Goal: Information Seeking & Learning: Learn about a topic

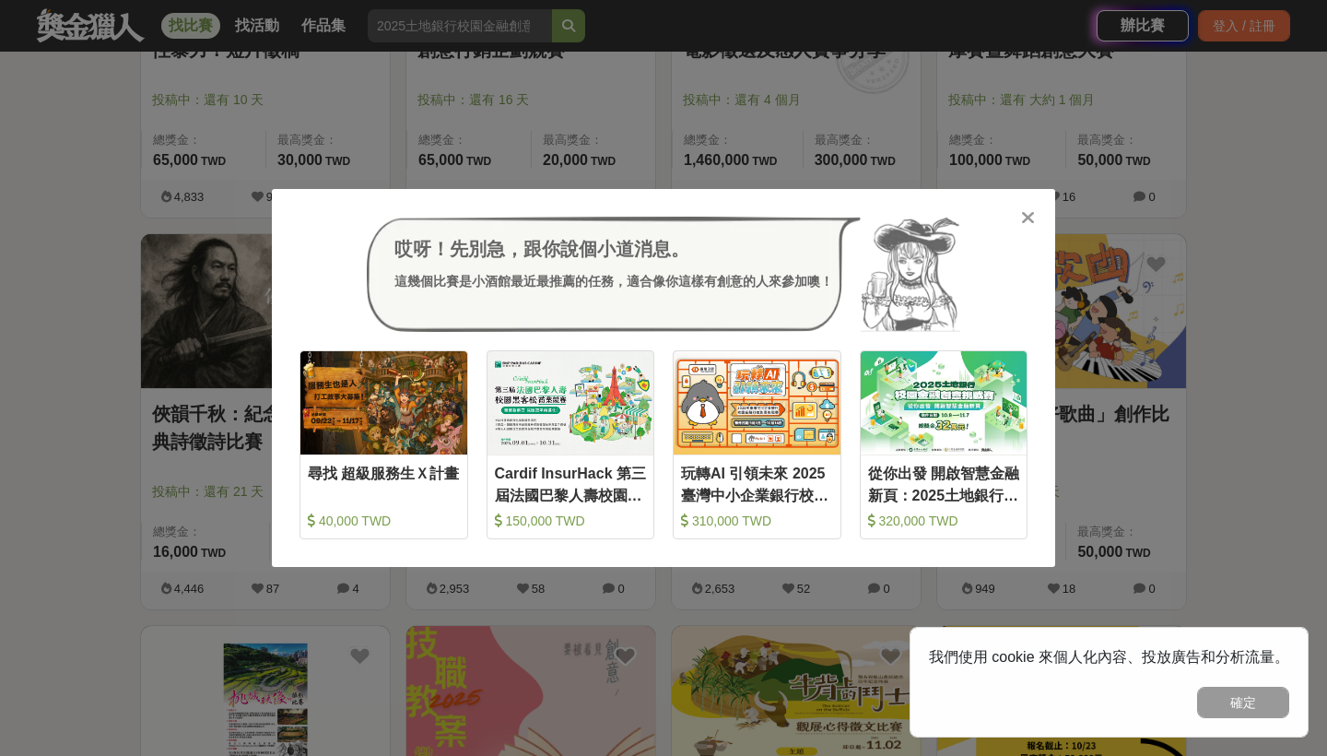
scroll to position [4082, 0]
click at [1025, 223] on icon at bounding box center [1028, 217] width 14 height 18
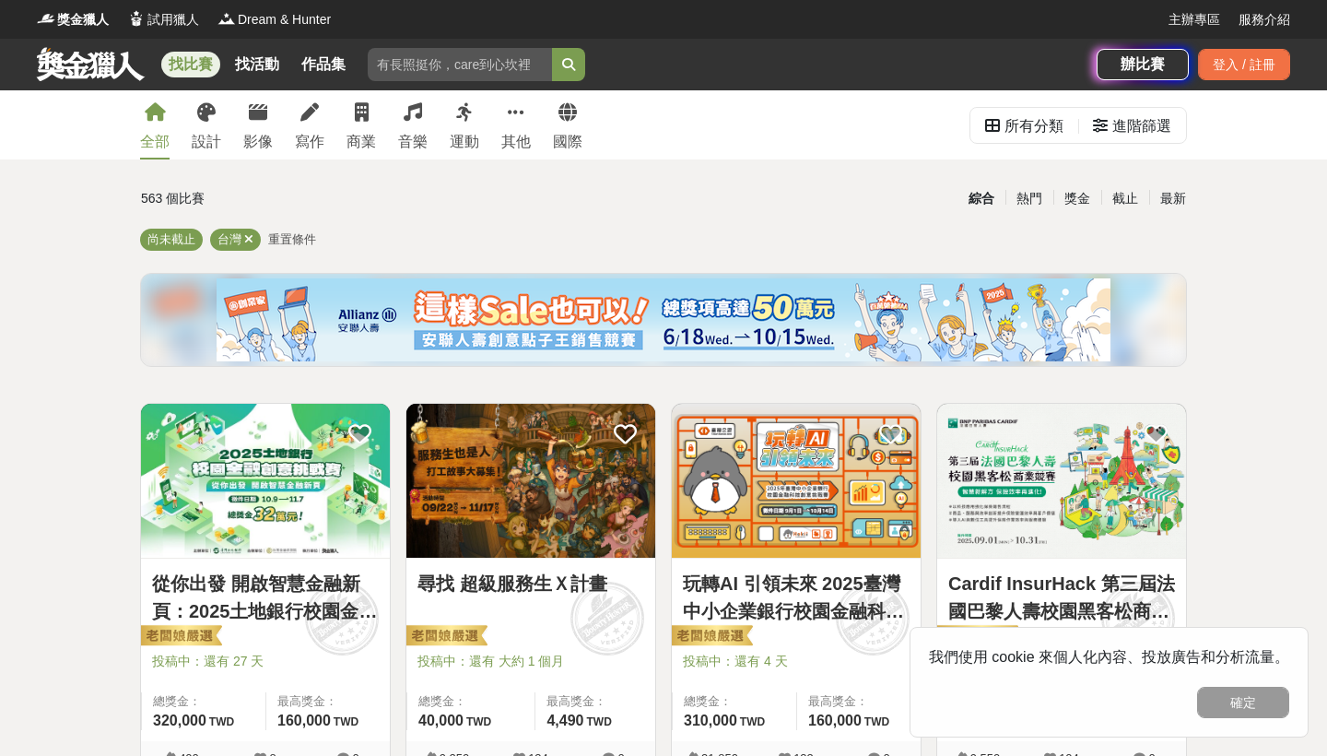
scroll to position [0, 0]
click at [1206, 708] on button "確定" at bounding box center [1243, 702] width 92 height 31
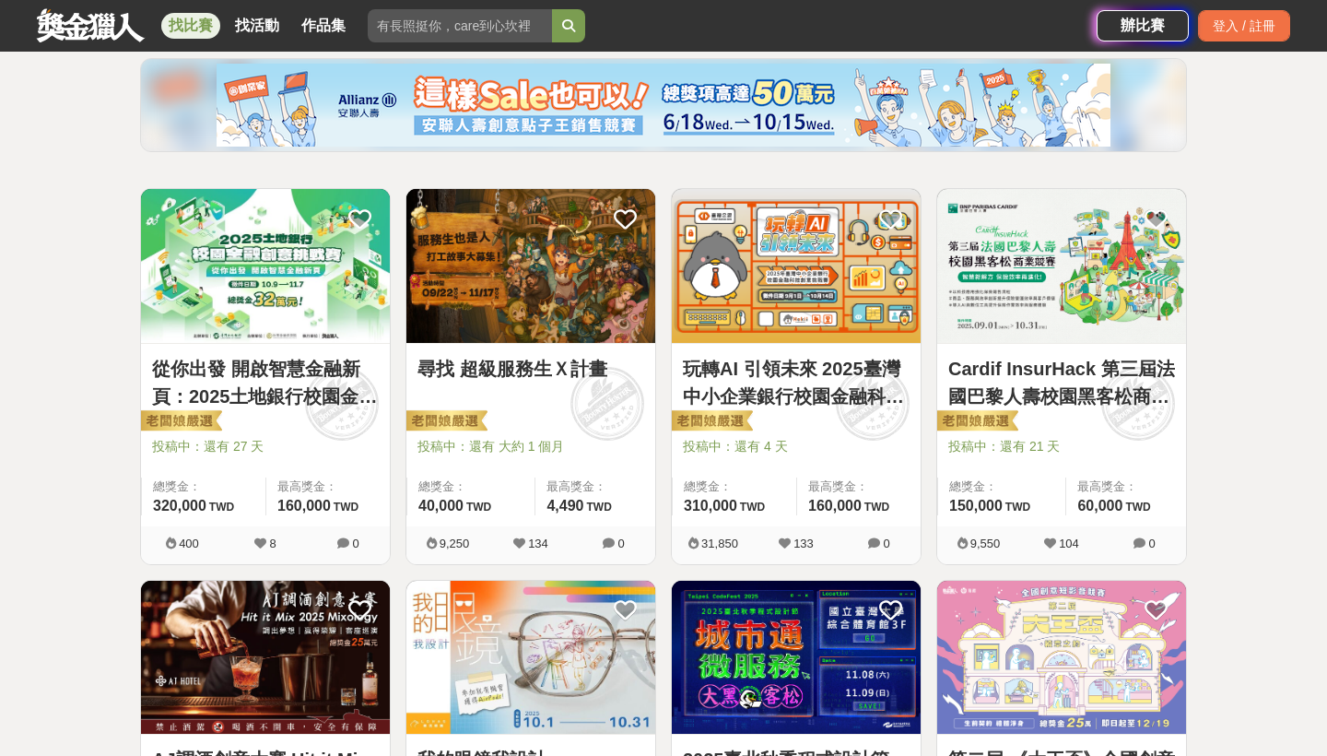
scroll to position [250, 0]
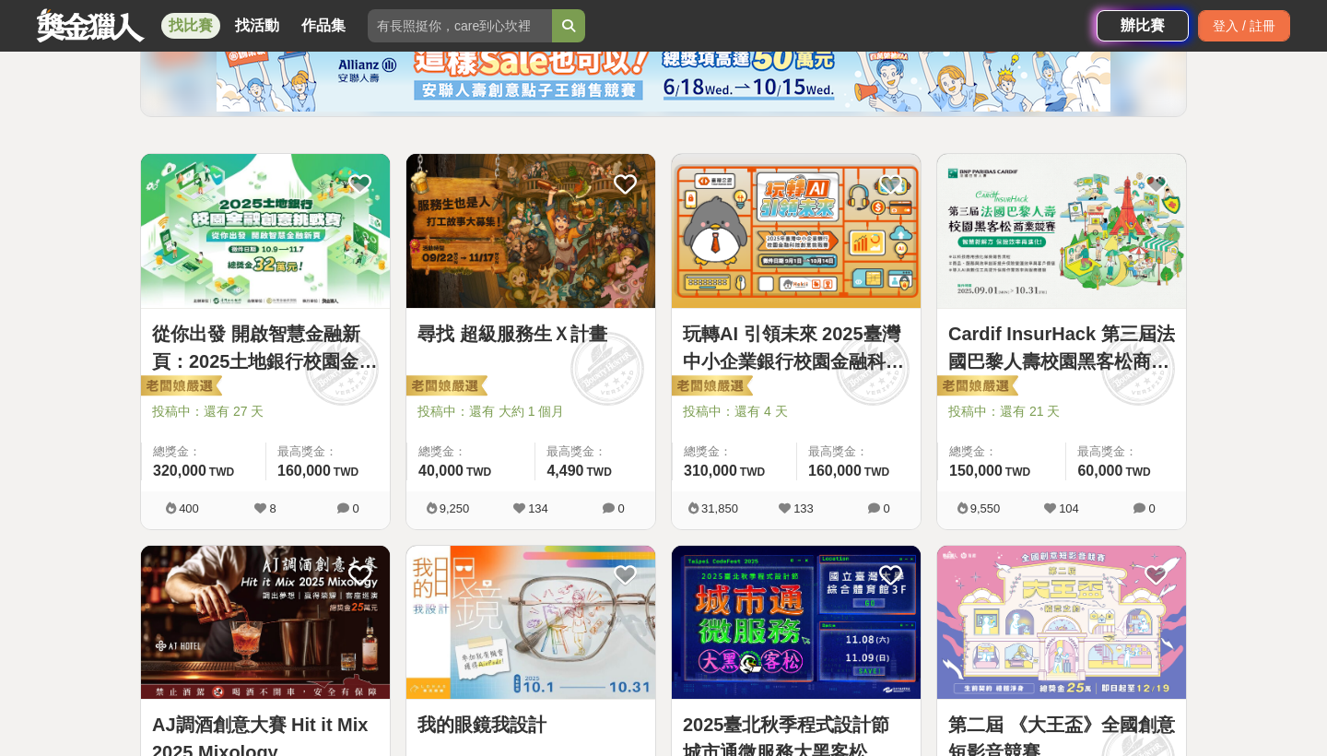
click at [1040, 336] on link "Cardif InsurHack 第三屆法國巴黎人壽校園黑客松商業競賽" at bounding box center [1061, 347] width 227 height 55
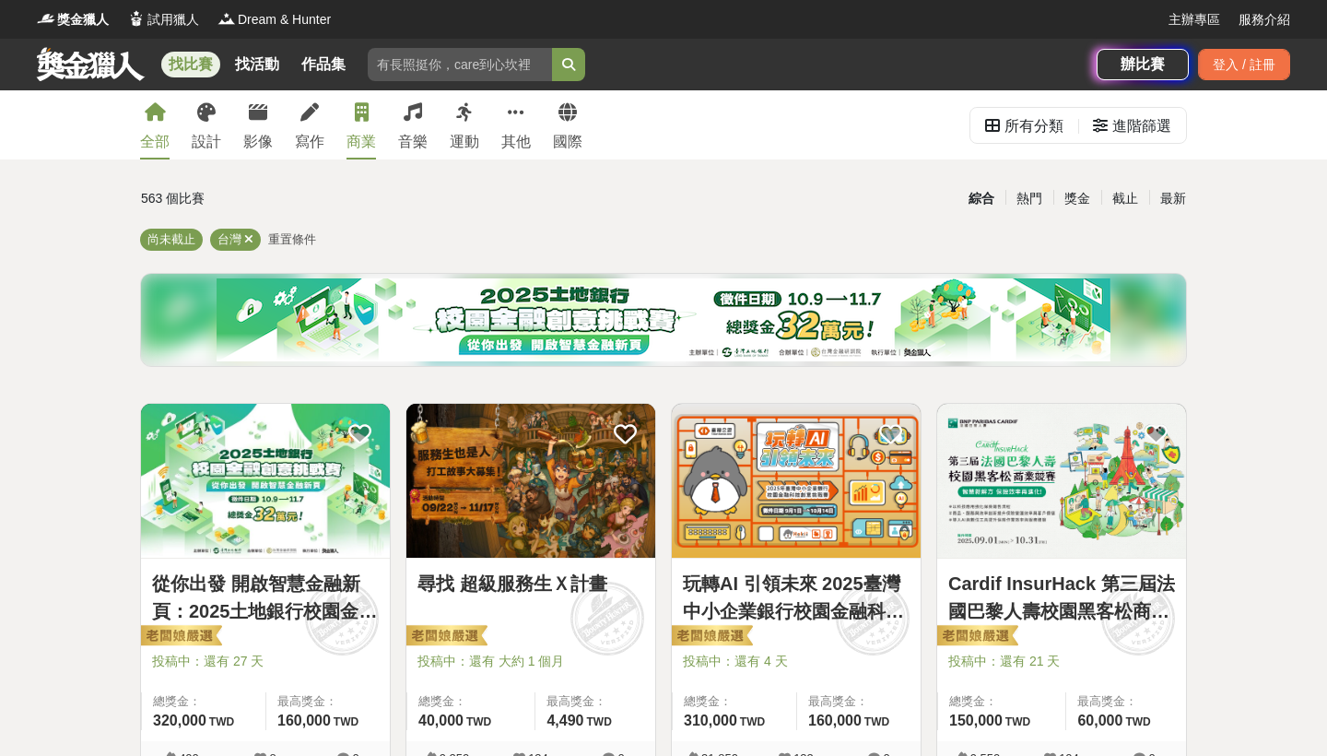
click at [354, 146] on div "商業" at bounding box center [361, 142] width 29 height 22
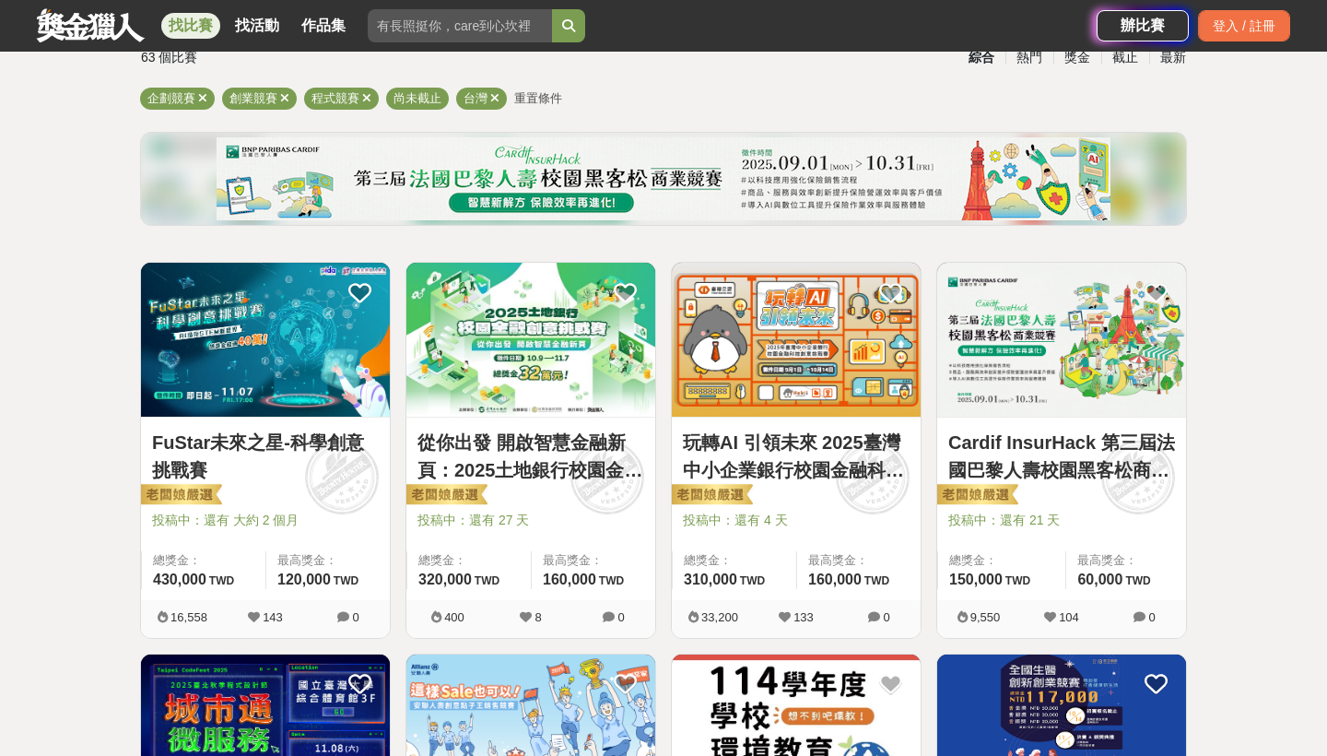
scroll to position [298, 0]
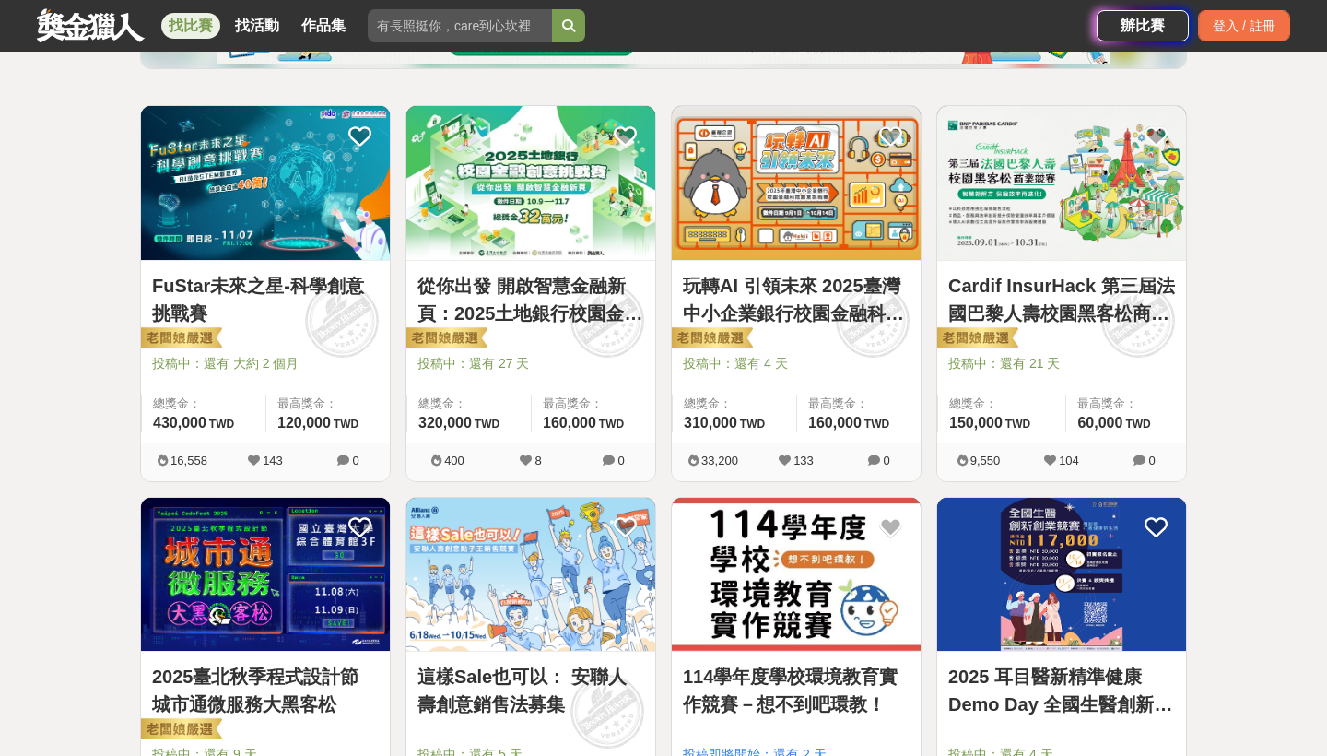
click at [524, 314] on link "從你出發 開啟智慧金融新頁：2025土地銀行校園金融創意挑戰賽" at bounding box center [530, 299] width 227 height 55
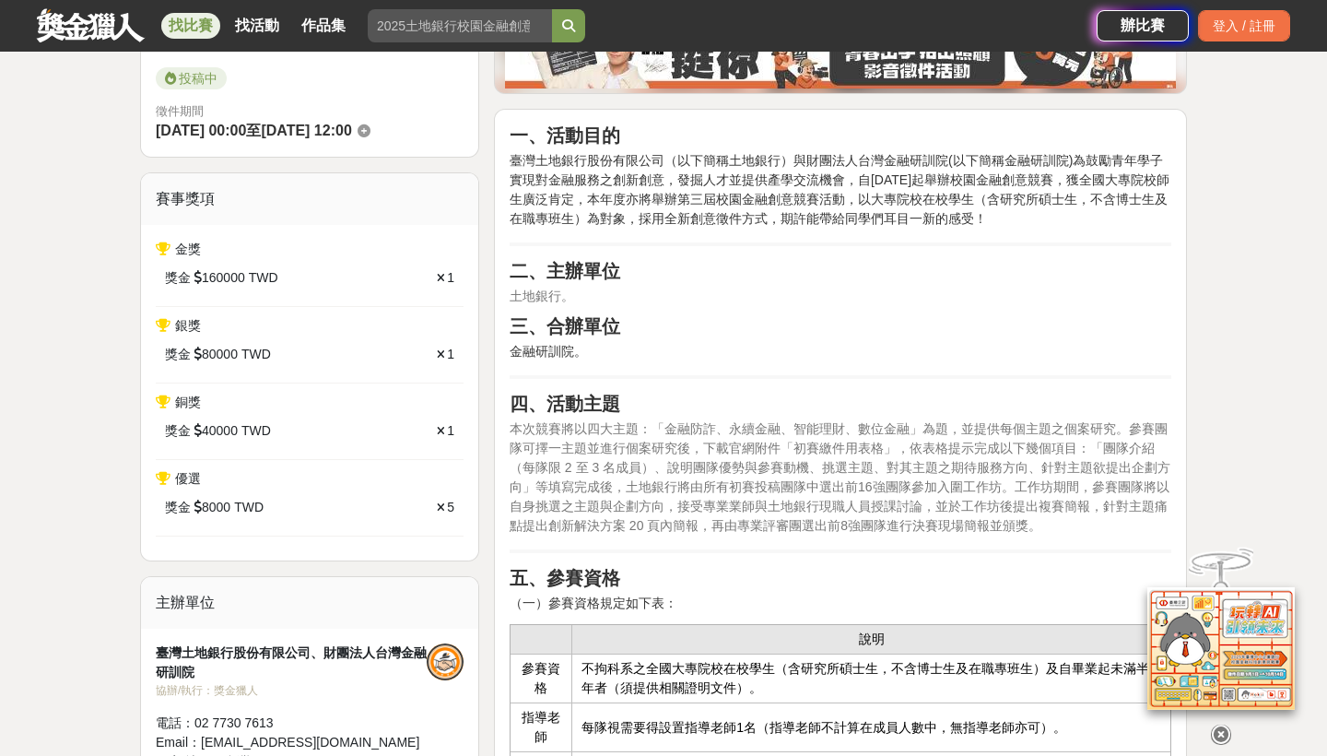
scroll to position [523, 0]
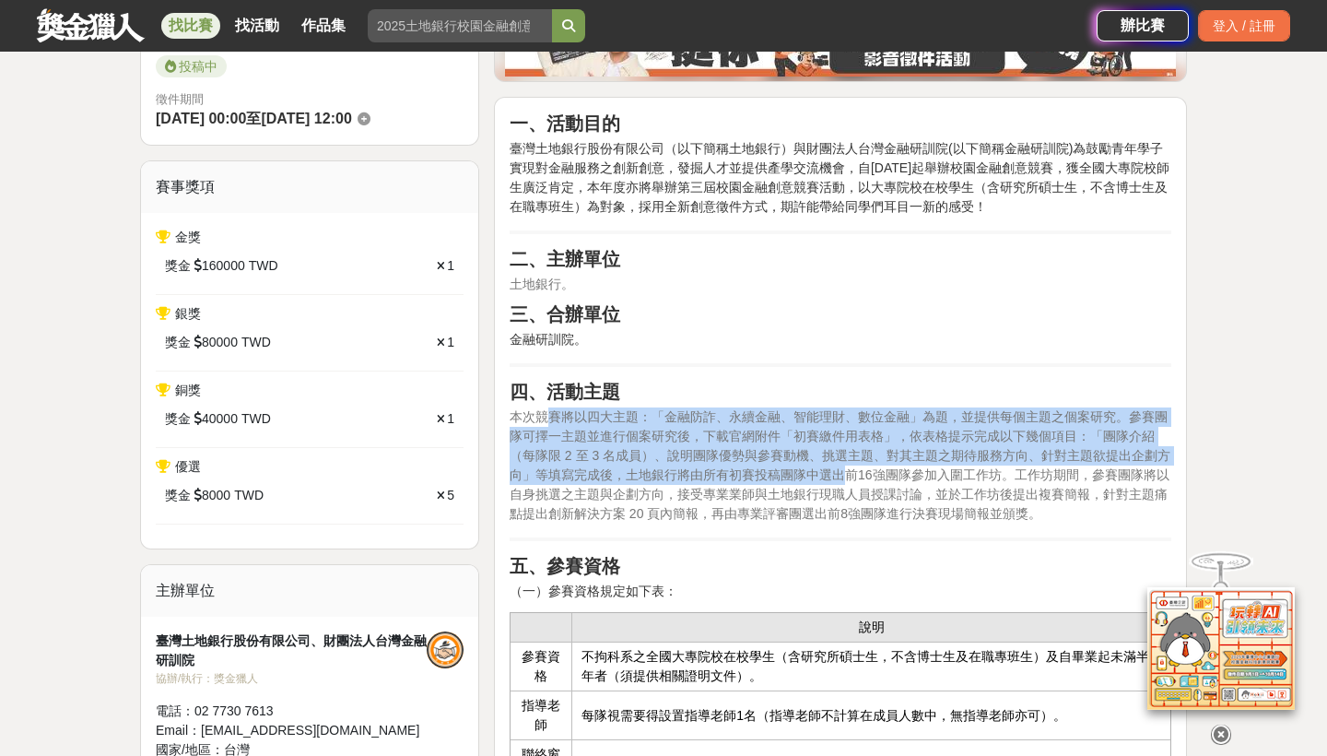
drag, startPoint x: 544, startPoint y: 411, endPoint x: 844, endPoint y: 474, distance: 306.9
click at [844, 474] on span "本次競賽將以四大主題：「金融防詐、永續金融、智能理財、數位金融」為題，並提供每個主題之個案研究。參賽團隊可擇一主題並進行個案研究後，下載官網附件「初賽繳件用表…" at bounding box center [840, 465] width 661 height 112
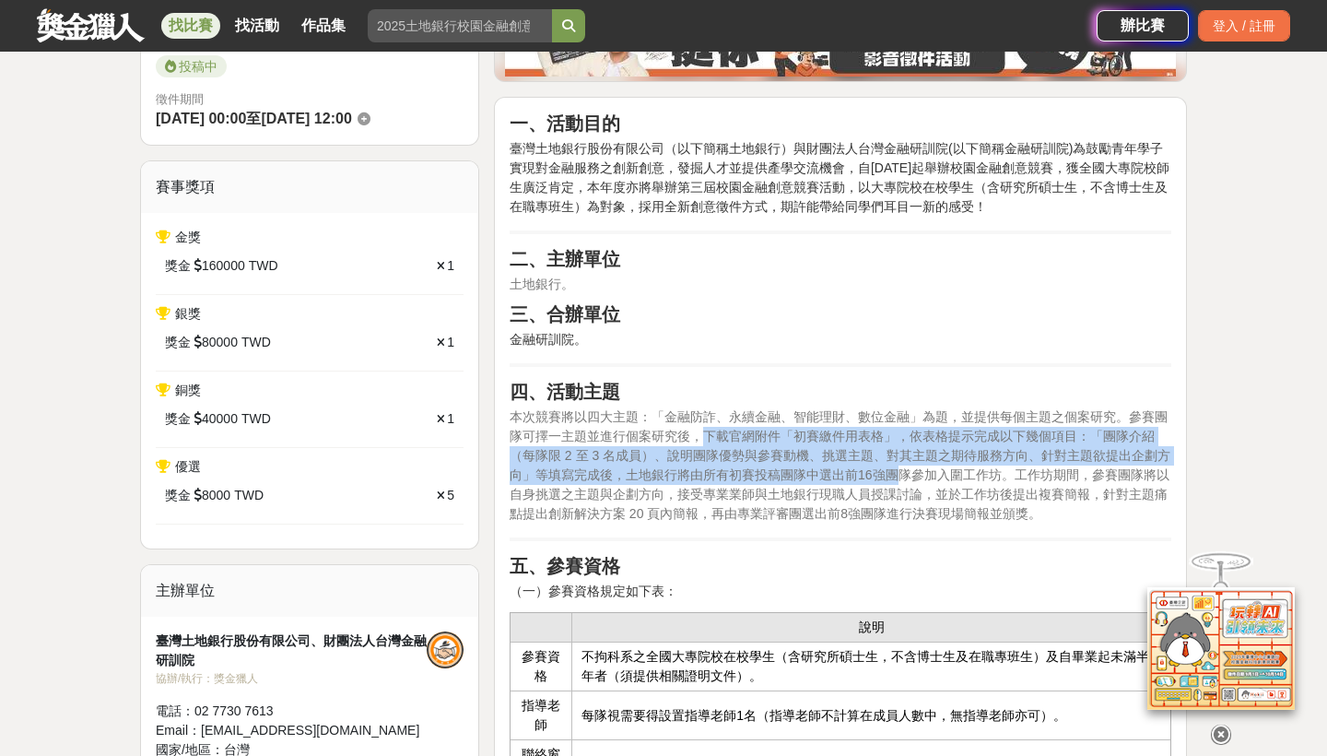
drag, startPoint x: 704, startPoint y: 425, endPoint x: 904, endPoint y: 465, distance: 204.0
click at [904, 465] on p "本次競賽將以四大主題：「金融防詐、永續金融、智能理財、數位金融」為題，並提供每個主題之個案研究。參賽團隊可擇一主題並進行個案研究後，下載官網附件「初賽繳件用表…" at bounding box center [841, 465] width 662 height 116
click at [904, 464] on p "本次競賽將以四大主題：「金融防詐、永續金融、智能理財、數位金融」為題，並提供每個主題之個案研究。參賽團隊可擇一主題並進行個案研究後，下載官網附件「初賽繳件用表…" at bounding box center [841, 465] width 662 height 116
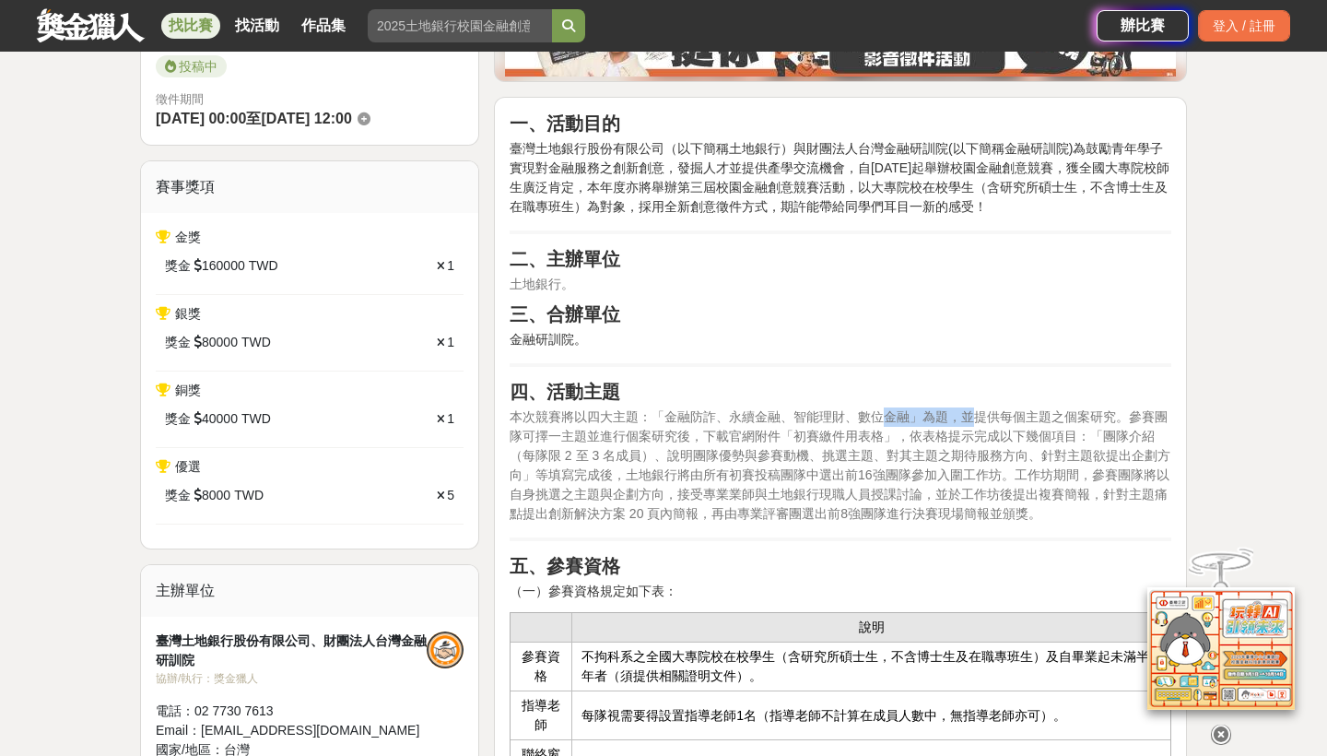
drag, startPoint x: 889, startPoint y: 416, endPoint x: 976, endPoint y: 421, distance: 86.8
click at [976, 421] on span "本次競賽將以四大主題：「金融防詐、永續金融、智能理財、數位金融」為題，並提供每個主題之個案研究。參賽團隊可擇一主題並進行個案研究後，下載官網附件「初賽繳件用表…" at bounding box center [840, 465] width 661 height 112
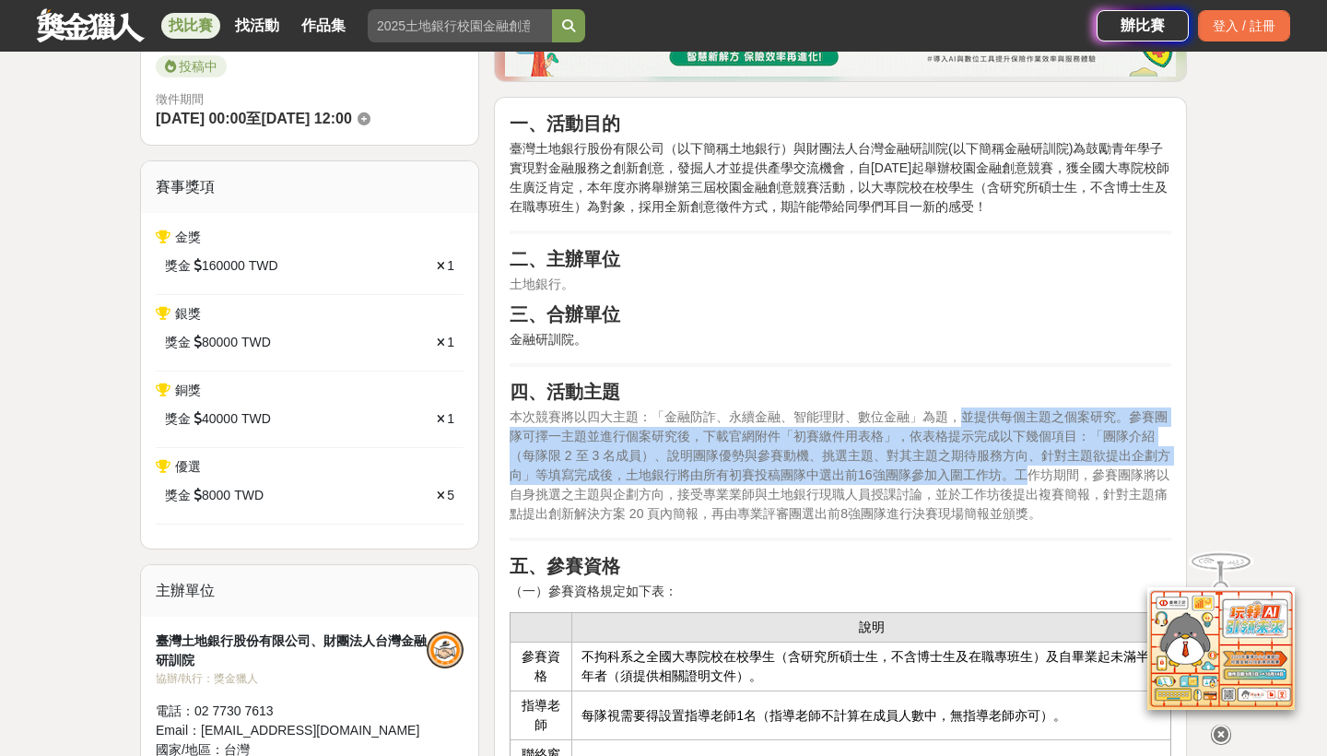
drag, startPoint x: 960, startPoint y: 413, endPoint x: 1025, endPoint y: 468, distance: 85.0
click at [1025, 468] on span "本次競賽將以四大主題：「金融防詐、永續金融、智能理財、數位金融」為題，並提供每個主題之個案研究。參賽團隊可擇一主題並進行個案研究後，下載官網附件「初賽繳件用表…" at bounding box center [840, 465] width 661 height 112
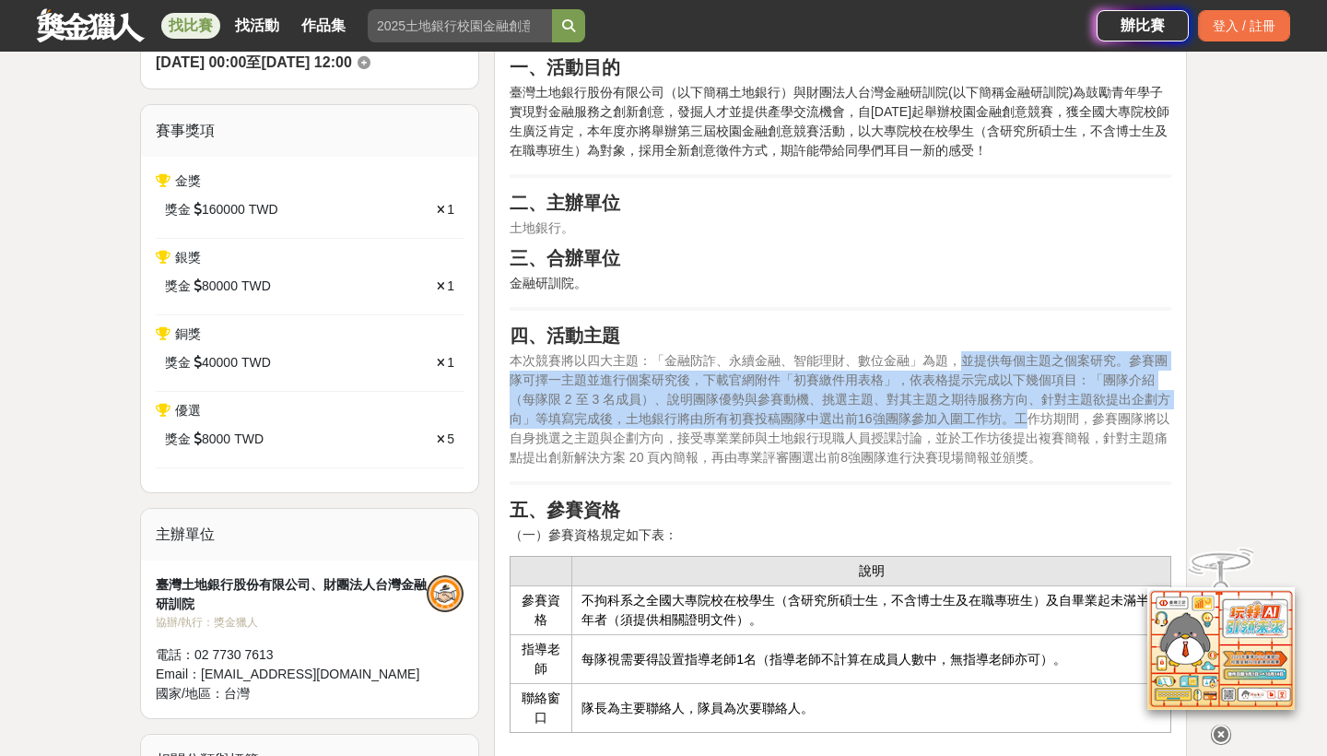
scroll to position [581, 0]
click at [1008, 441] on span "本次競賽將以四大主題：「金融防詐、永續金融、智能理財、數位金融」為題，並提供每個主題之個案研究。參賽團隊可擇一主題並進行個案研究後，下載官網附件「初賽繳件用表…" at bounding box center [840, 407] width 661 height 112
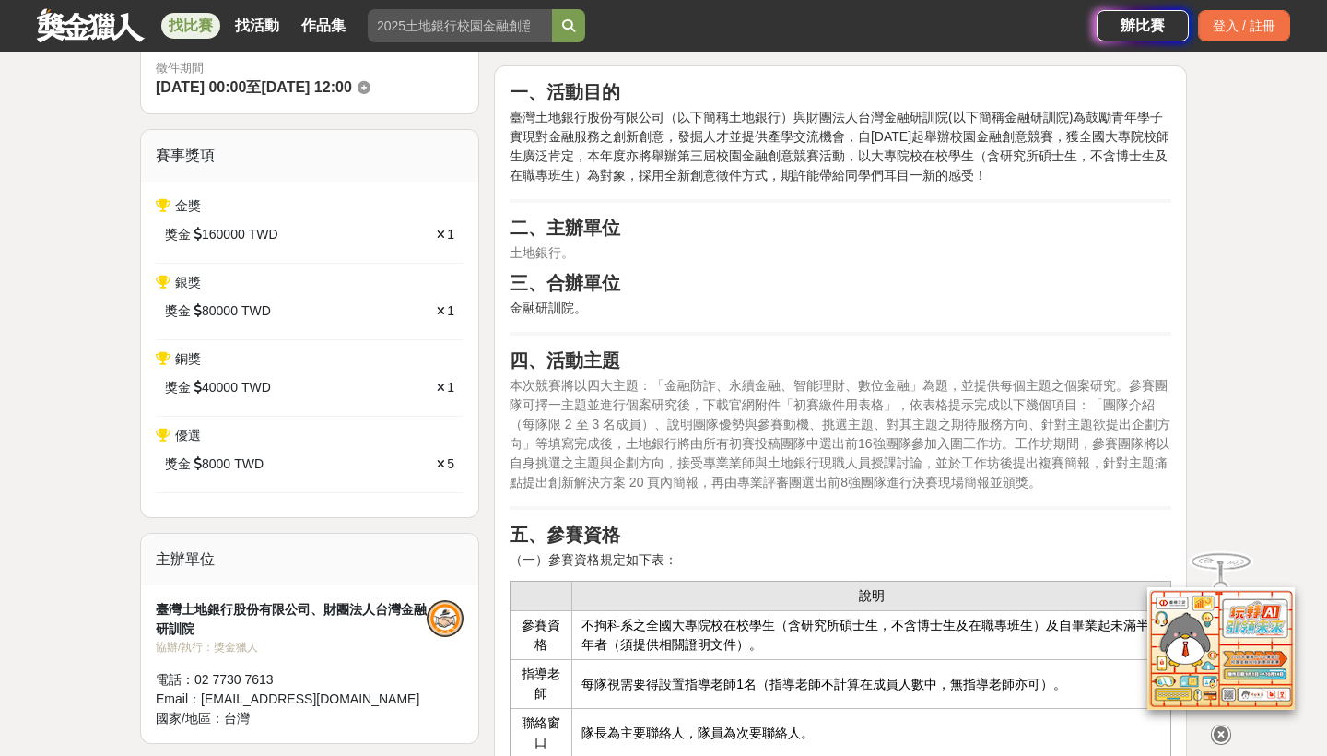
scroll to position [540, 0]
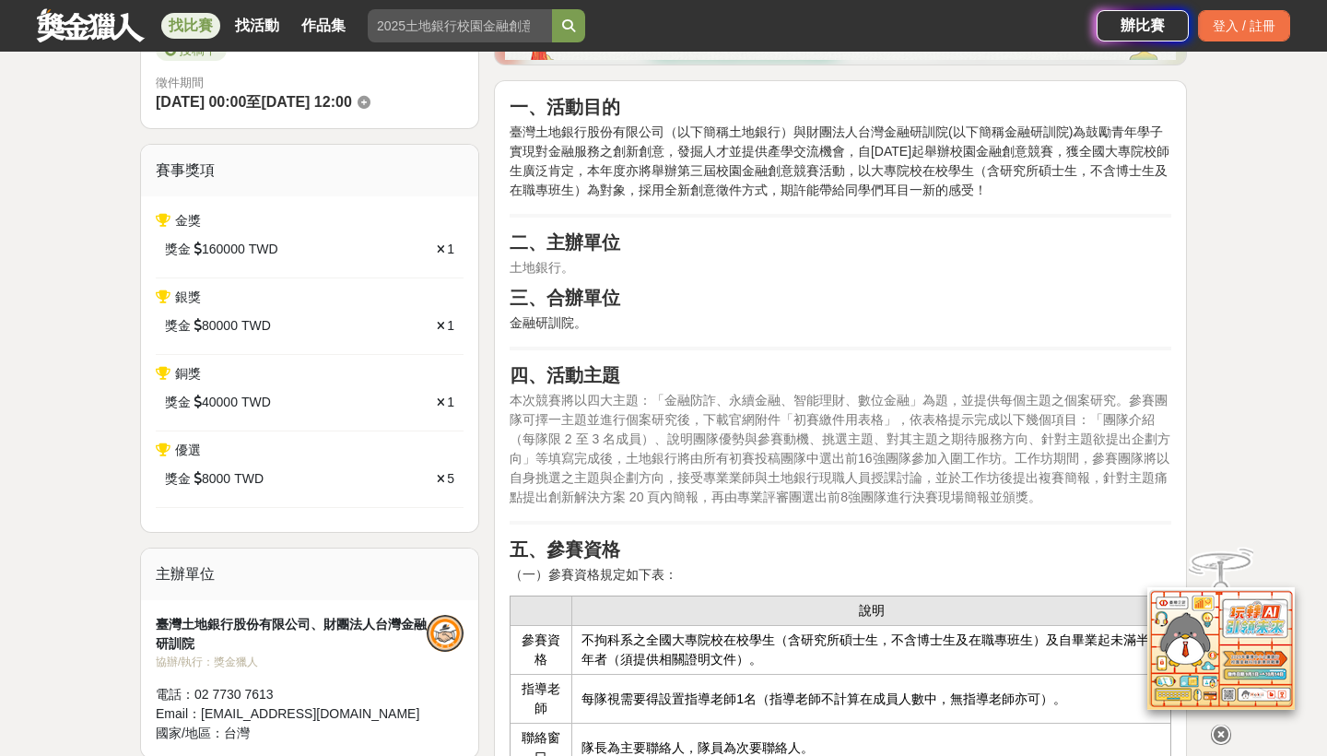
click at [755, 397] on span "本次競賽將以四大主題：「金融防詐、永續金融、智能理財、數位金融」為題，並提供每個主題之個案研究。參賽團隊可擇一主題並進行個案研究後，下載官網附件「初賽繳件用表…" at bounding box center [840, 449] width 661 height 112
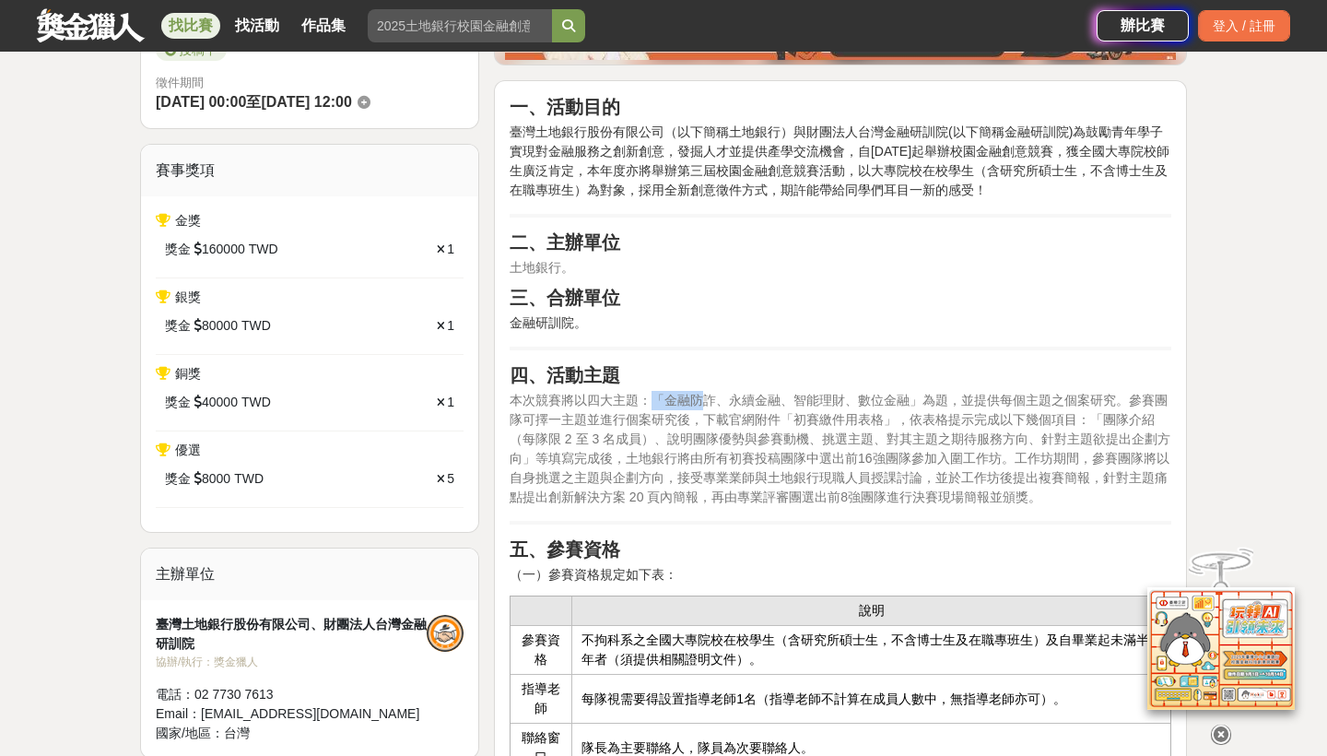
drag, startPoint x: 647, startPoint y: 398, endPoint x: 699, endPoint y: 406, distance: 53.2
click at [699, 406] on span "本次競賽將以四大主題：「金融防詐、永續金融、智能理財、數位金融」為題，並提供每個主題之個案研究。參賽團隊可擇一主題並進行個案研究後，下載官網附件「初賽繳件用表…" at bounding box center [840, 449] width 661 height 112
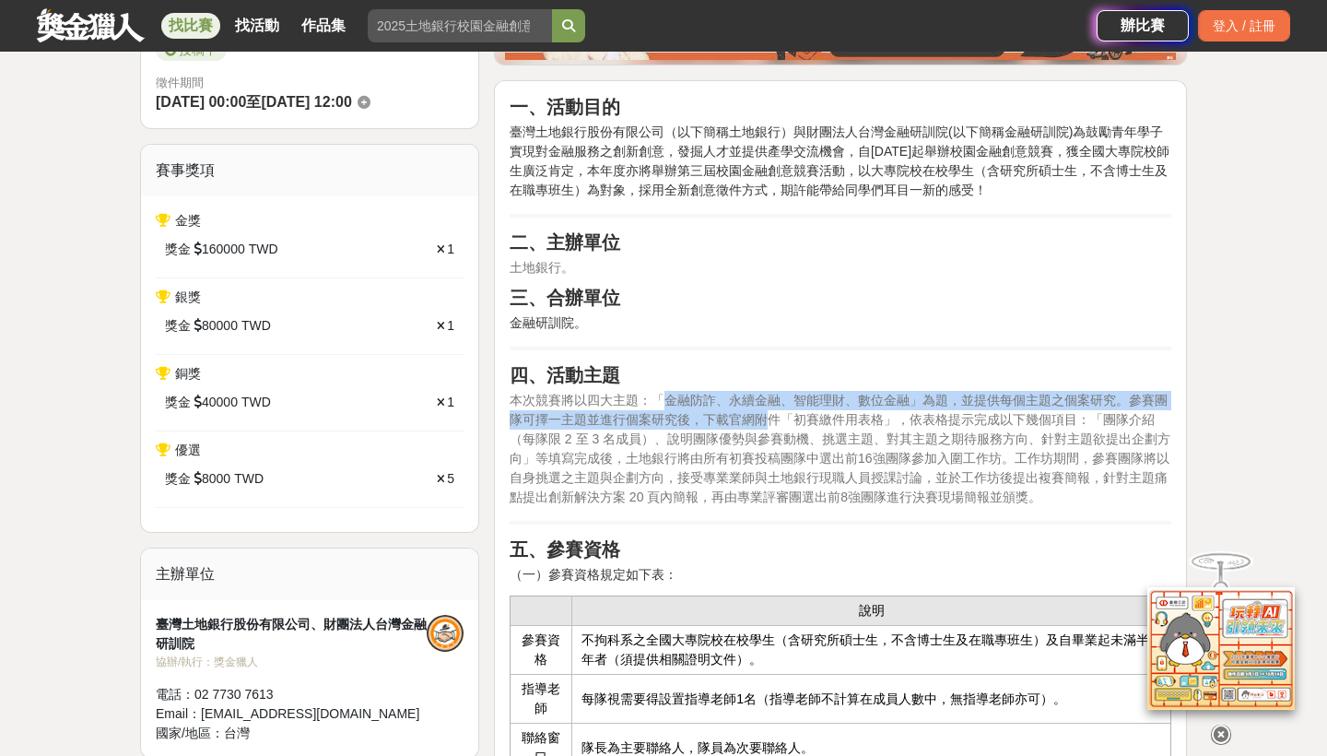
drag, startPoint x: 659, startPoint y: 399, endPoint x: 759, endPoint y: 414, distance: 101.5
click at [759, 414] on span "本次競賽將以四大主題：「金融防詐、永續金融、智能理財、數位金融」為題，並提供每個主題之個案研究。參賽團隊可擇一主題並進行個案研究後，下載官網附件「初賽繳件用表…" at bounding box center [840, 449] width 661 height 112
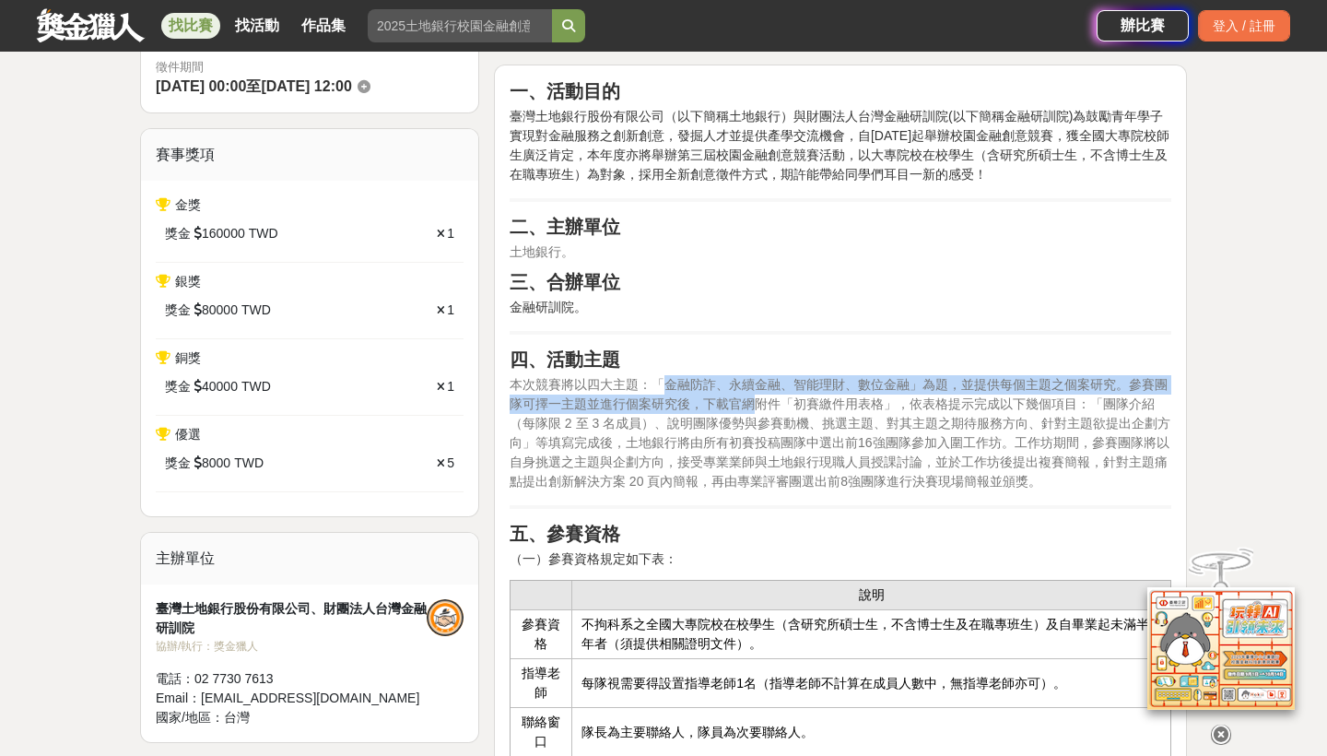
scroll to position [563, 0]
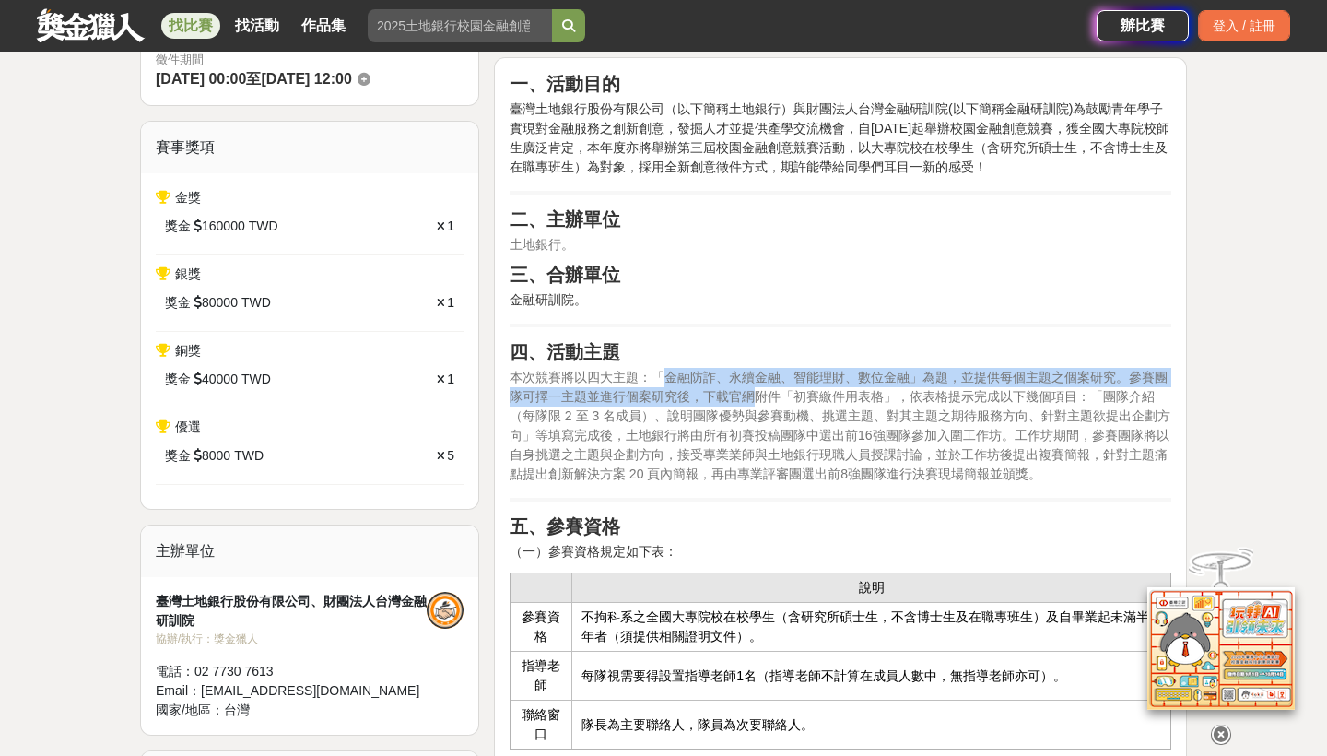
click at [660, 377] on span "本次競賽將以四大主題：「金融防詐、永續金融、智能理財、數位金融」為題，並提供每個主題之個案研究。參賽團隊可擇一主題並進行個案研究後，下載官網附件「初賽繳件用表…" at bounding box center [840, 426] width 661 height 112
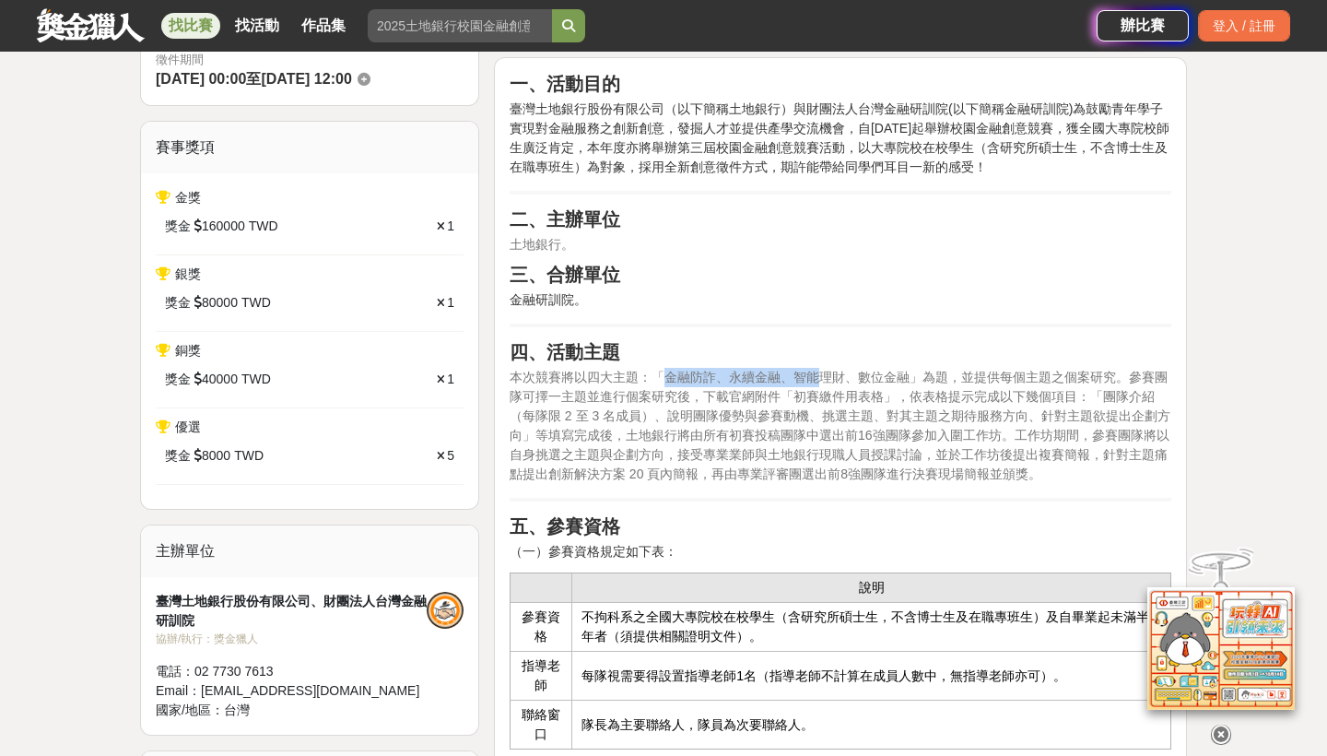
drag, startPoint x: 660, startPoint y: 377, endPoint x: 816, endPoint y: 383, distance: 156.8
click at [816, 383] on span "本次競賽將以四大主題：「金融防詐、永續金融、智能理財、數位金融」為題，並提供每個主題之個案研究。參賽團隊可擇一主題並進行個案研究後，下載官網附件「初賽繳件用表…" at bounding box center [840, 426] width 661 height 112
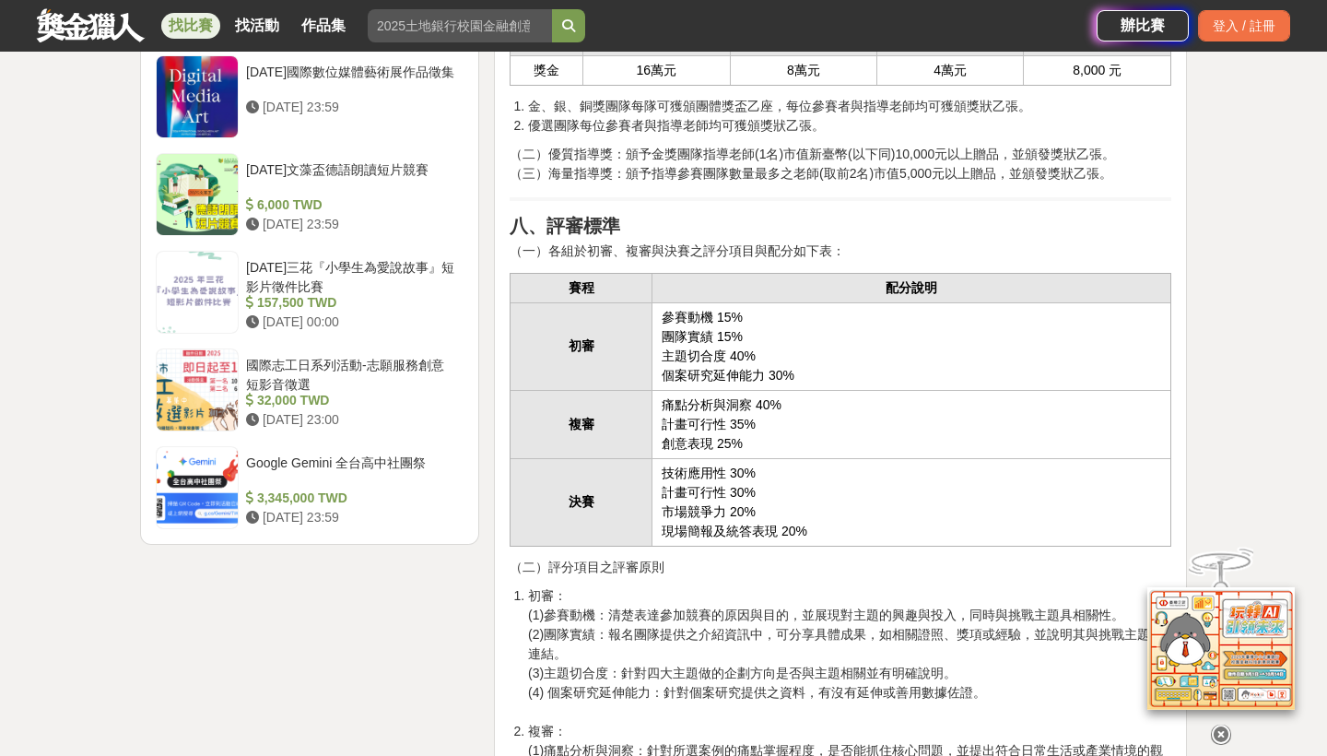
scroll to position [2700, 0]
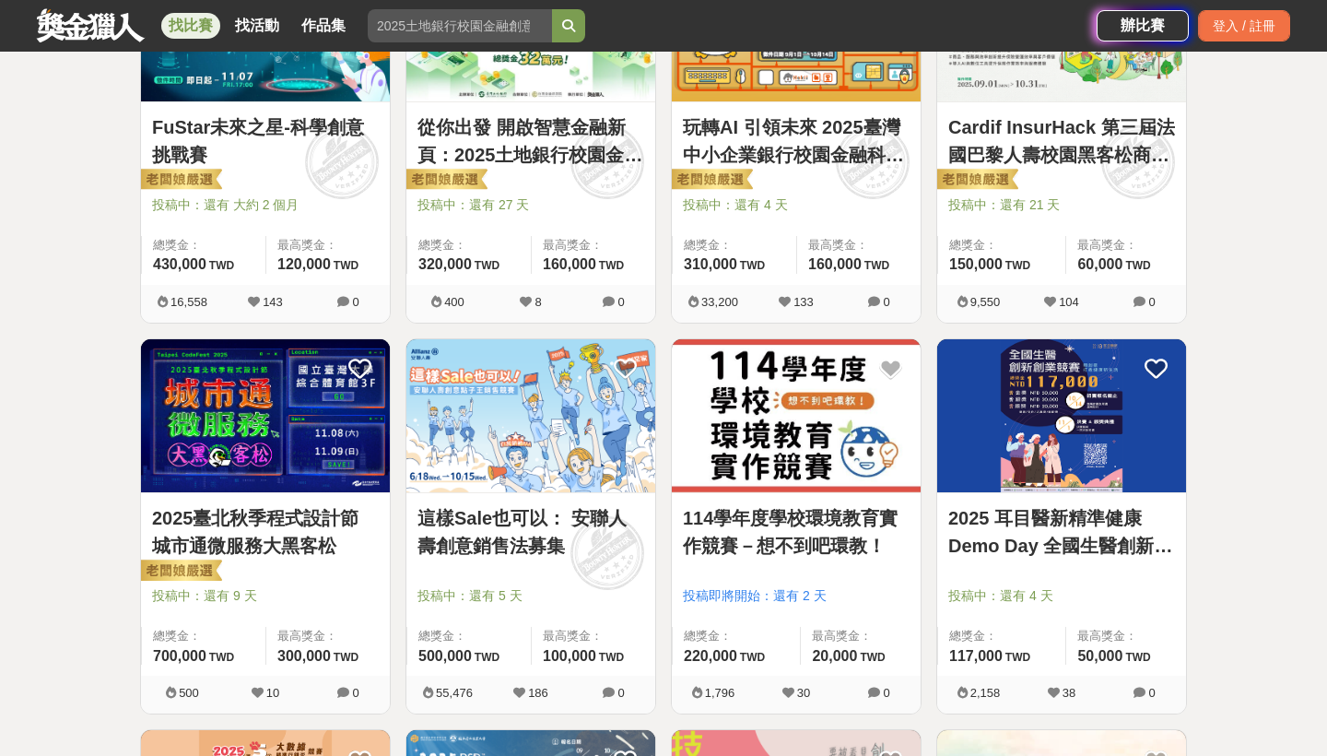
scroll to position [303, 0]
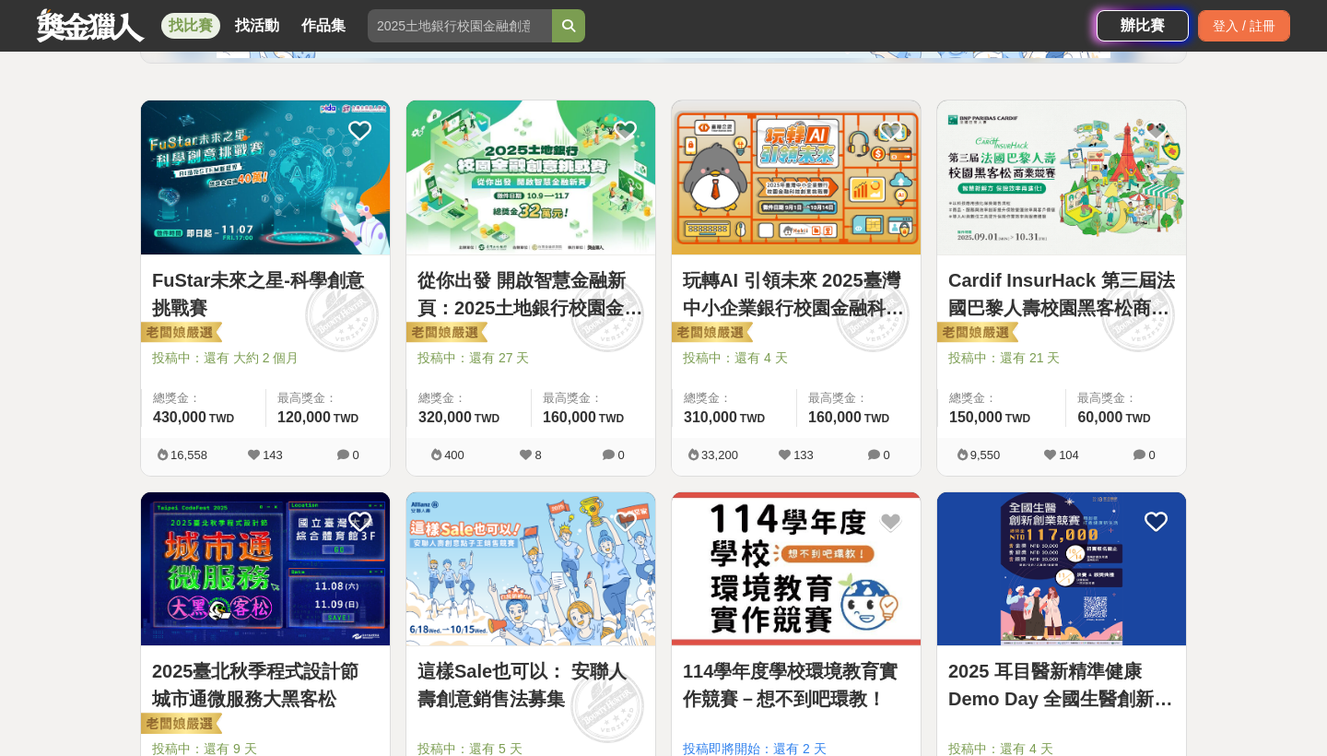
click at [516, 318] on link "從你出發 開啟智慧金融新頁：2025土地銀行校園金融創意挑戰賽" at bounding box center [530, 293] width 227 height 55
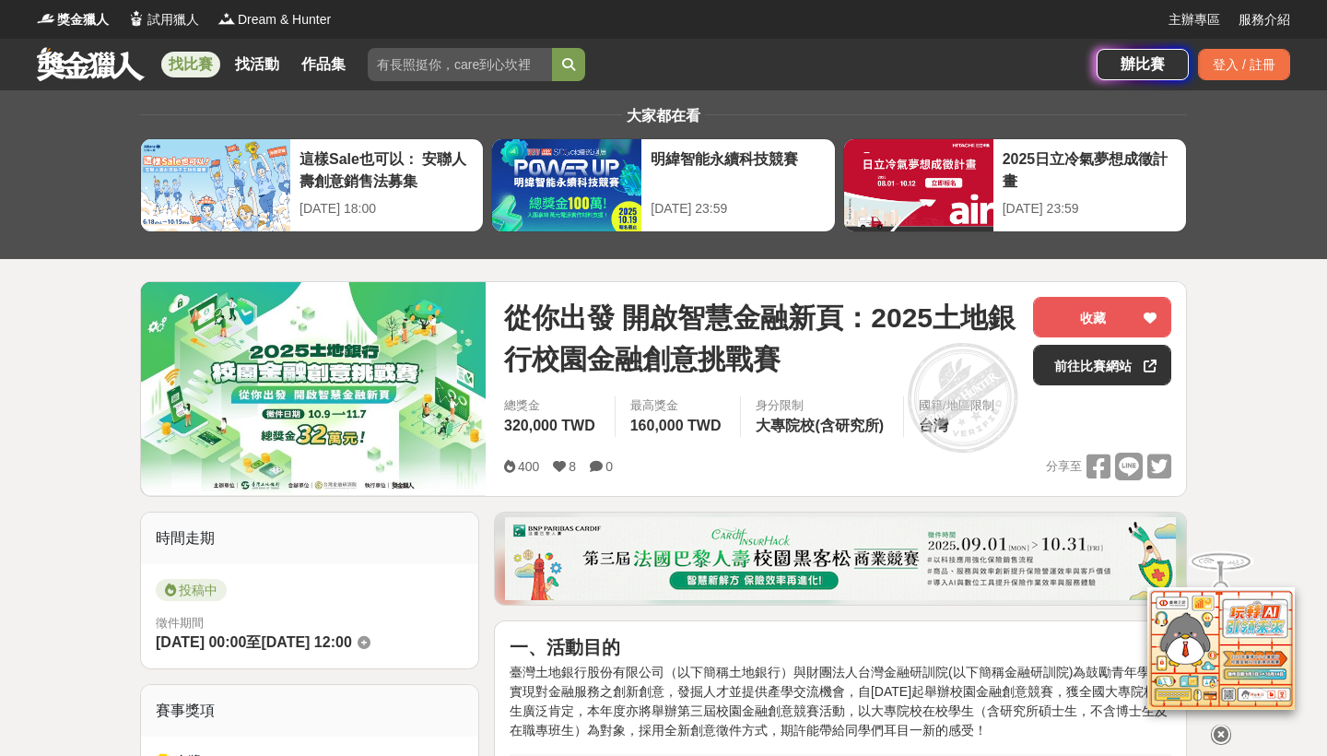
click at [597, 540] on img at bounding box center [840, 558] width 671 height 83
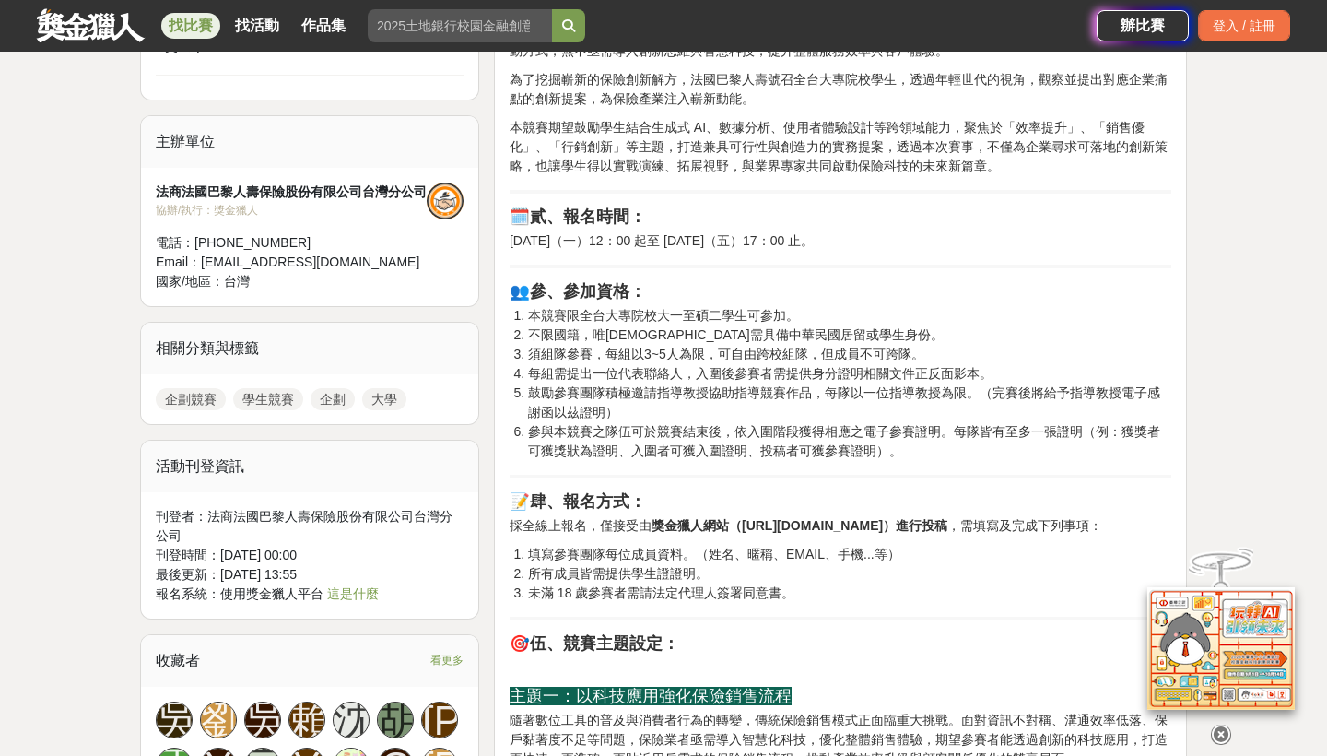
scroll to position [1040, 0]
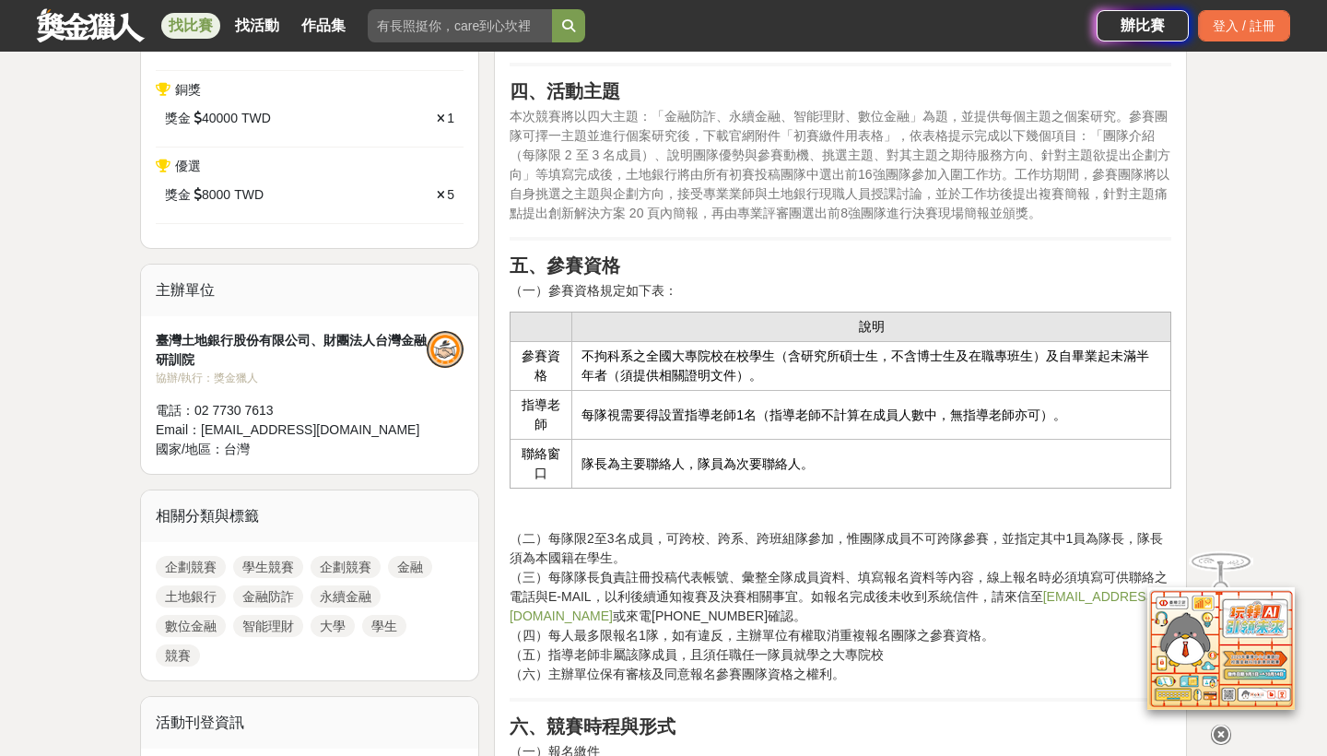
scroll to position [872, 0]
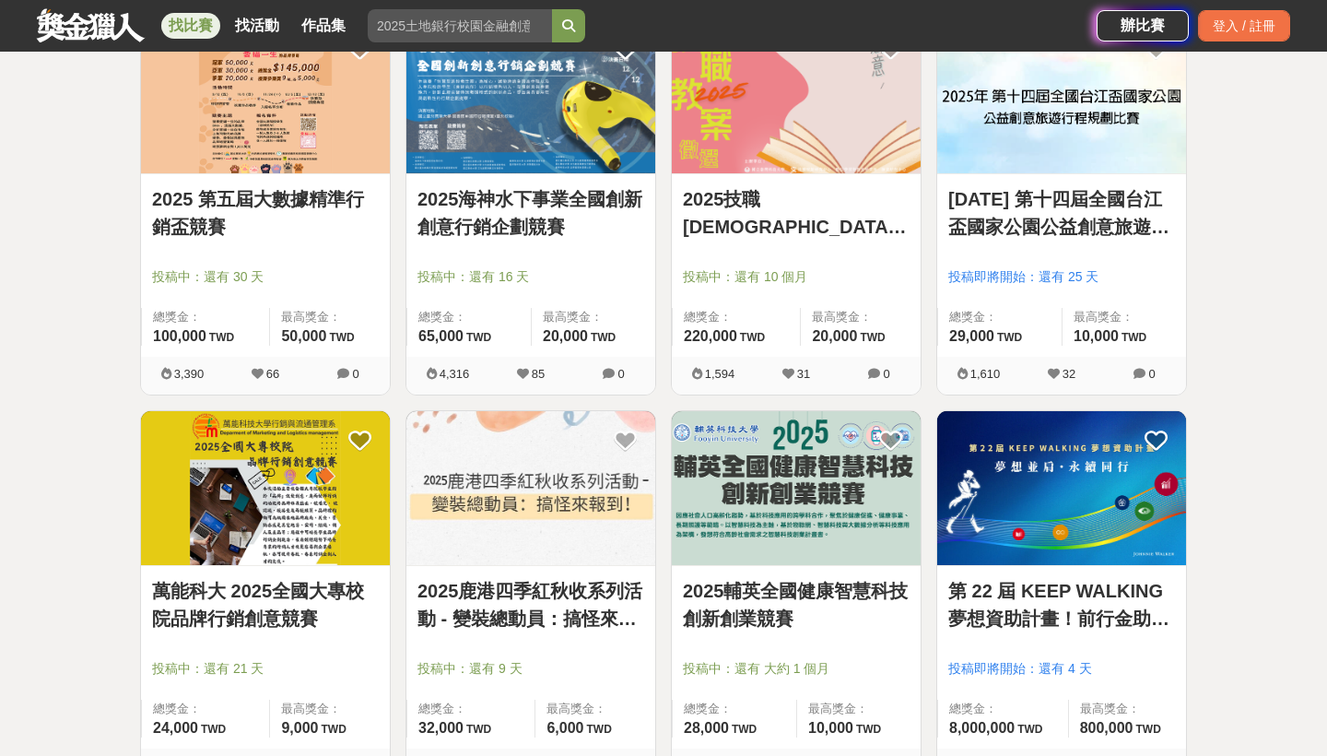
scroll to position [1168, 0]
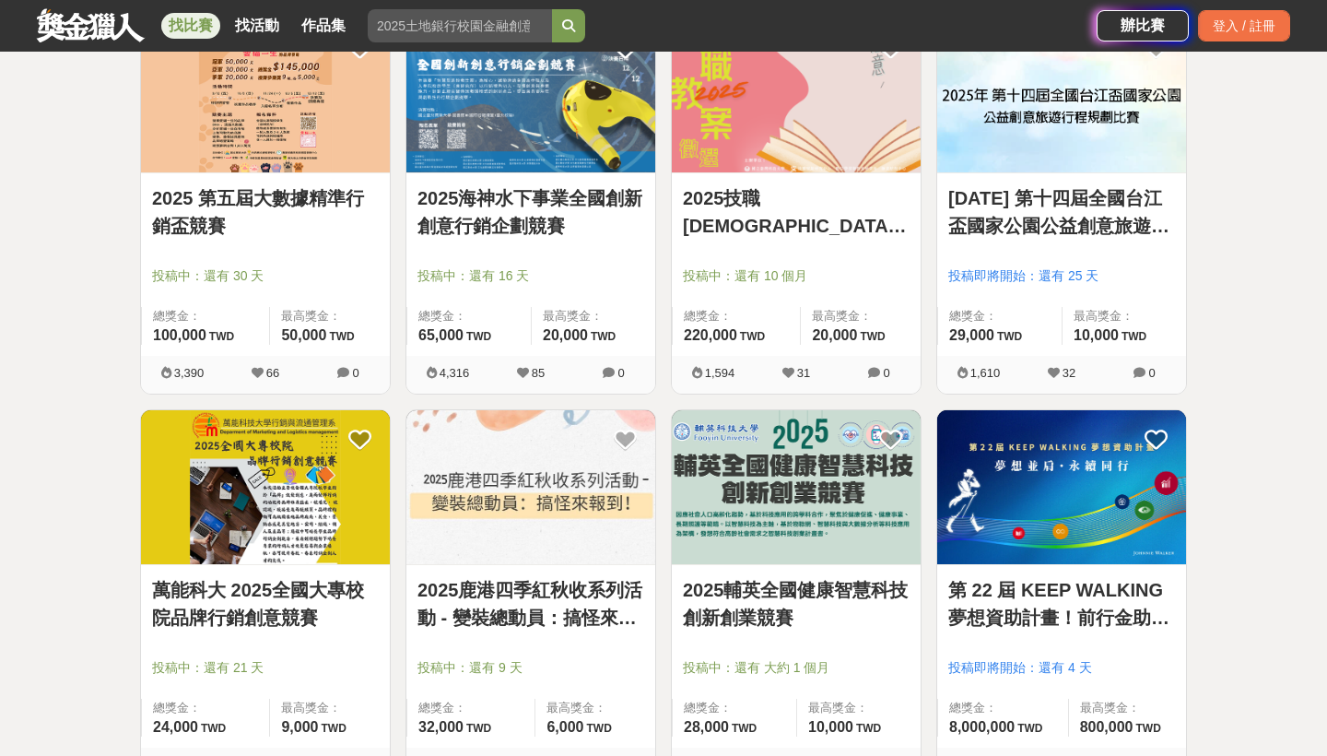
click at [988, 222] on link "[DATE] 第十四屆全國台江盃國家公園公益創意旅遊行程規劃比賽" at bounding box center [1061, 211] width 227 height 55
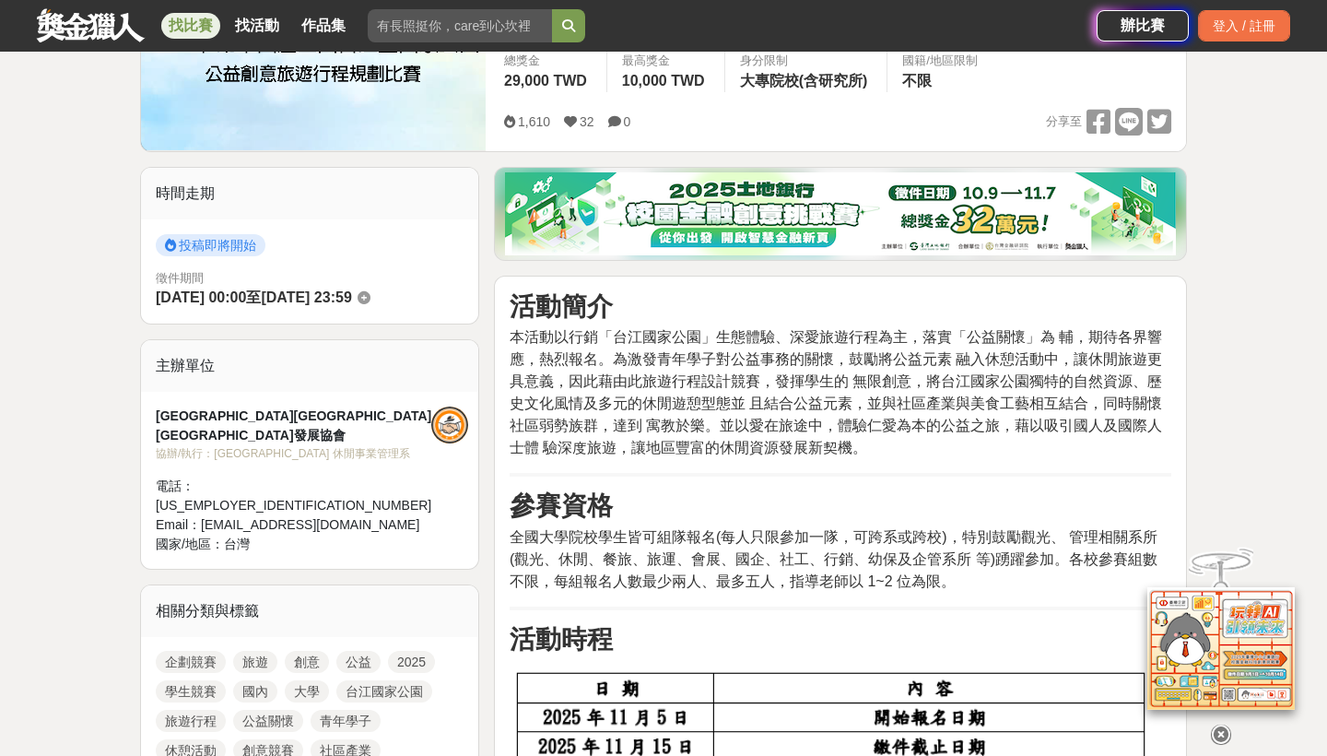
scroll to position [383, 0]
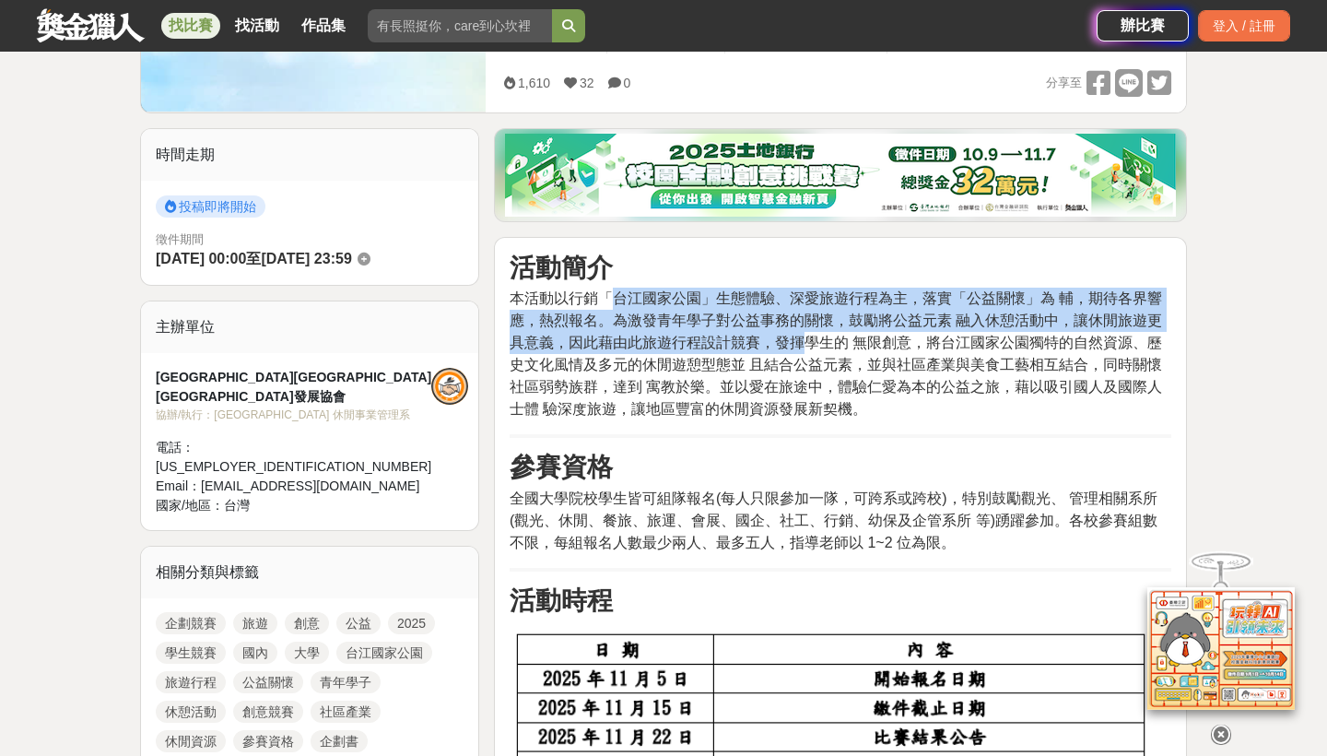
drag, startPoint x: 613, startPoint y: 295, endPoint x: 801, endPoint y: 340, distance: 193.3
click at [801, 340] on span "本活動以行銷「台江國家公園」生態體驗、深愛旅遊行程為主，落實「公益關懷」為 輔，期待各界響應，熱烈報名。為激發青年學子對公益事務的關懷，鼓勵將公益元素 融入休…" at bounding box center [836, 353] width 652 height 126
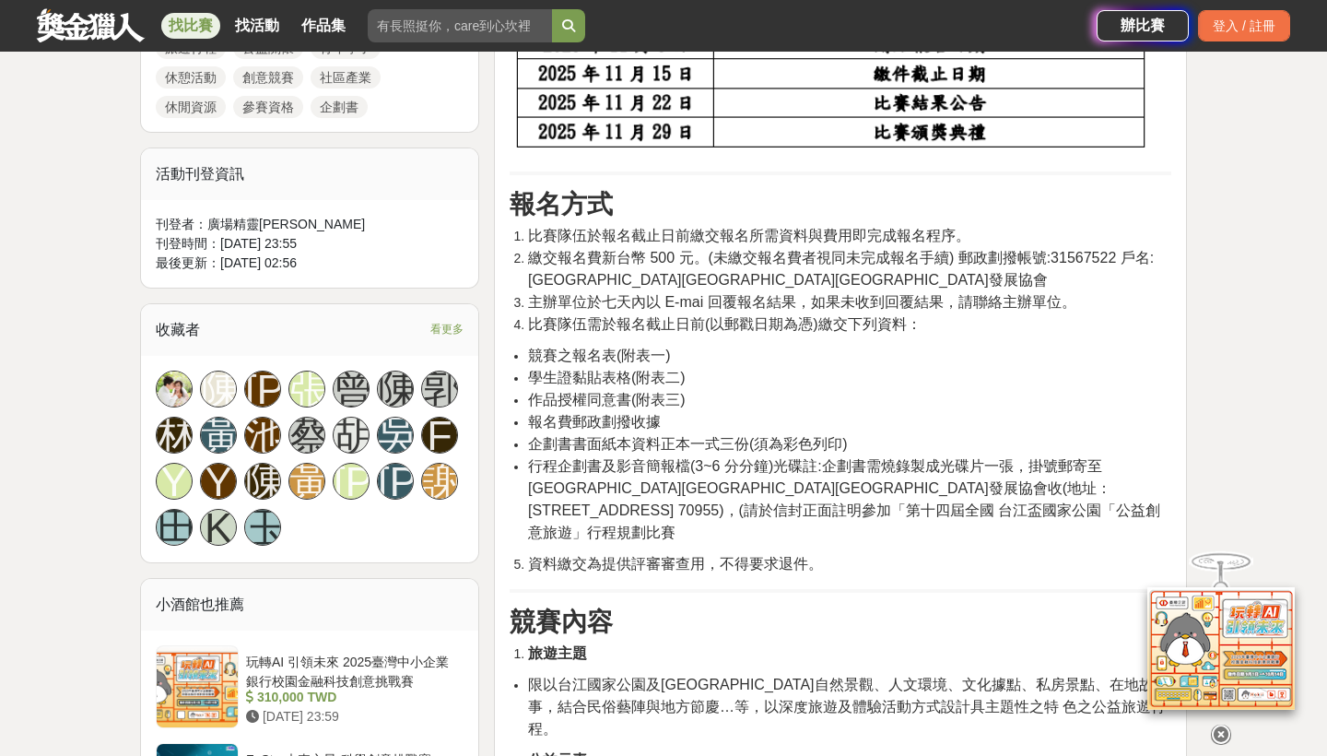
scroll to position [1035, 0]
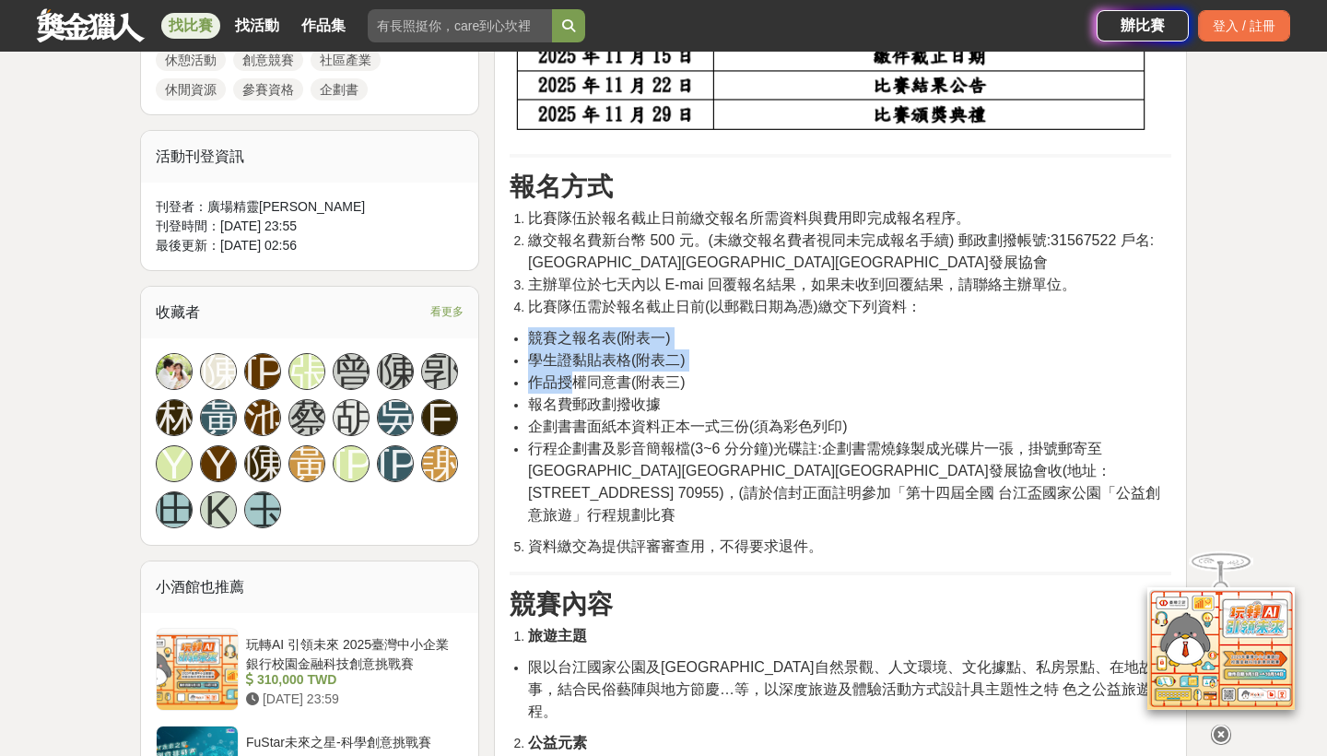
drag, startPoint x: 534, startPoint y: 334, endPoint x: 595, endPoint y: 403, distance: 92.1
click at [595, 403] on ul "競賽之報名表(附表一) 學生證黏貼表格(附表二) 作品授權同意書(附表三) 報名費郵政劃撥收據 企劃書書面紙本資料正本一式三份(須為彩色列印) 行程企劃書及影…" at bounding box center [841, 426] width 662 height 199
click at [749, 424] on span "企劃書書面紙本資料正本一式三份(須為彩色列印)" at bounding box center [688, 426] width 320 height 16
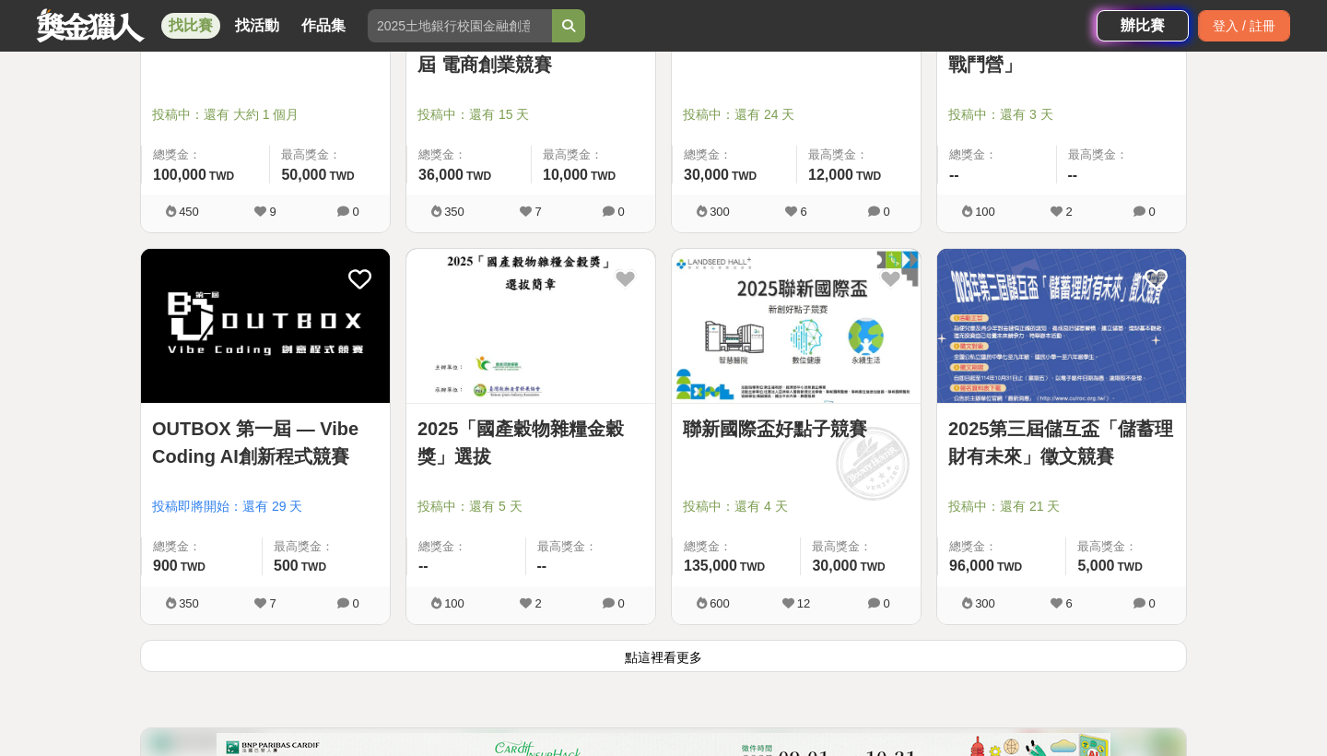
scroll to position [2136, 0]
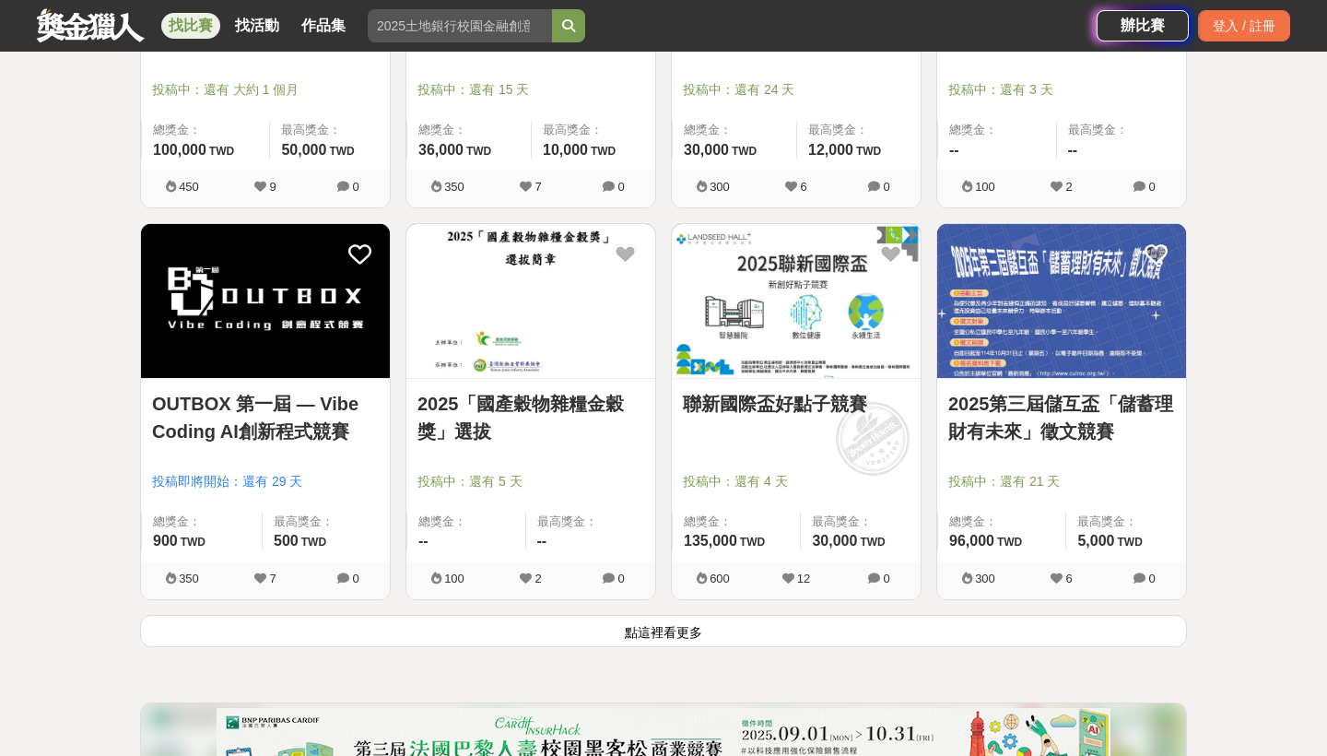
click at [680, 638] on button "點這裡看更多" at bounding box center [663, 631] width 1047 height 32
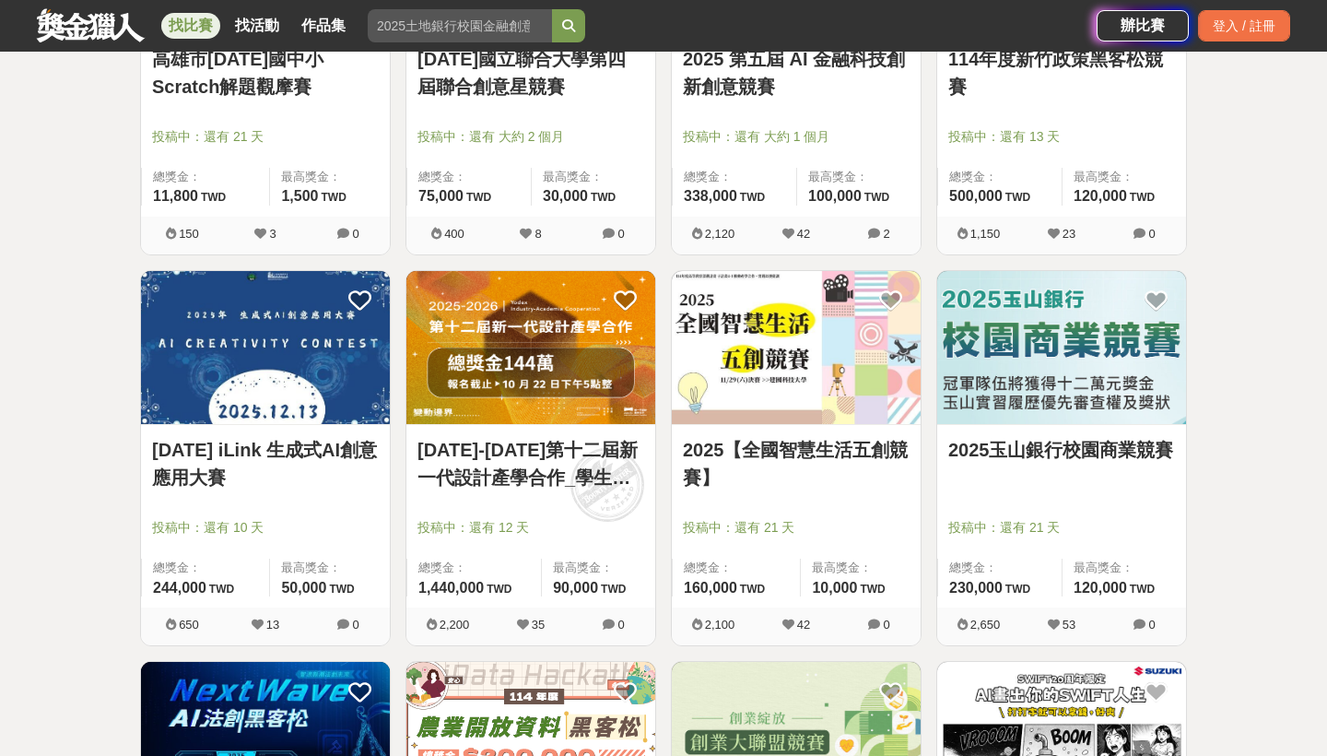
scroll to position [3718, 0]
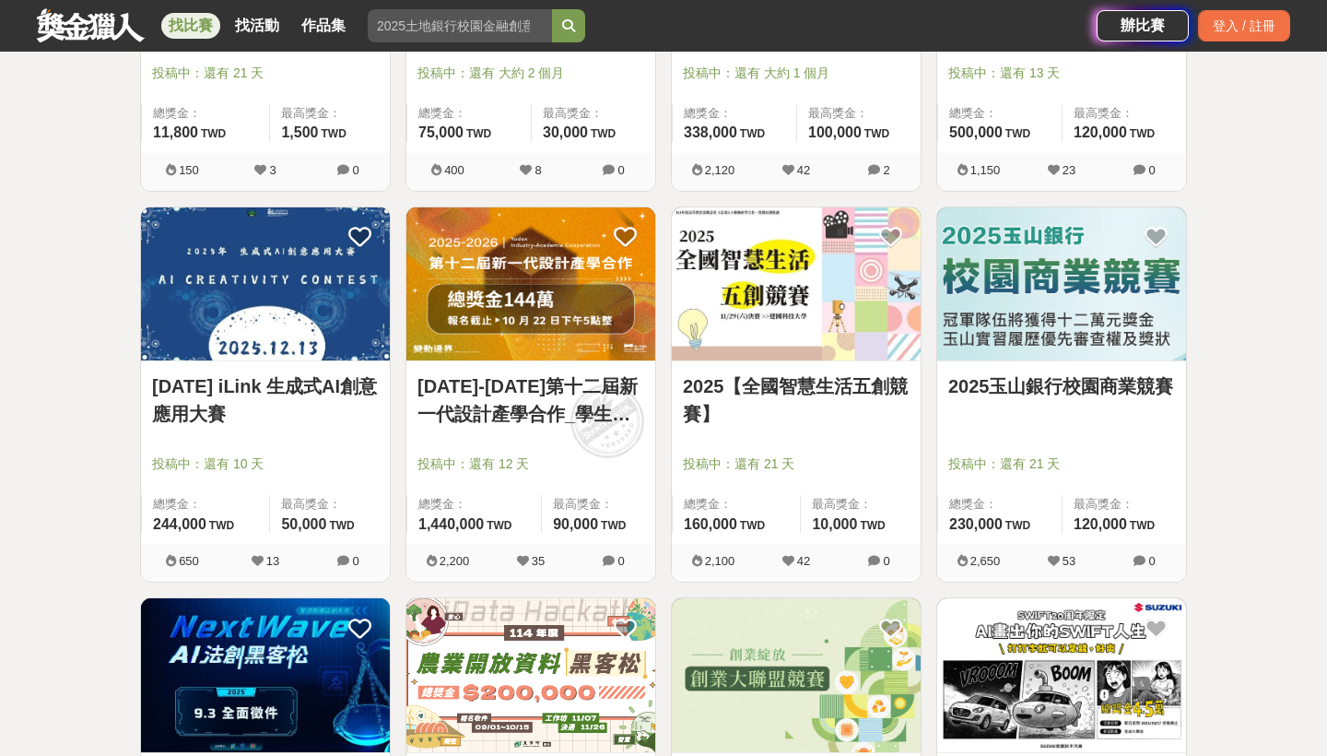
click at [1025, 394] on link "2025玉山銀行校園商業競賽" at bounding box center [1061, 386] width 227 height 28
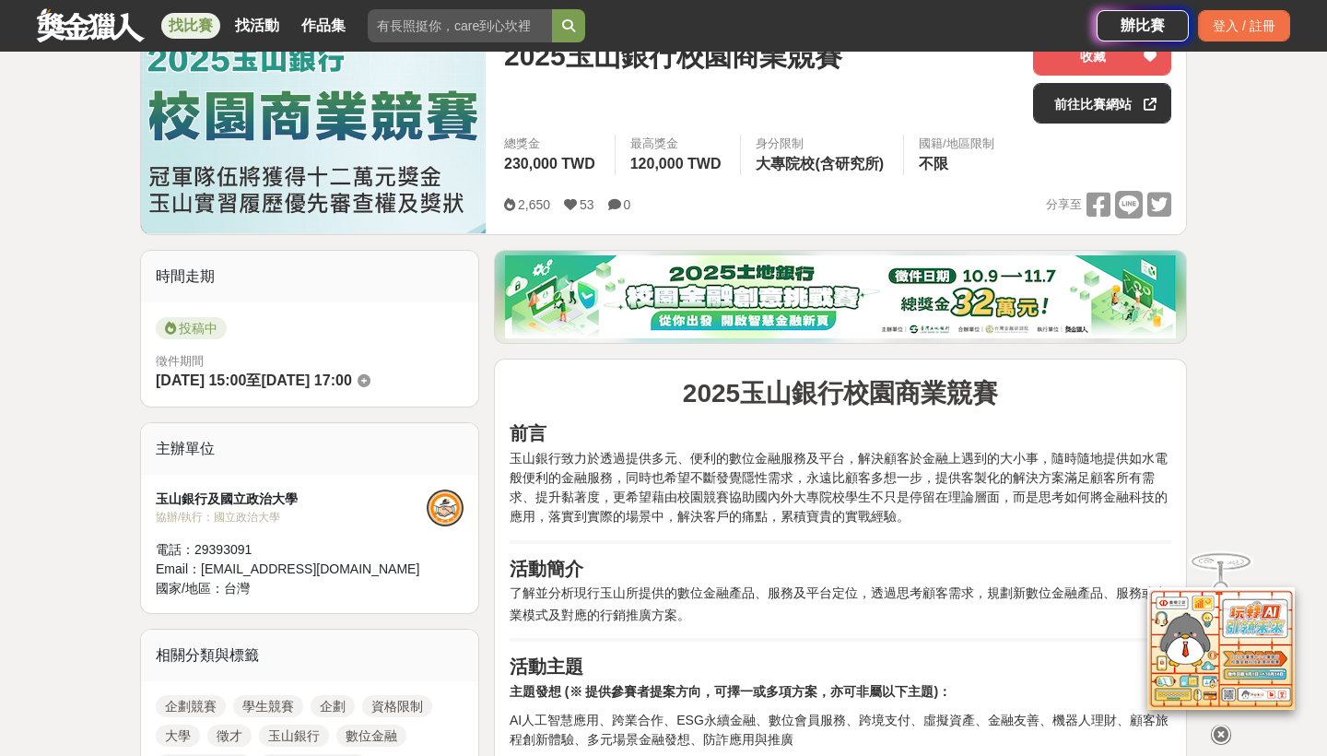
scroll to position [295, 0]
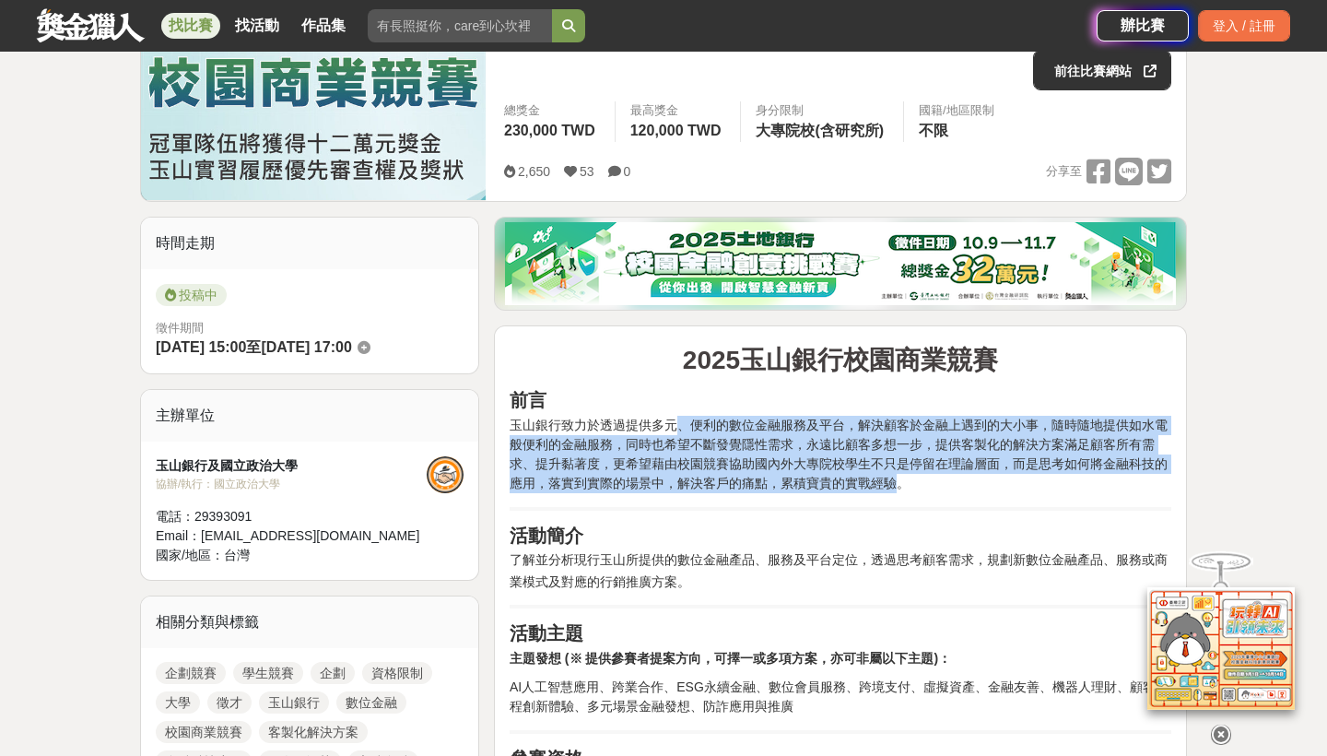
drag, startPoint x: 675, startPoint y: 424, endPoint x: 899, endPoint y: 480, distance: 231.8
click at [899, 480] on span "玉山銀行致力於透過提供多元、便利的數位金融服務及平台，解決顧客於金融上遇到的大小事，隨時隨地提供如水電般便利的金融服務，同時也希望不斷發覺隱性需求，永遠比顧客…" at bounding box center [839, 453] width 658 height 73
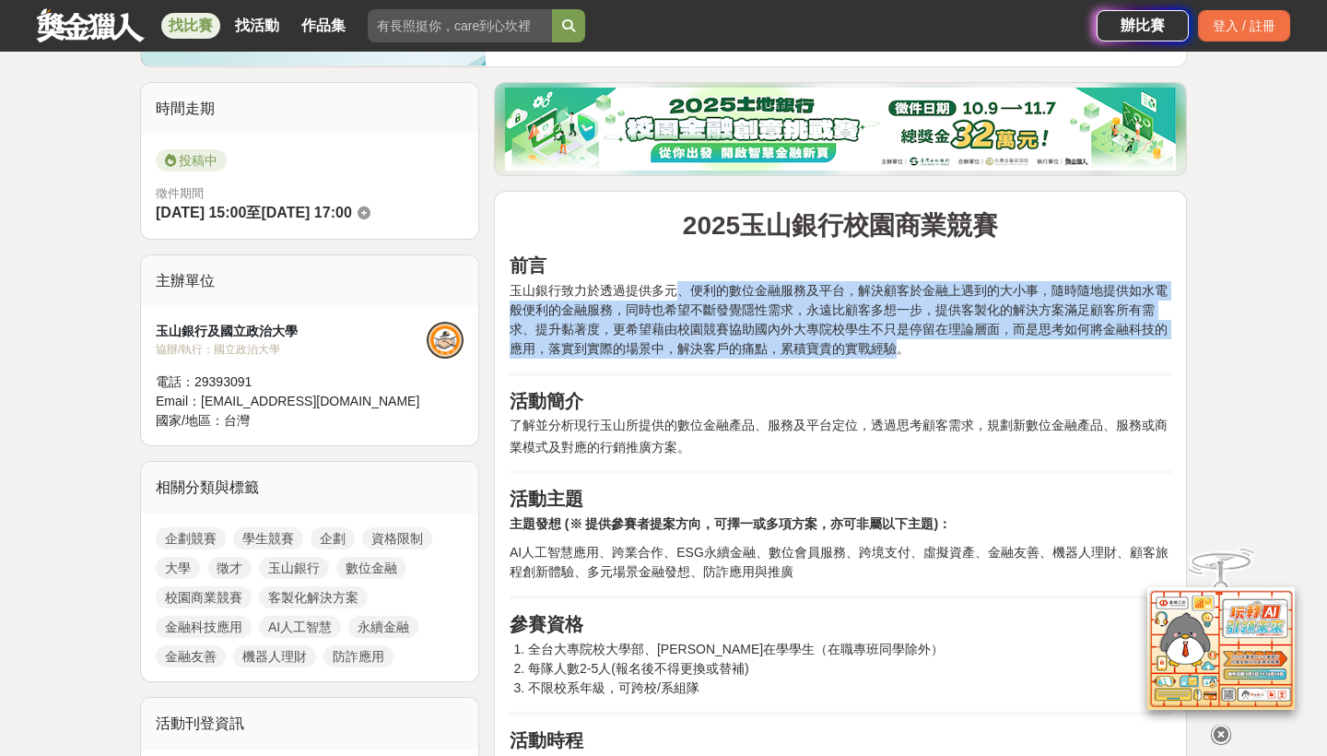
scroll to position [440, 0]
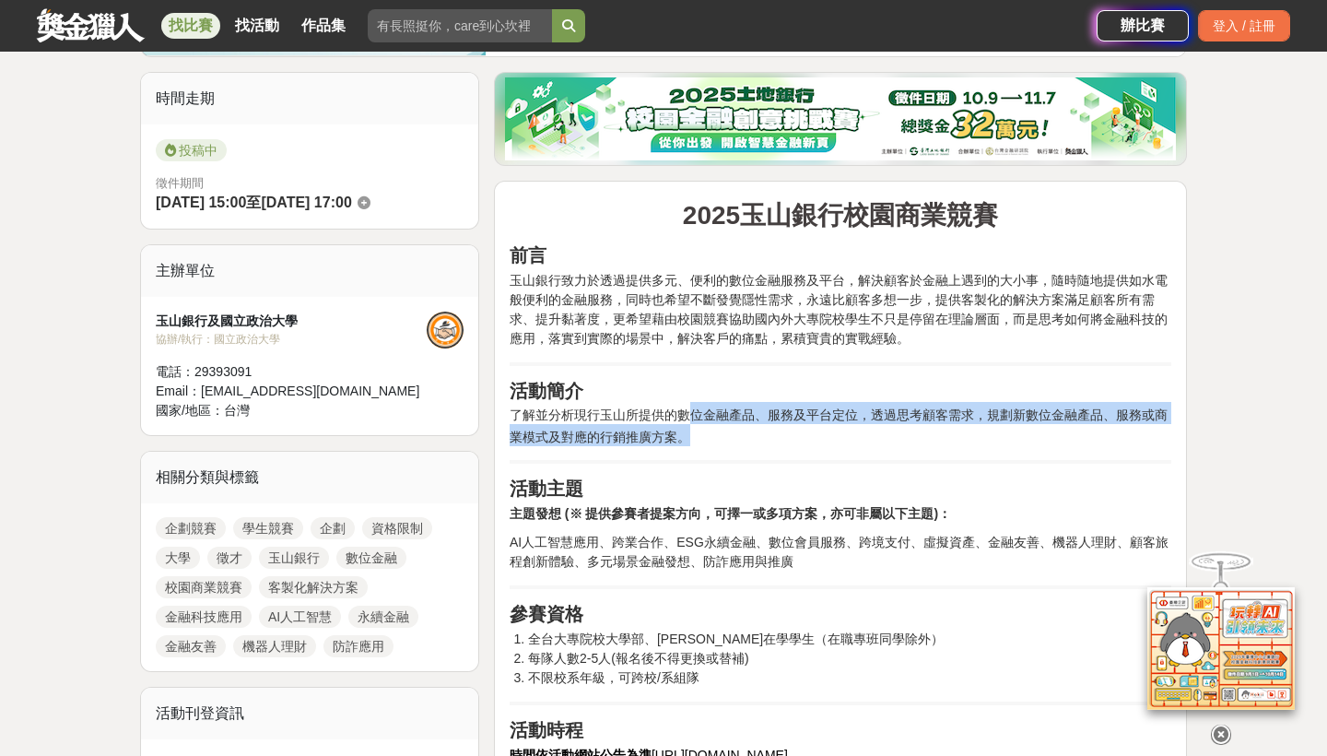
drag, startPoint x: 687, startPoint y: 416, endPoint x: 892, endPoint y: 440, distance: 206.9
click at [892, 440] on h2 "活動簡介 了解並分析現行玉山所提供的數位金融產品、服務及平台定位，透過思考顧客需求，規劃新數位金融產品、服務或商業模式及對應的行銷推廣方案。" at bounding box center [841, 413] width 662 height 66
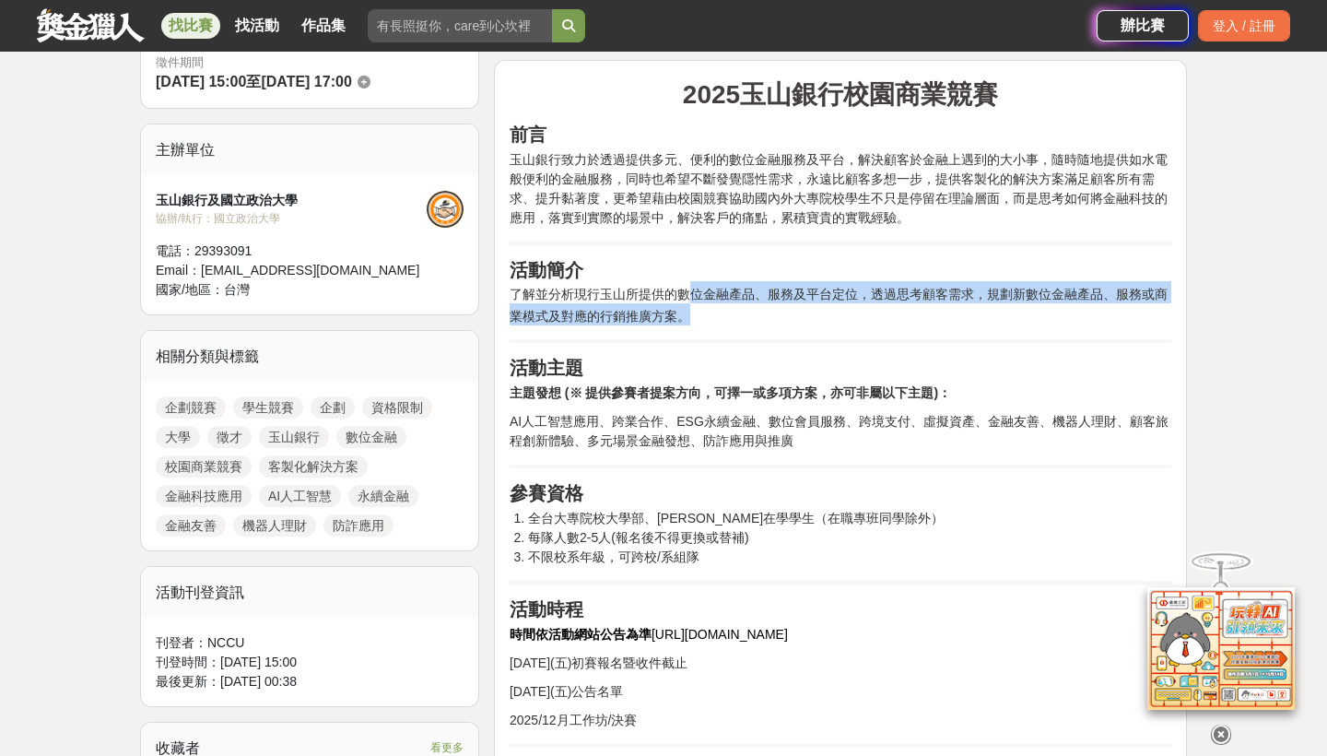
scroll to position [577, 0]
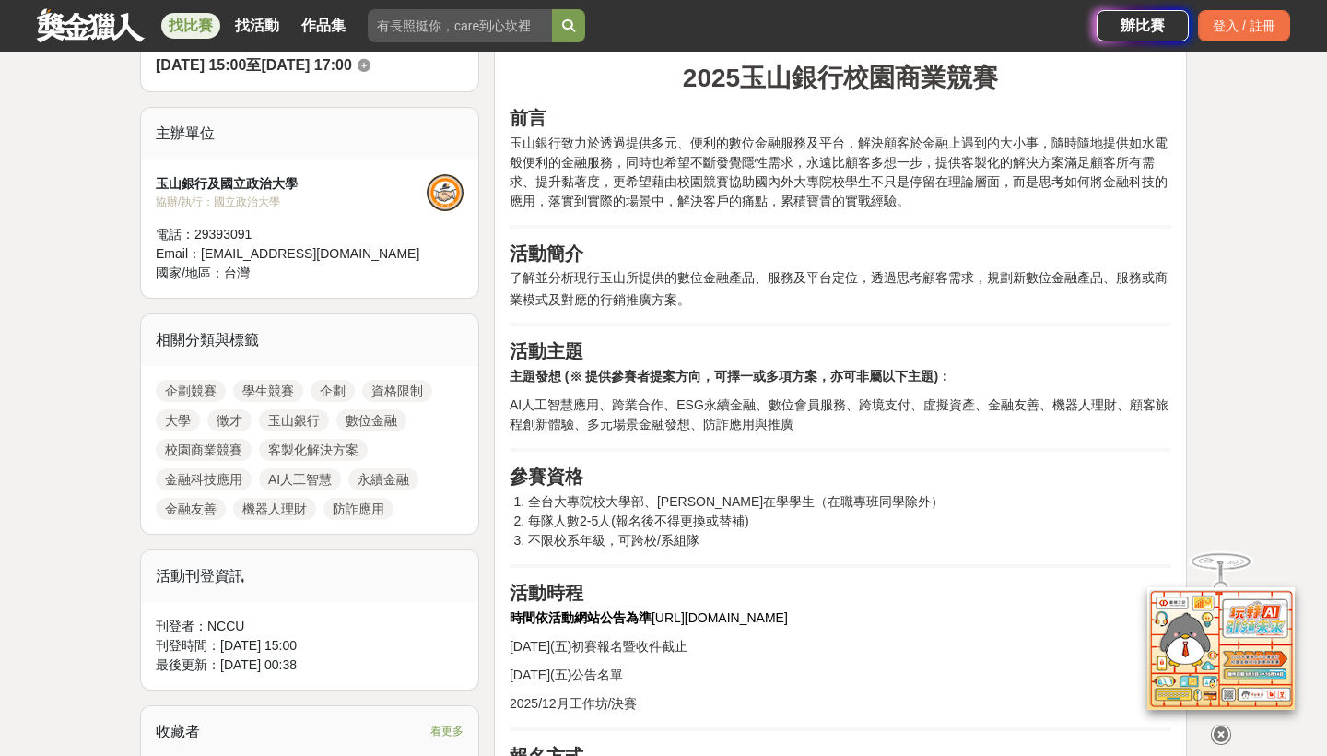
click at [801, 414] on p "AI人工智慧應用、跨業合作、ESG永續金融、數位會員服務、跨境支付、虛擬資產、金融友善、機器人理財、顧客旅程創新體驗、多元場景金融發想、防詐應用與推廣" at bounding box center [841, 414] width 662 height 39
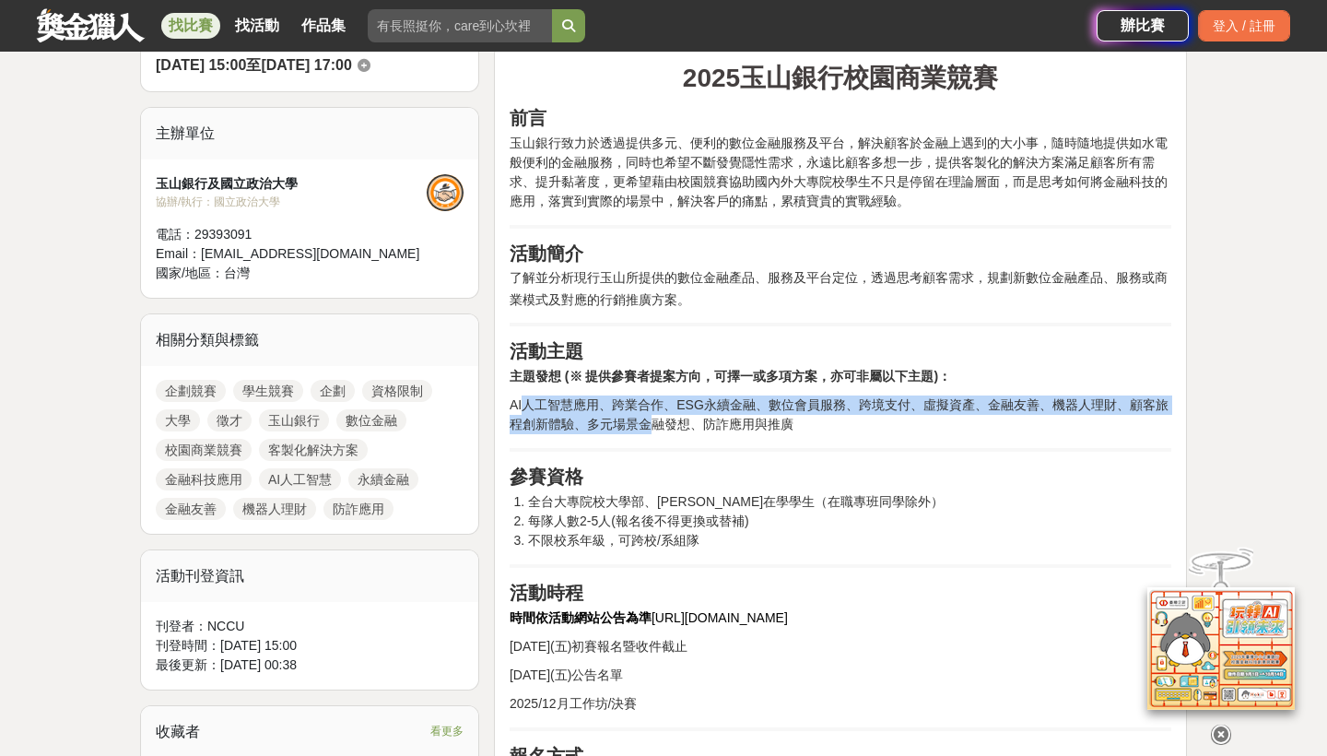
drag, startPoint x: 522, startPoint y: 406, endPoint x: 670, endPoint y: 431, distance: 150.4
click at [663, 424] on span "AI人工智慧應用、跨業合作、ESG永續金融、數位會員服務、跨境支付、虛擬資產、金融友善、機器人理財、顧客旅程創新體驗、多元場景金融發想、防詐應用與推廣" at bounding box center [839, 414] width 659 height 34
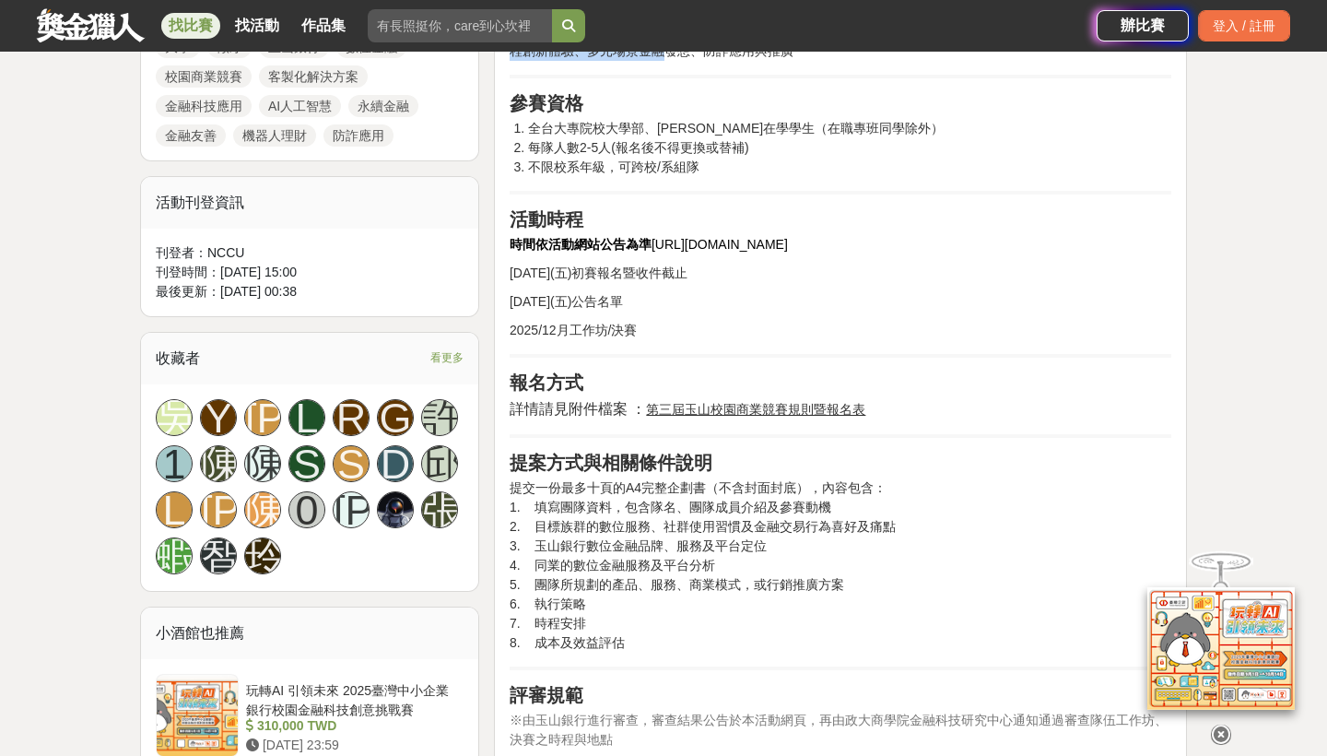
scroll to position [982, 0]
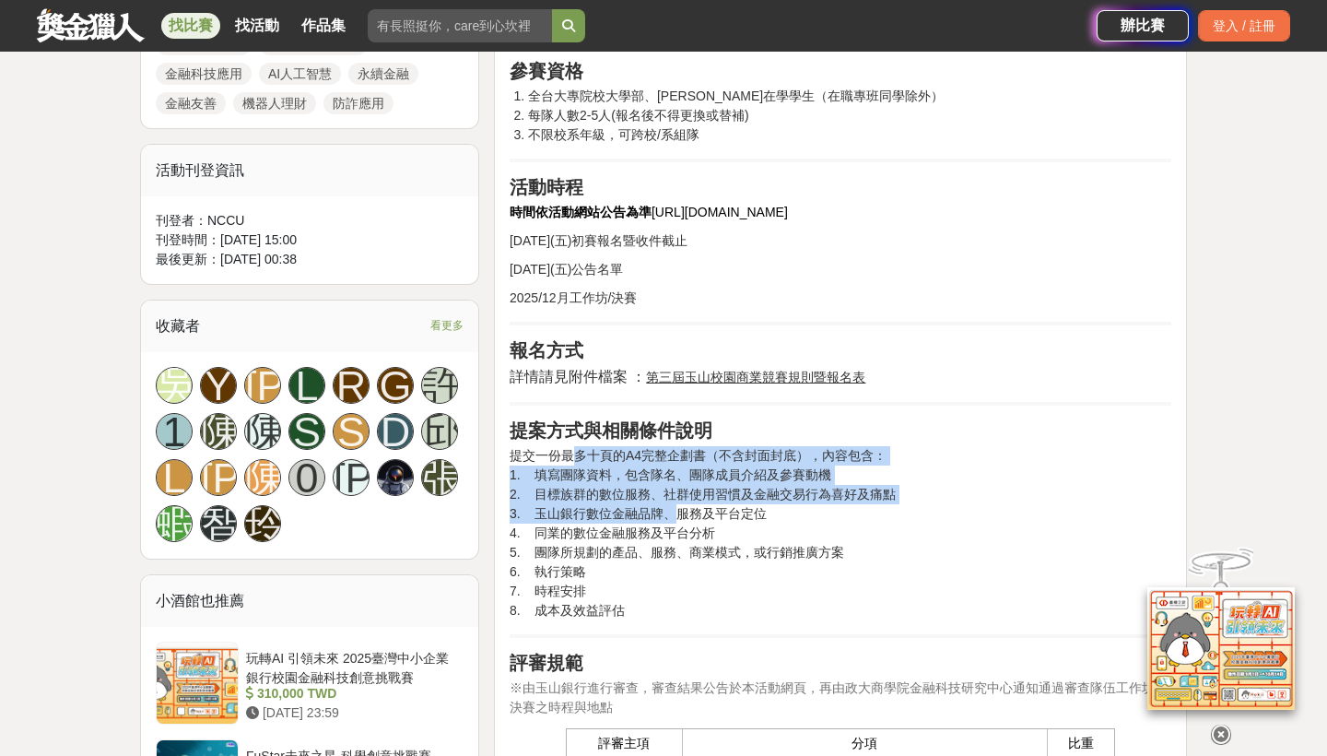
drag, startPoint x: 574, startPoint y: 455, endPoint x: 676, endPoint y: 512, distance: 117.2
click at [676, 512] on p "提交一份最多十頁的A4完整企劃書（不含封面封底），內容包含： 1. 填寫團隊資料，包含隊名、團隊成員介紹及參賽動機 2. 目標族群的數位服務、社群使用習慣及金…" at bounding box center [841, 533] width 662 height 174
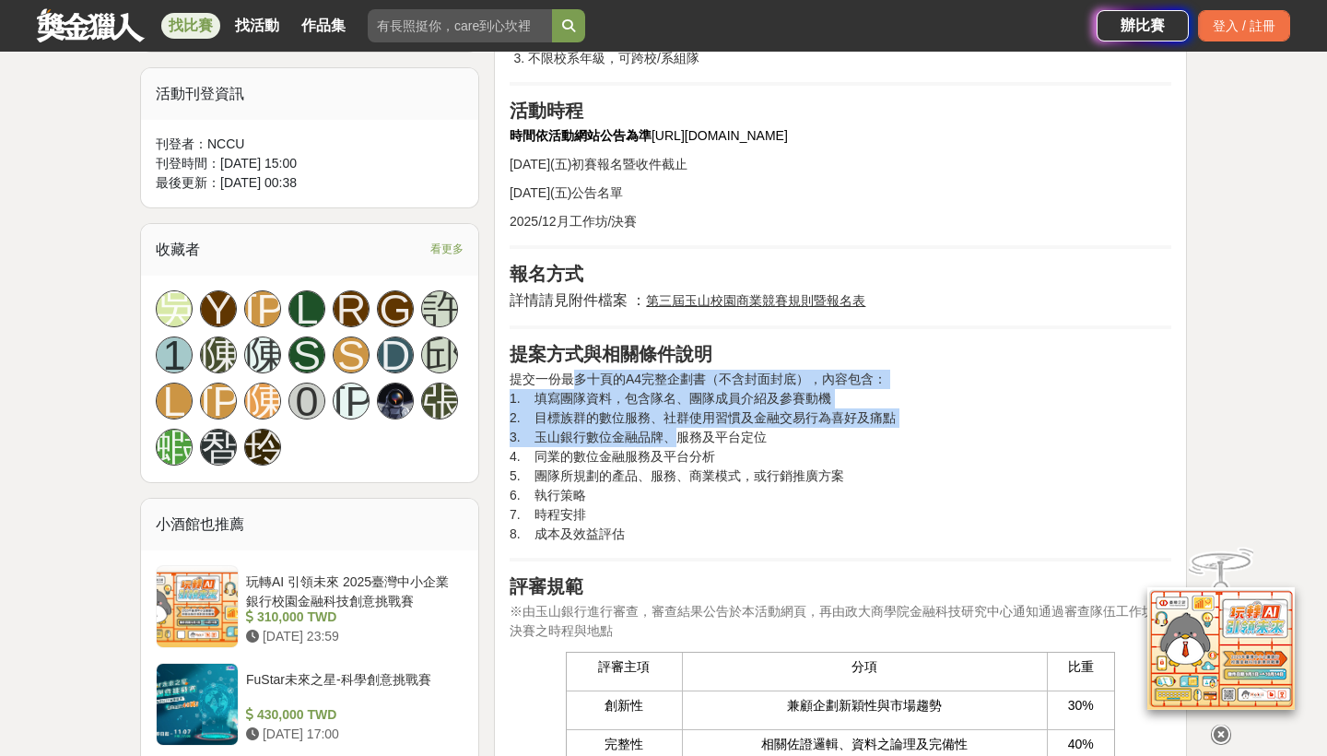
scroll to position [1073, 0]
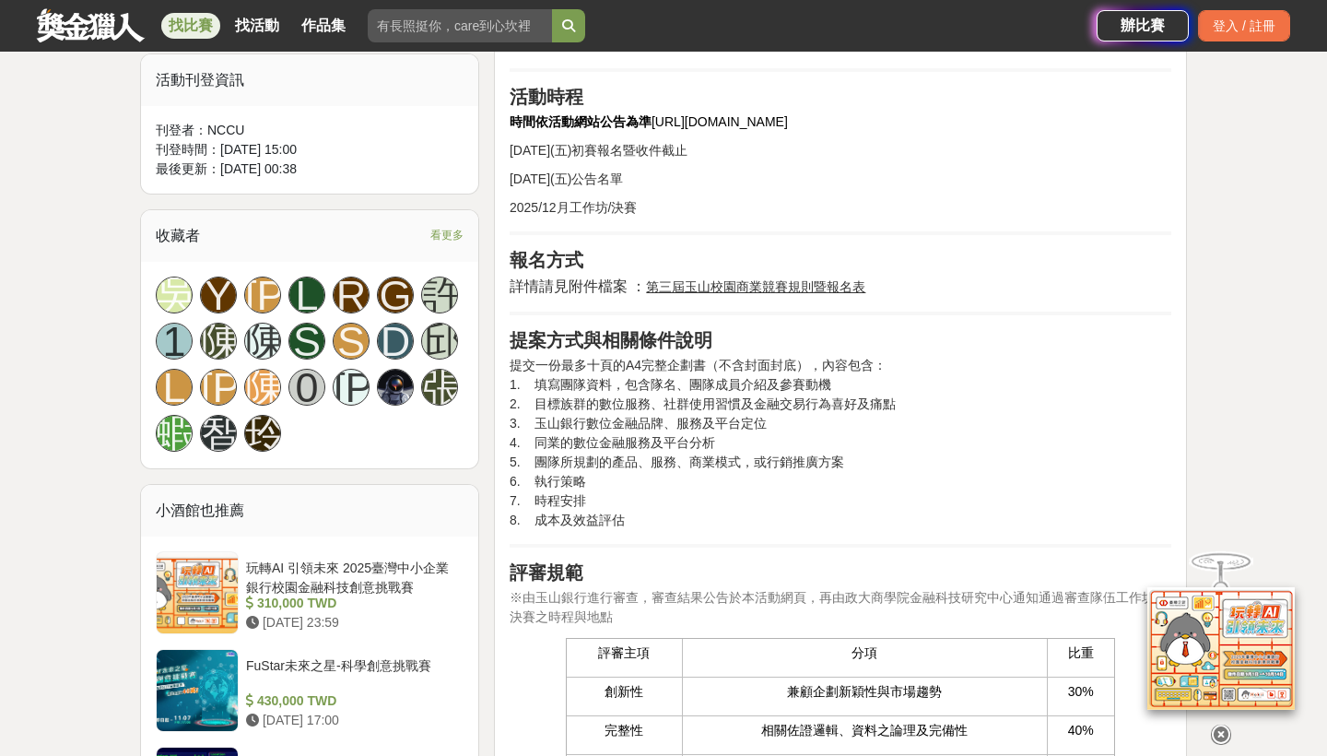
click at [646, 457] on p "提交一份最多十頁的A4完整企劃書（不含封面封底），內容包含： 1. 填寫團隊資料，包含隊名、團隊成員介紹及參賽動機 2. 目標族群的數位服務、社群使用習慣及金…" at bounding box center [841, 443] width 662 height 174
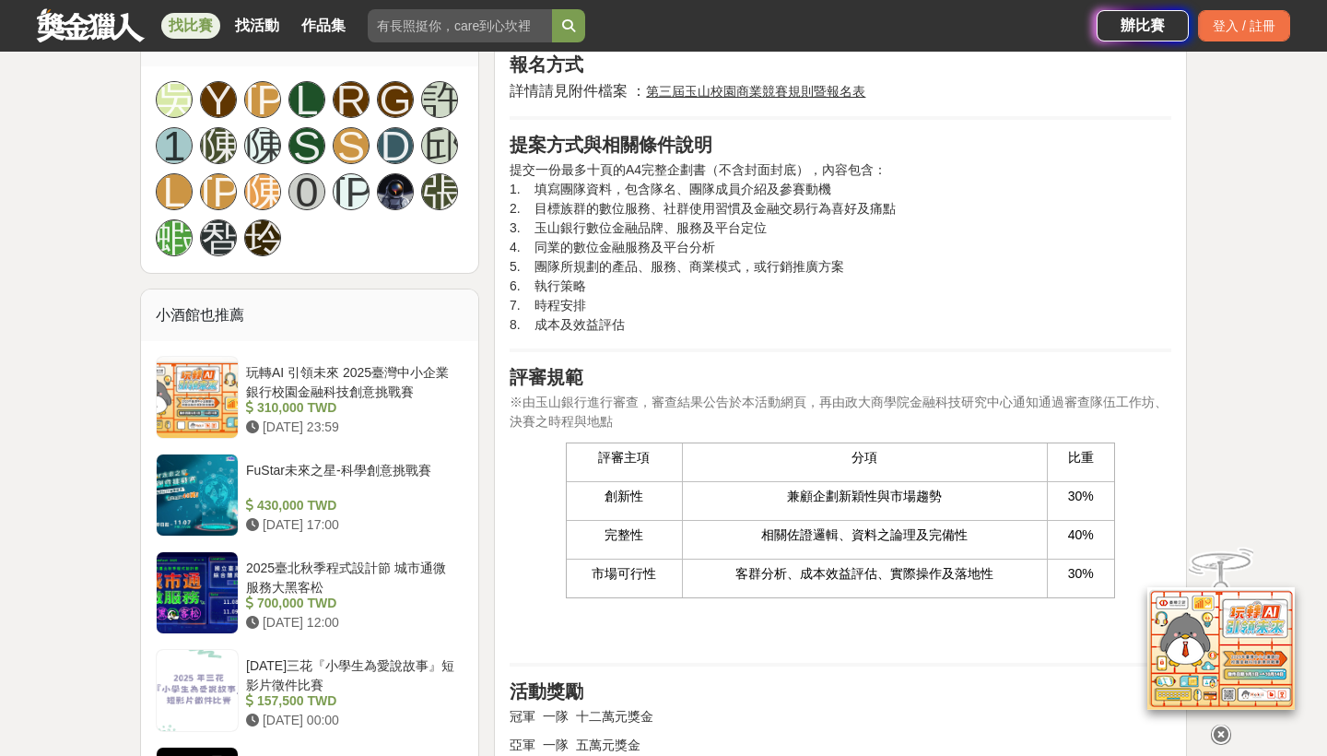
scroll to position [1272, 0]
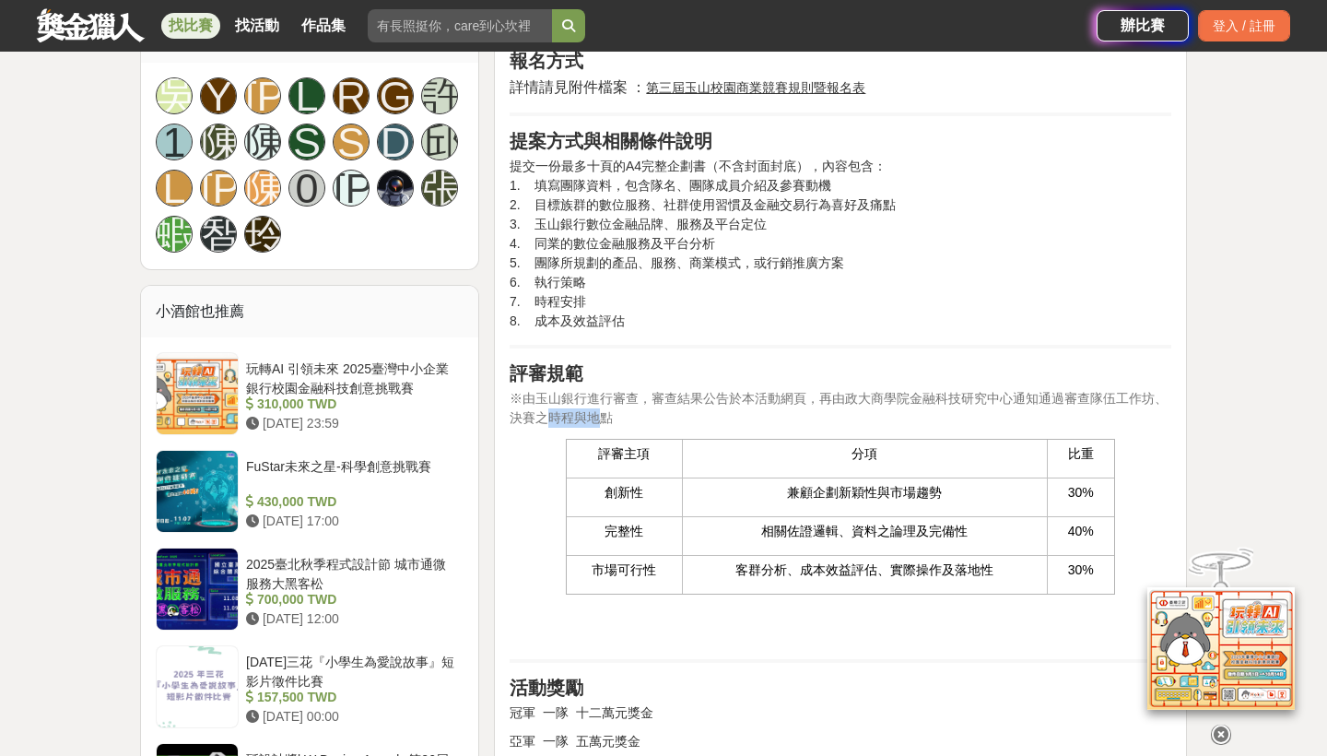
drag, startPoint x: 542, startPoint y: 407, endPoint x: 599, endPoint y: 415, distance: 57.6
click at [599, 415] on p "※由玉山銀行進行審查，審查結果公告於本活動網頁，再由政大商學院金融科技研究中心通知通過審查隊伍工作坊、決賽之時程與地點" at bounding box center [841, 408] width 662 height 39
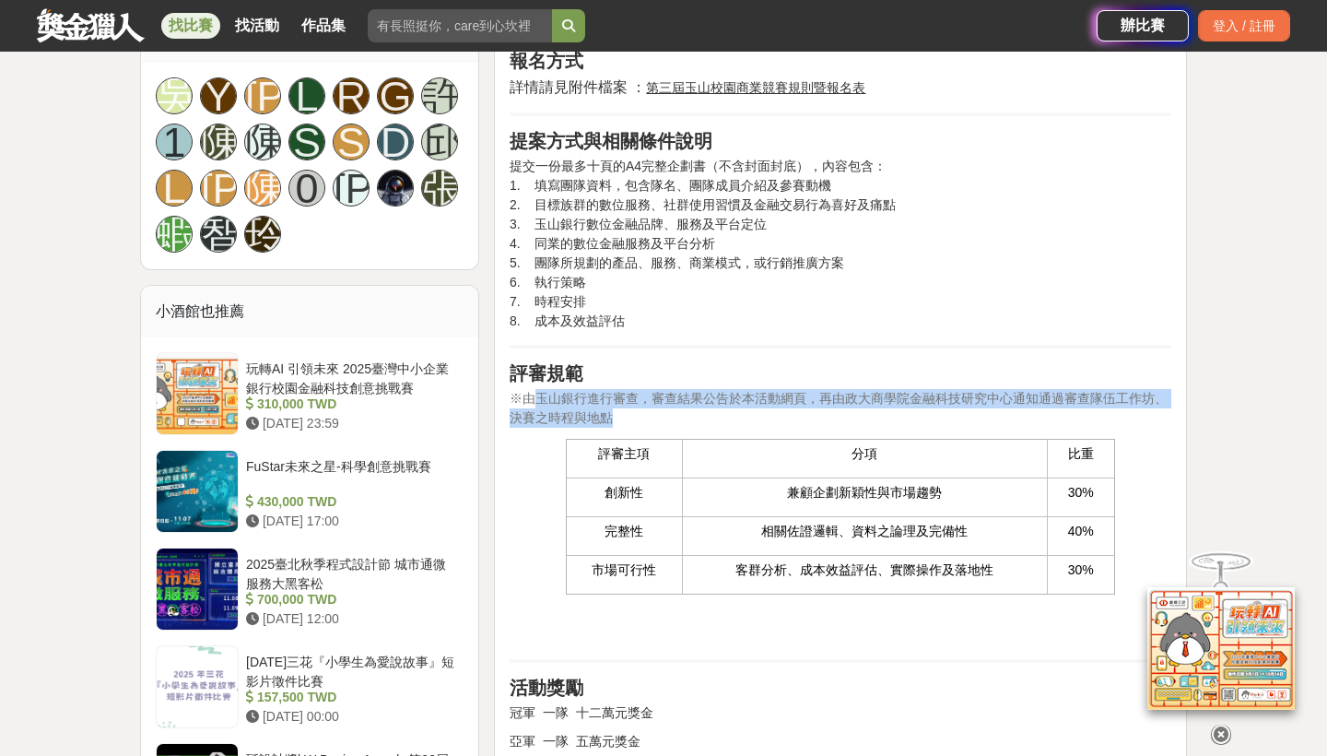
drag, startPoint x: 541, startPoint y: 396, endPoint x: 635, endPoint y: 431, distance: 100.3
click at [635, 431] on div "2025玉山銀行校園商業競賽 前言 玉山銀行致力於透過提供多元、便利的數位金融服務及平台，解決顧客於金融上遇到的大小事，隨時隨地提供如水電般便利的金融服務，同…" at bounding box center [841, 611] width 662 height 2495
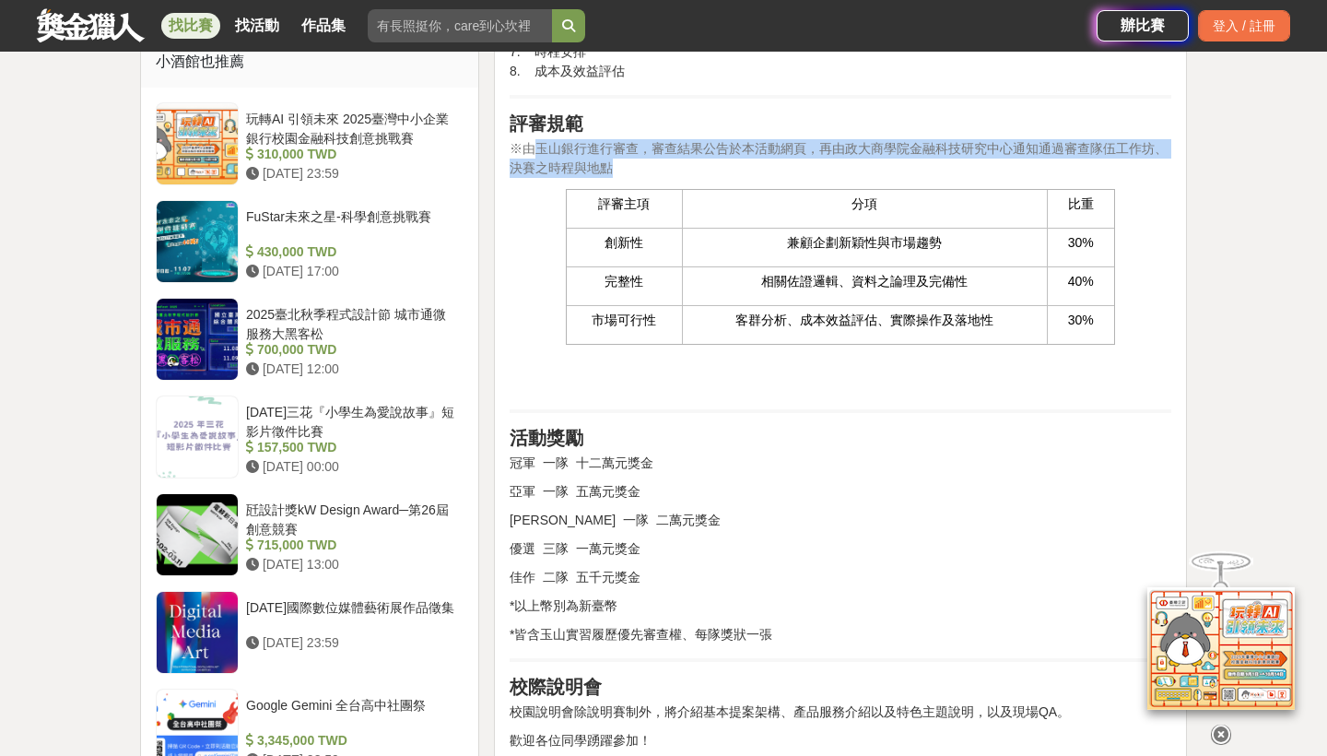
scroll to position [1580, 0]
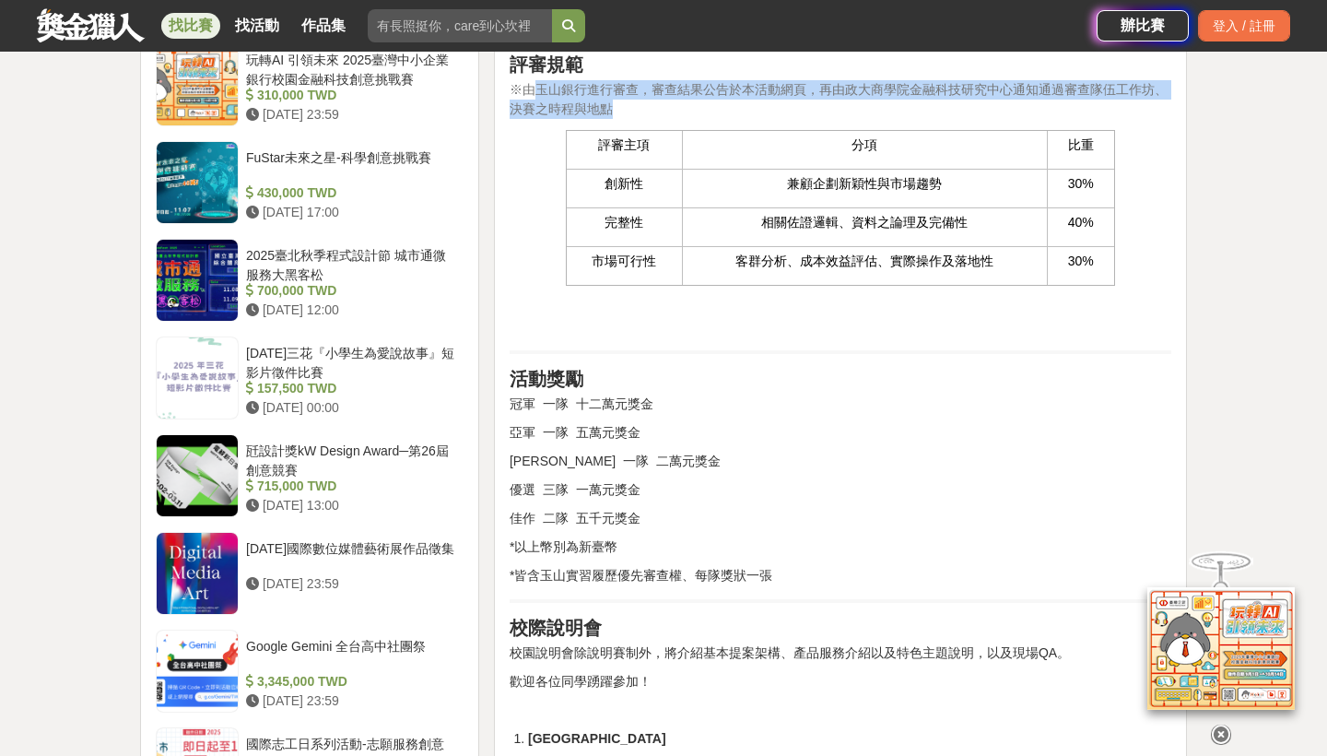
click at [700, 412] on p "冠軍 一隊 十二萬元獎金" at bounding box center [841, 403] width 662 height 19
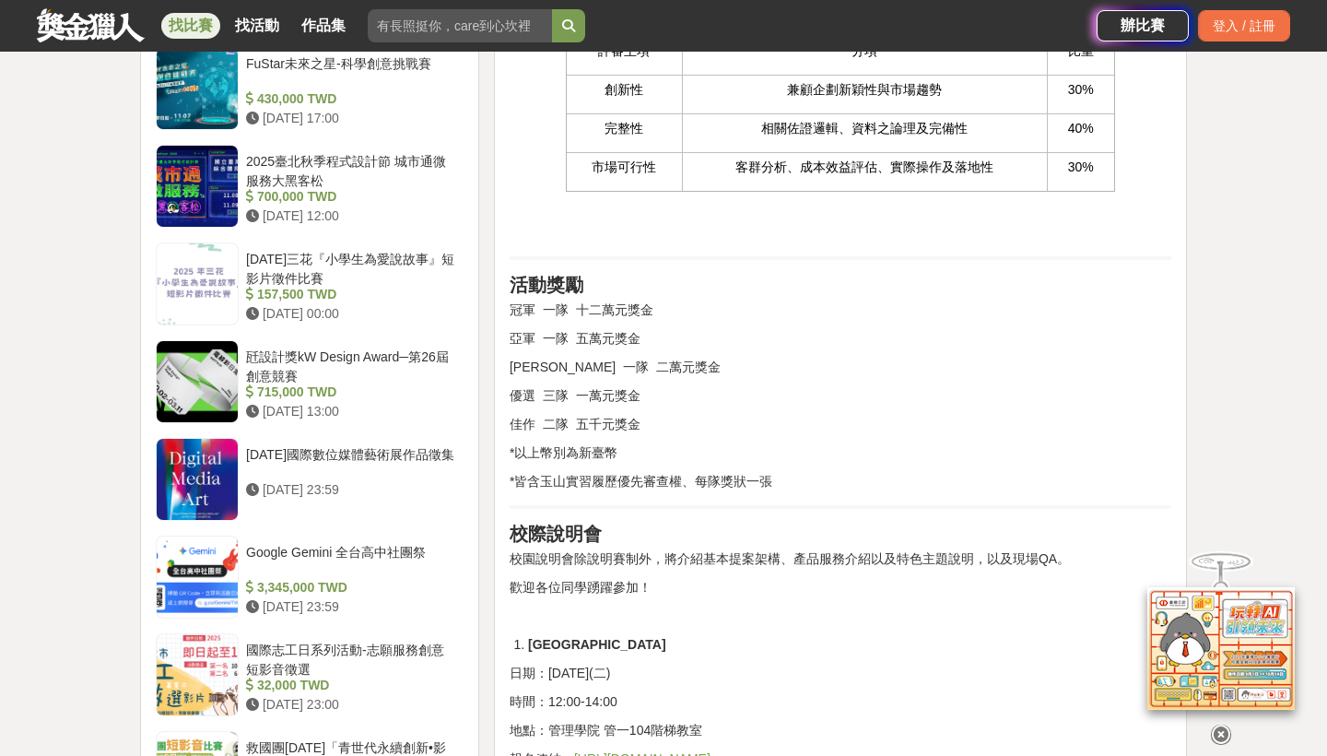
scroll to position [1721, 0]
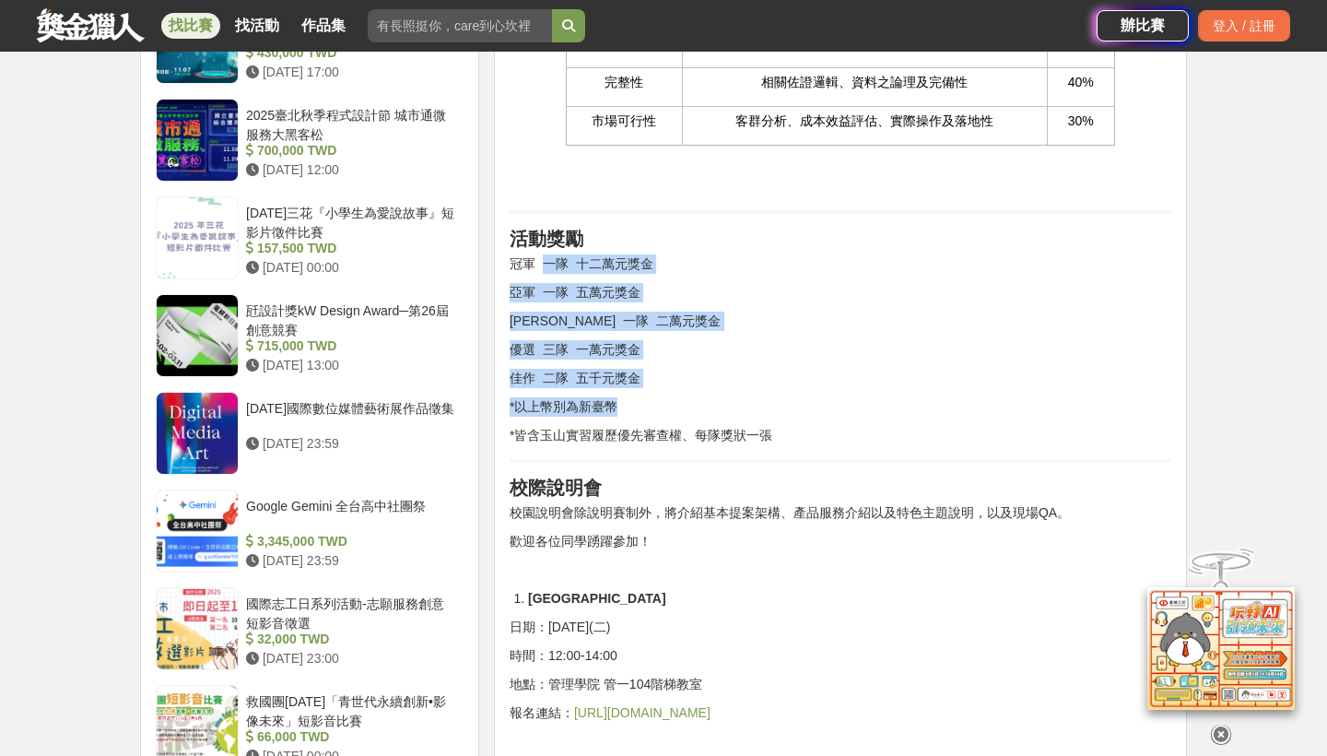
drag, startPoint x: 546, startPoint y: 264, endPoint x: 683, endPoint y: 437, distance: 221.1
click at [683, 436] on div "2025玉山銀行校園商業競賽 前言 玉山銀行致力於透過提供多元、便利的數位金融服務及平台，解決顧客於金融上遇到的大小事，隨時隨地提供如水電般便利的金融服務，同…" at bounding box center [841, 162] width 662 height 2495
click at [725, 421] on div "2025玉山銀行校園商業競賽 前言 玉山銀行致力於透過提供多元、便利的數位金融服務及平台，解決顧客於金融上遇到的大小事，隨時隨地提供如水電般便利的金融服務，同…" at bounding box center [841, 162] width 662 height 2495
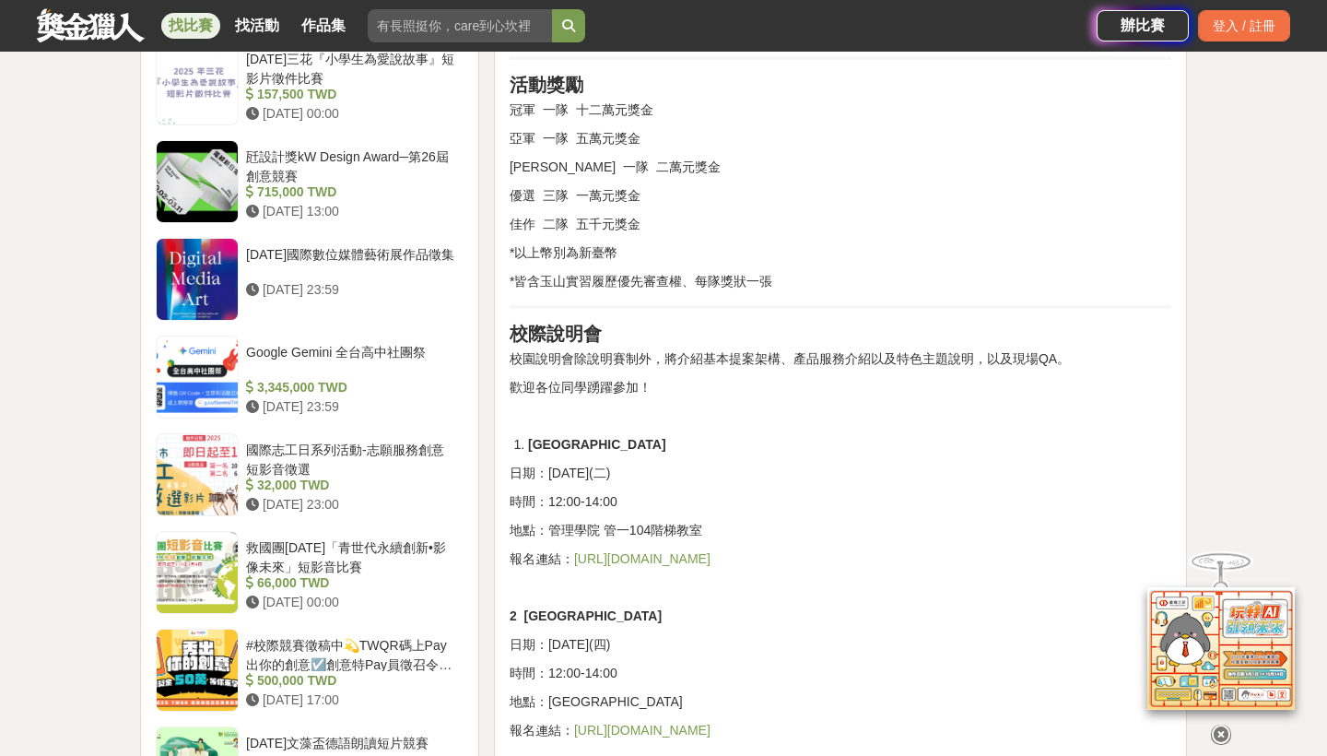
scroll to position [1891, 0]
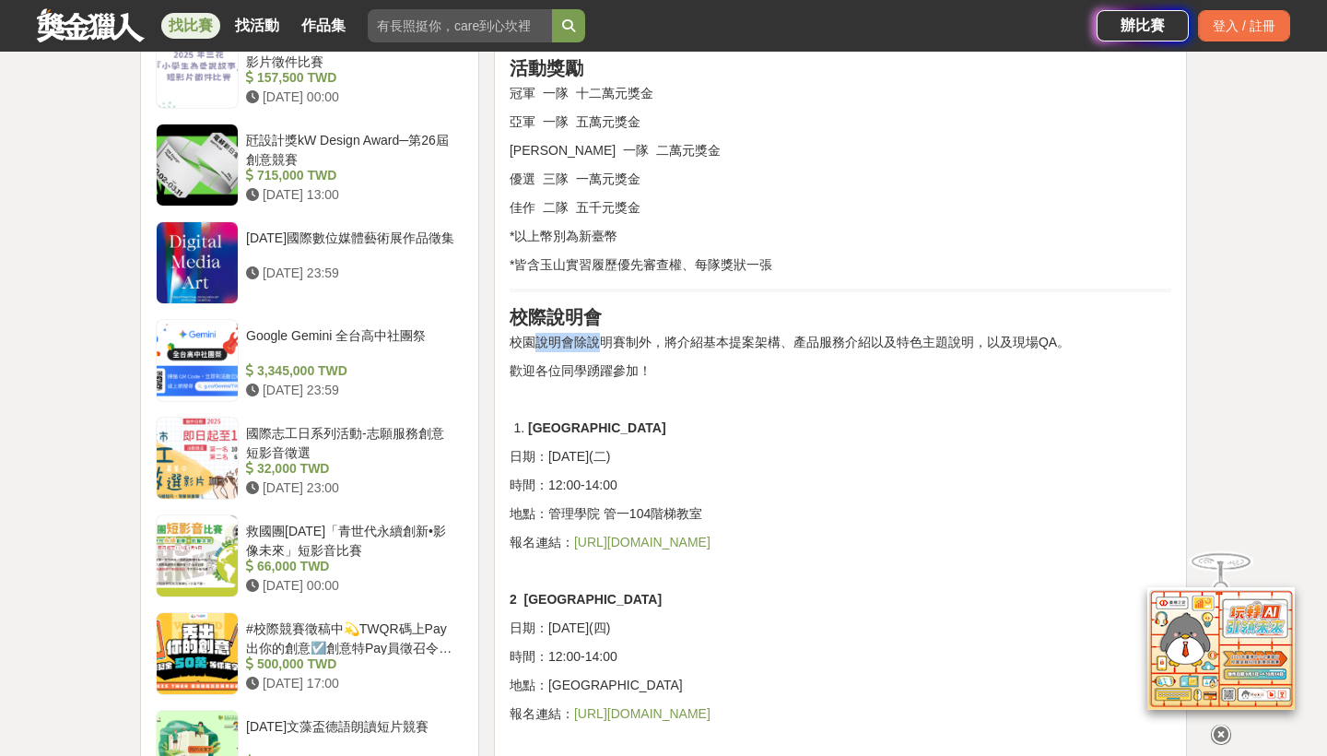
drag, startPoint x: 539, startPoint y: 339, endPoint x: 595, endPoint y: 347, distance: 56.8
click at [595, 347] on p "校園說明會除說明賽制外，將介紹基本提案架構、產品服務介紹以及特色主題說明，以及現場QA。" at bounding box center [841, 342] width 662 height 19
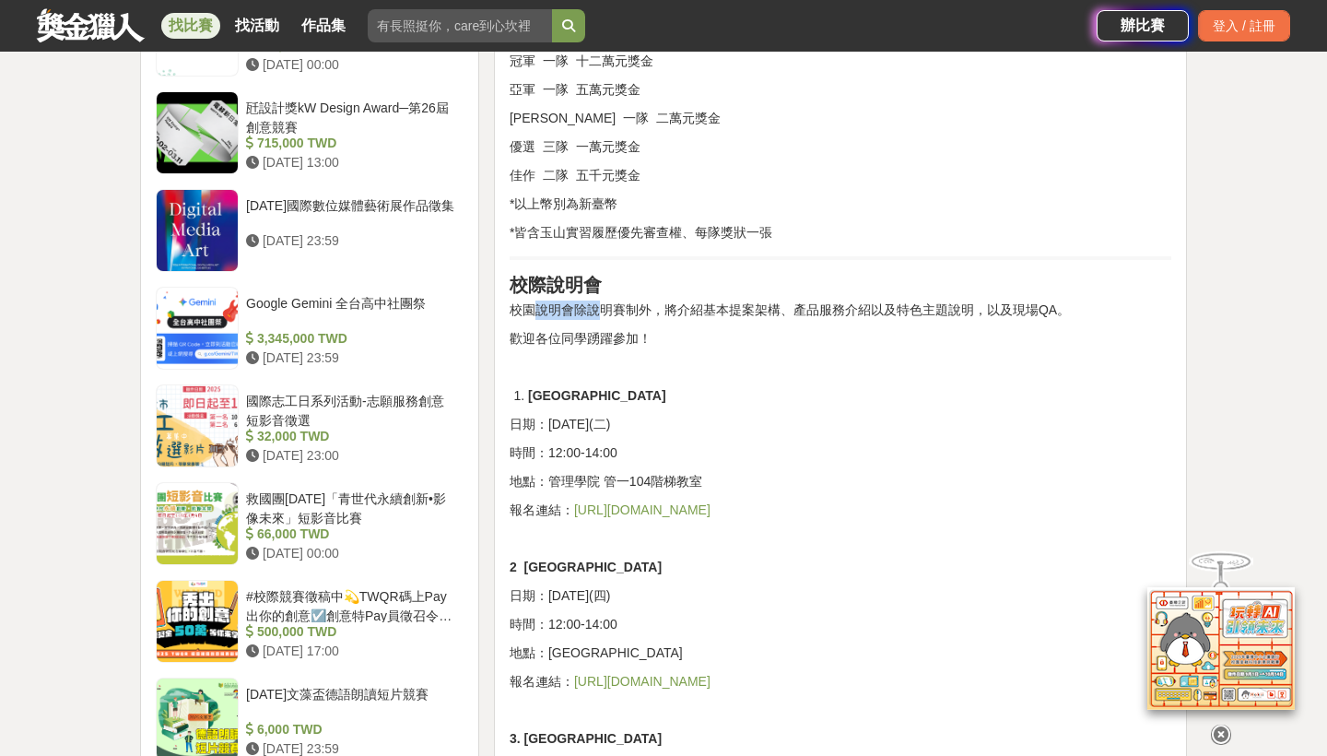
scroll to position [1919, 0]
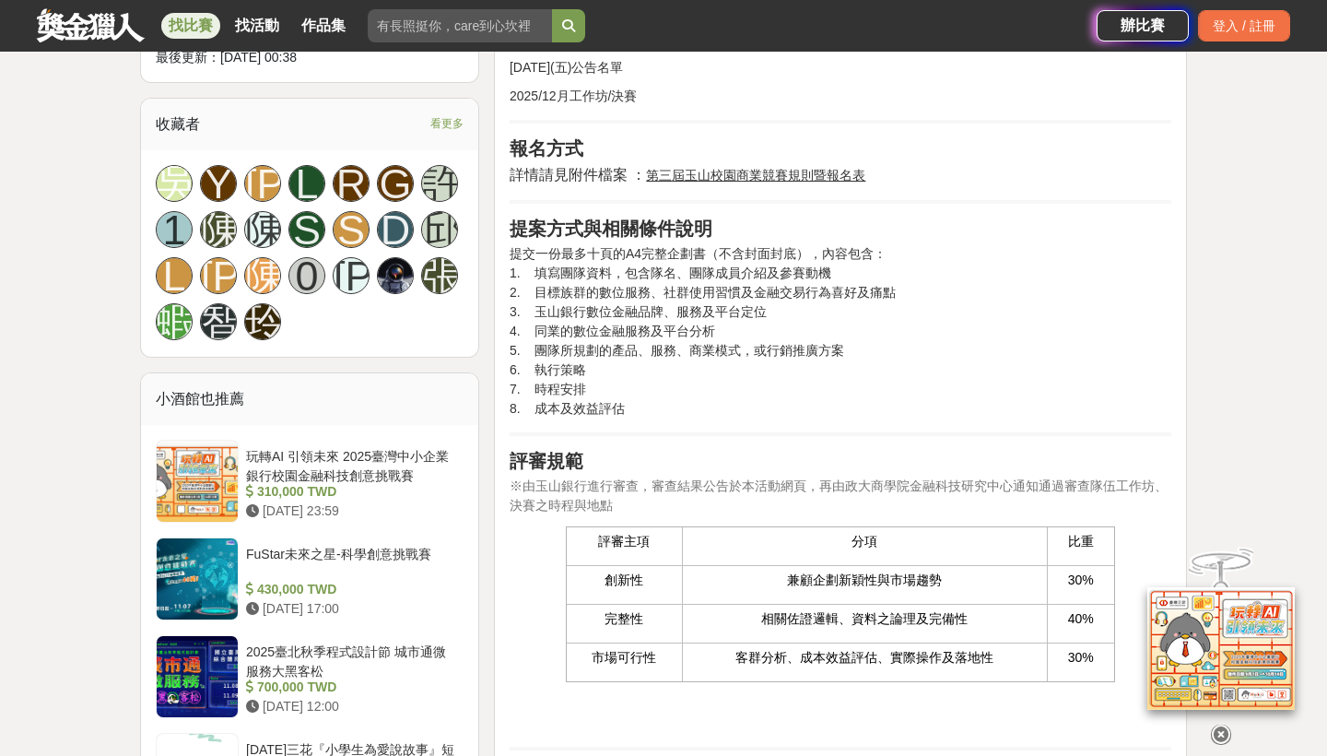
scroll to position [1175, 0]
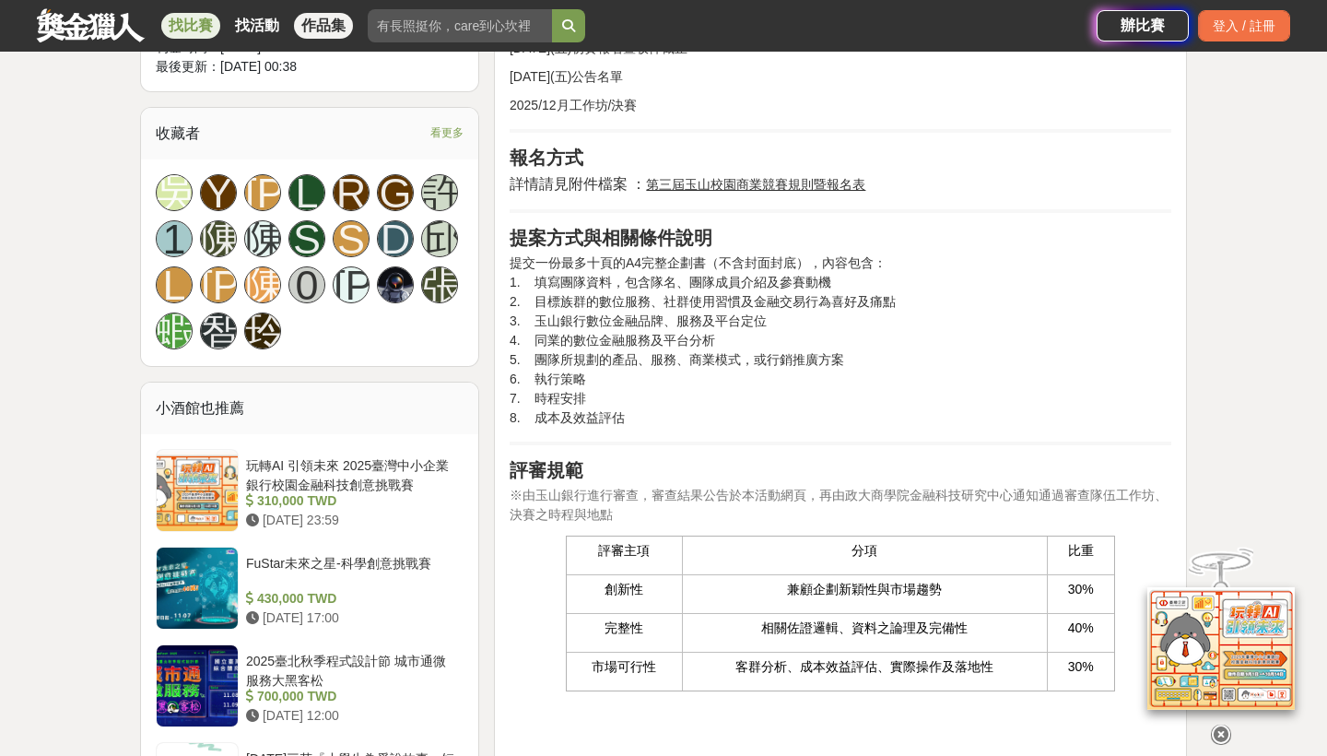
click at [317, 32] on link "作品集" at bounding box center [323, 26] width 59 height 26
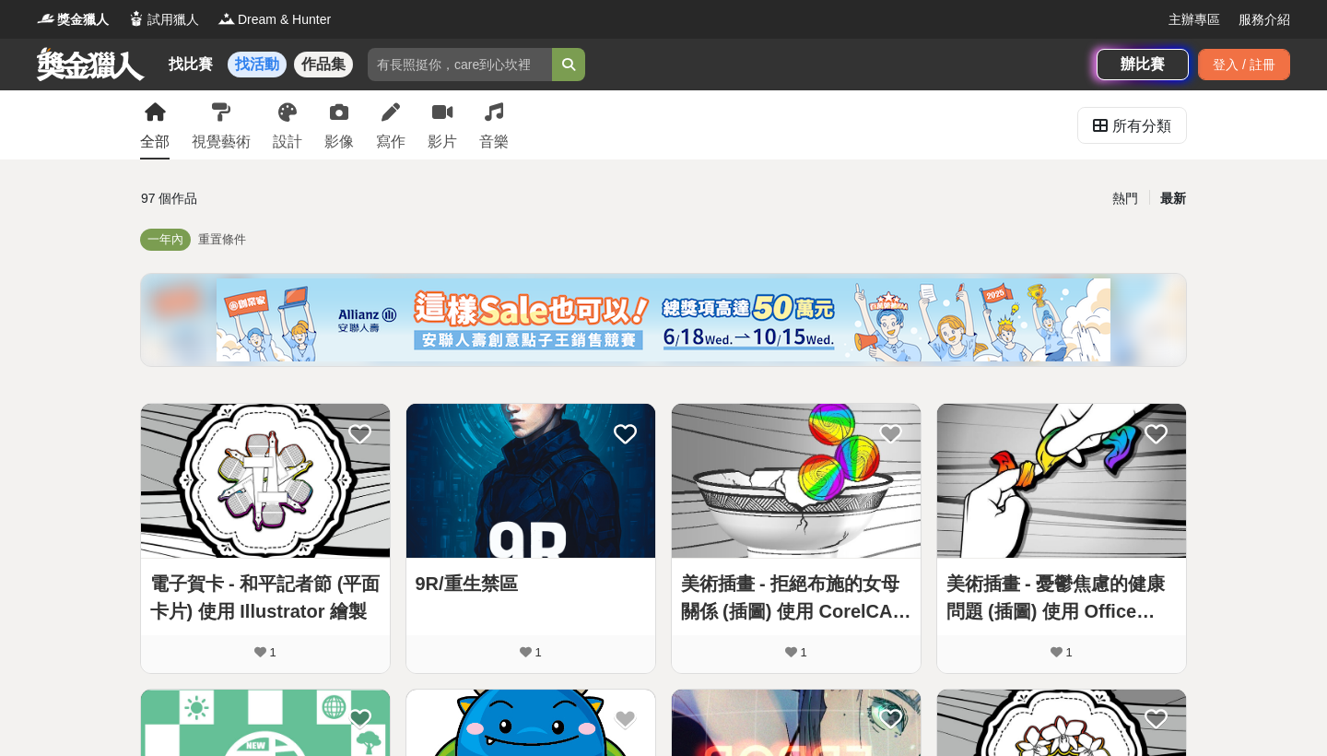
click at [250, 65] on link "找活動" at bounding box center [257, 65] width 59 height 26
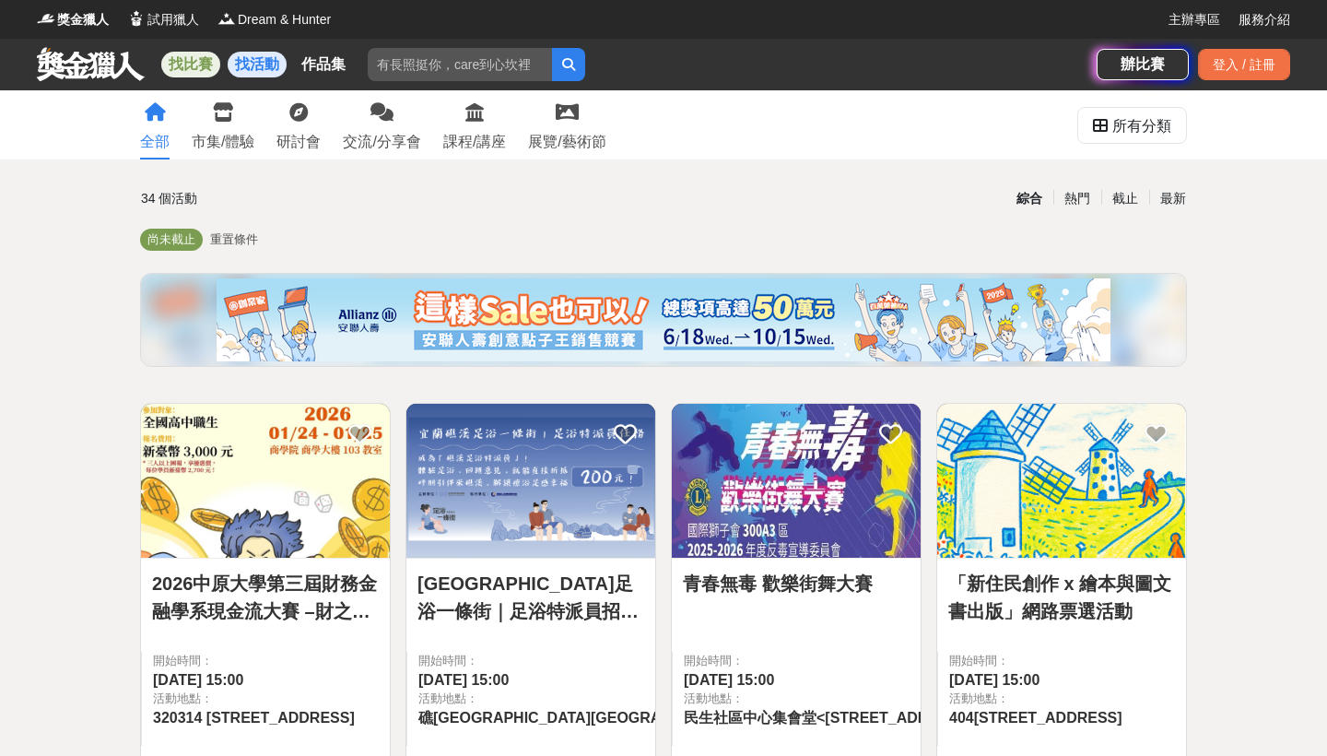
click at [176, 68] on link "找比賽" at bounding box center [190, 65] width 59 height 26
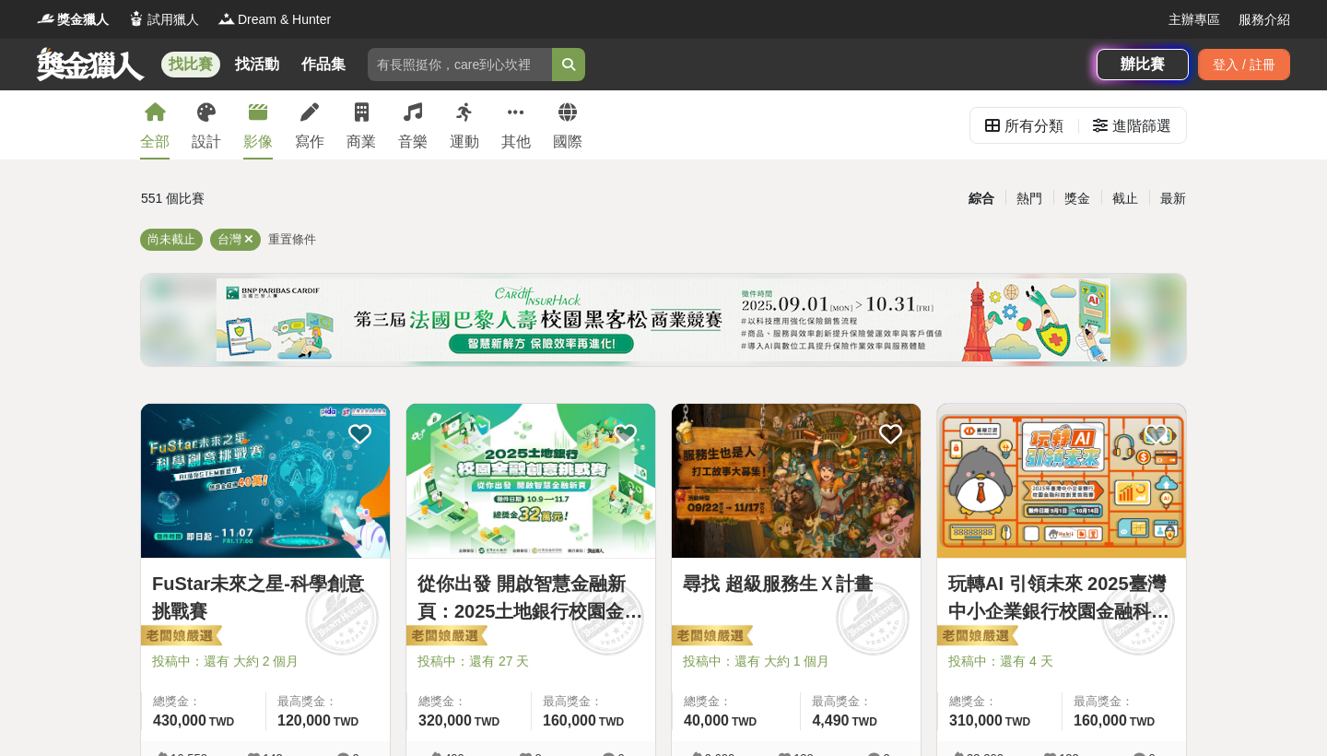
click at [264, 115] on icon at bounding box center [258, 112] width 18 height 18
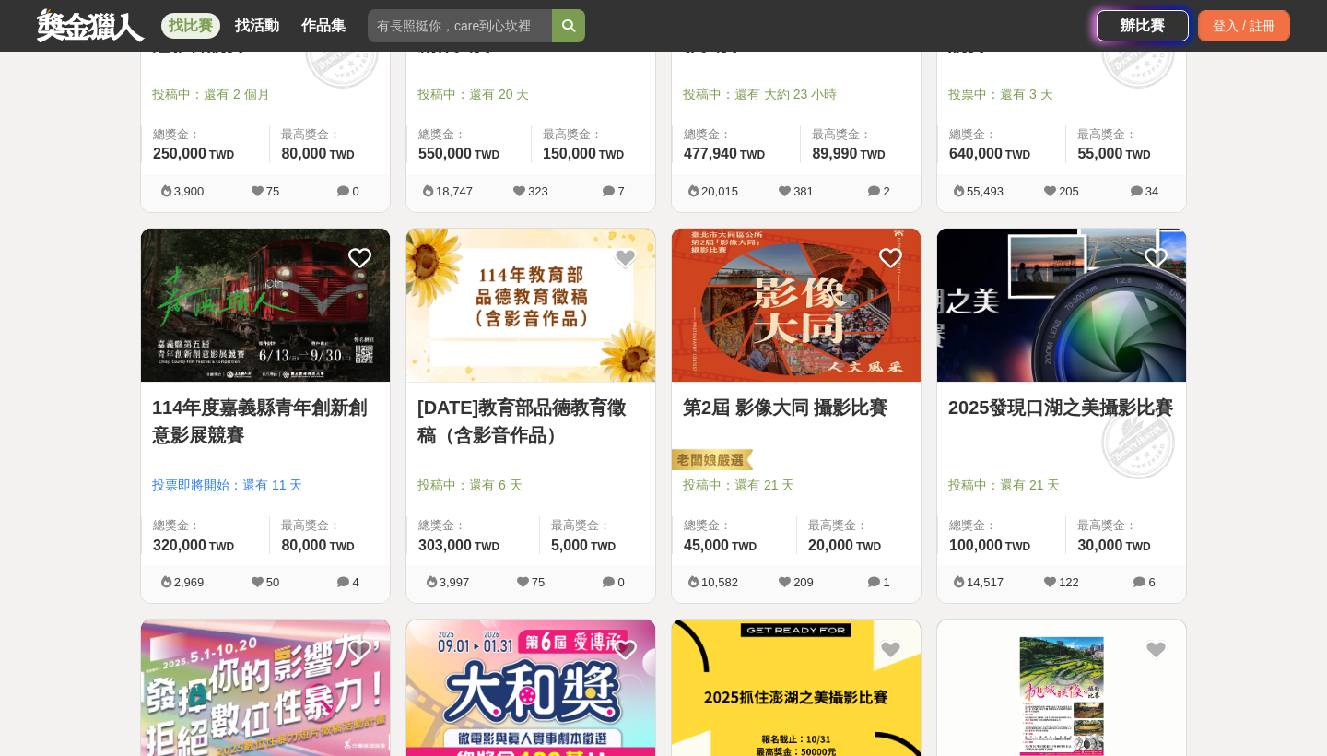
scroll to position [602, 0]
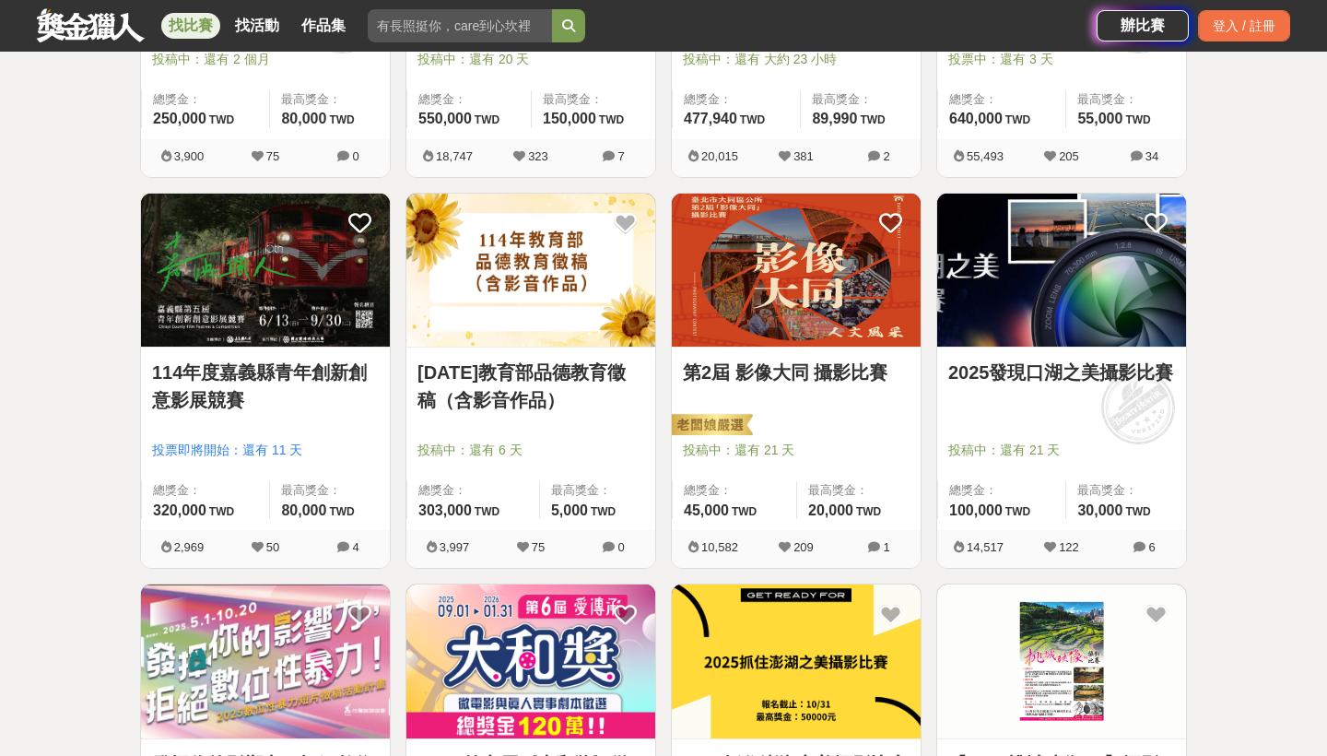
click at [289, 365] on link "114年度嘉義縣青年創新創意影展競賽" at bounding box center [265, 385] width 227 height 55
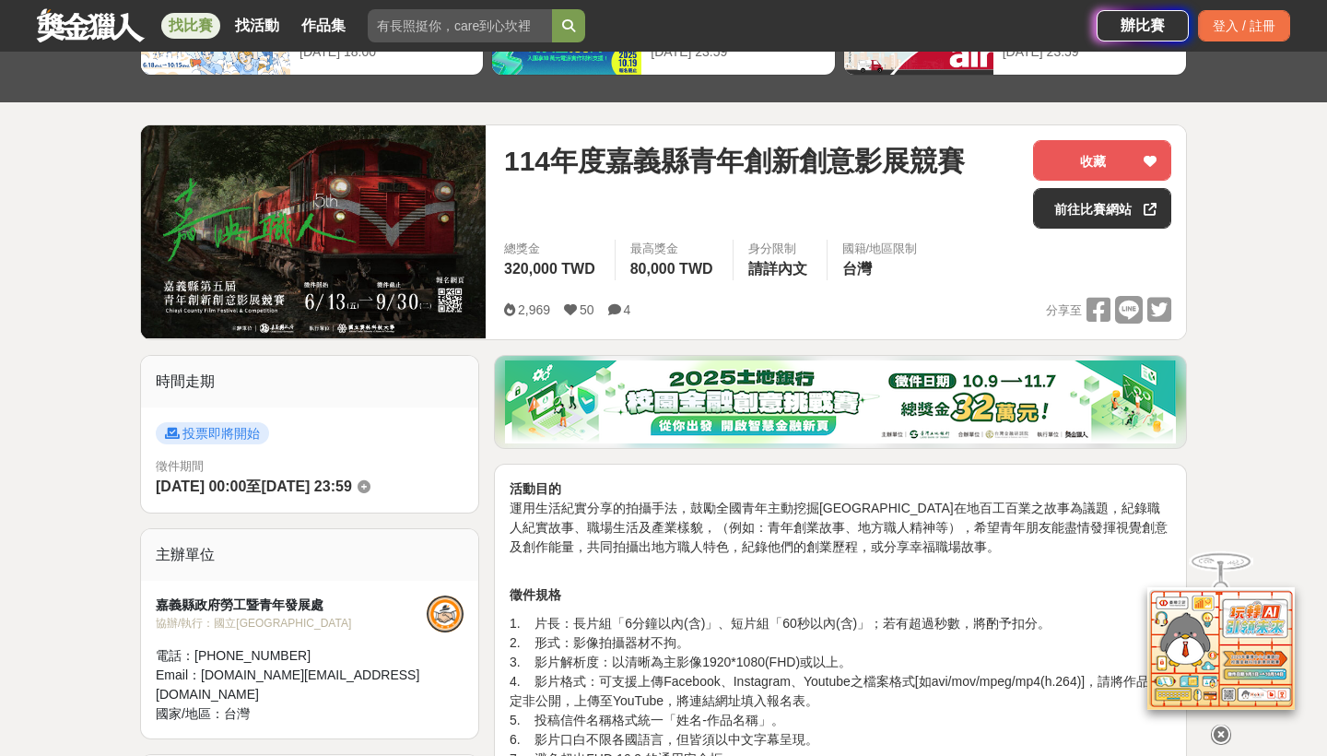
scroll to position [216, 0]
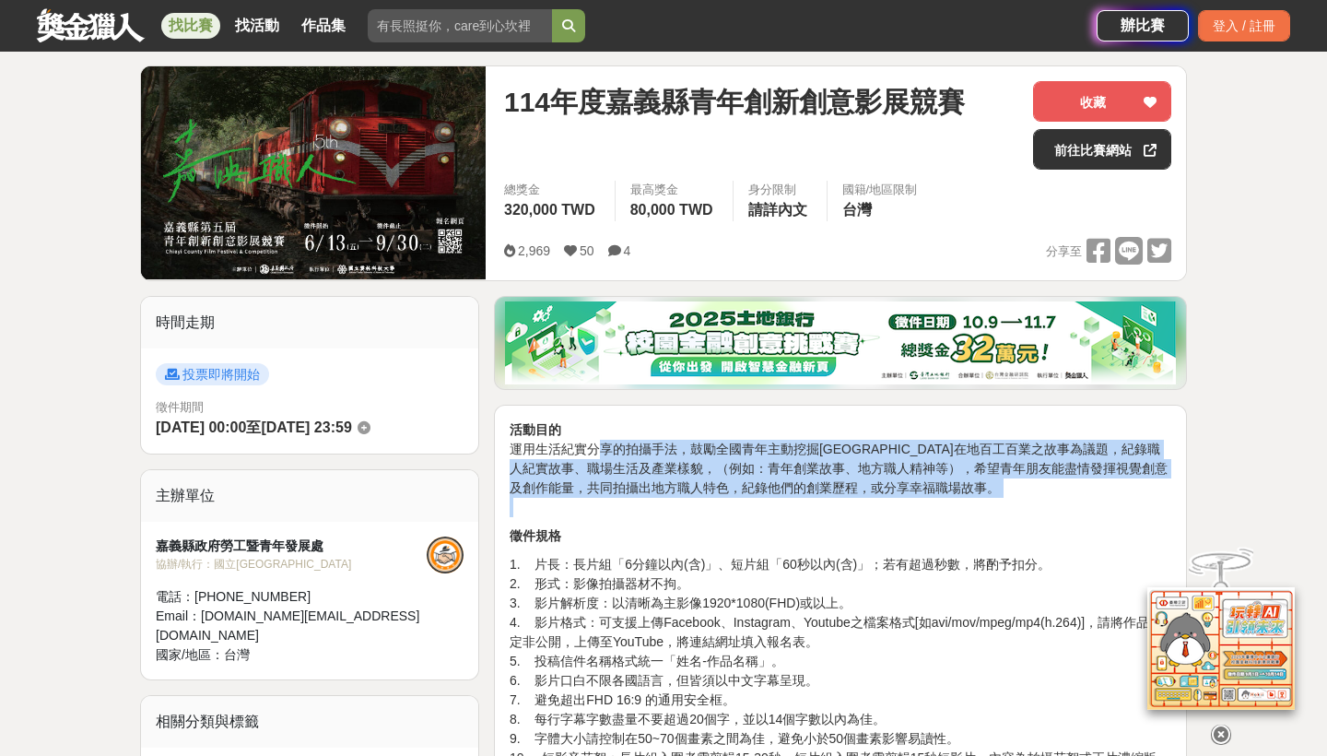
drag, startPoint x: 599, startPoint y: 440, endPoint x: 710, endPoint y: 527, distance: 141.0
click at [710, 511] on p "活動目的 運用生活紀實分享的拍攝手法，鼓勵全國青年主動挖掘[GEOGRAPHIC_DATA]在地百工百業之故事為議題，紀錄職人紀實故事、職場生活及產業樣貌，（…" at bounding box center [841, 468] width 662 height 97
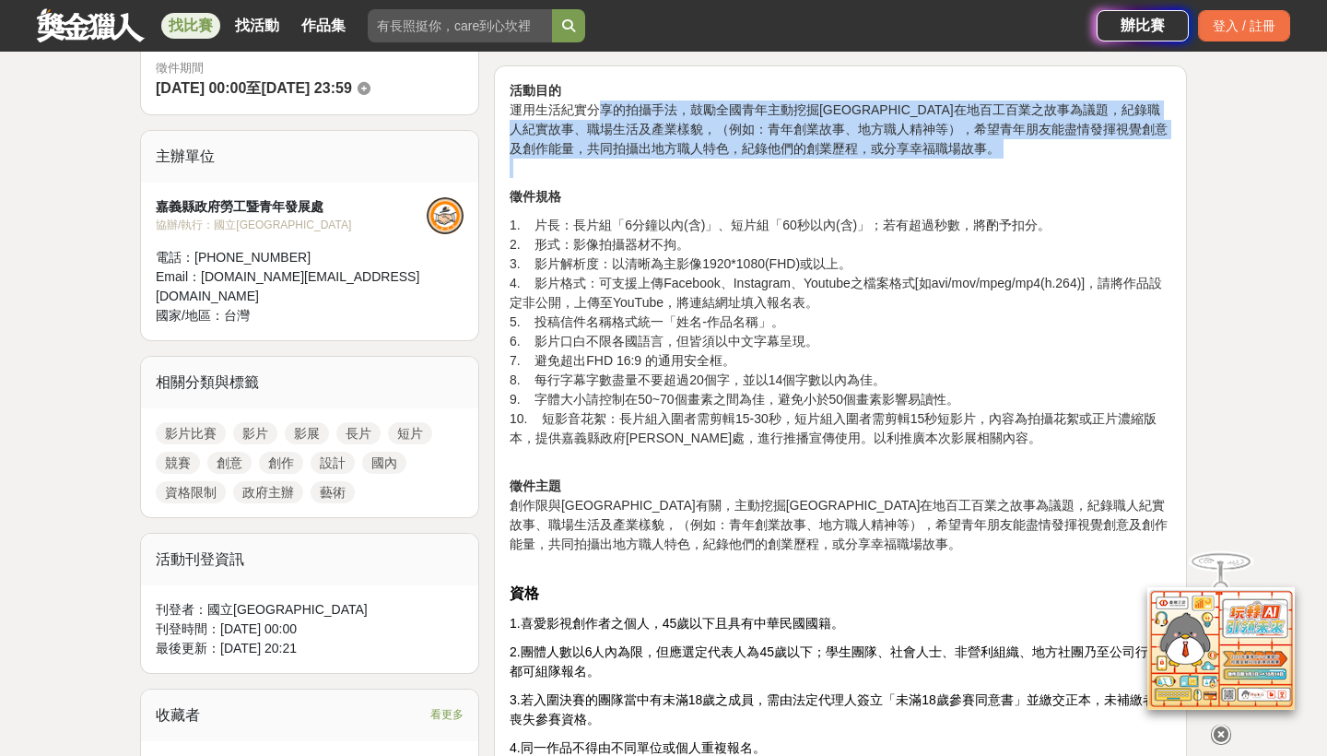
scroll to position [593, 0]
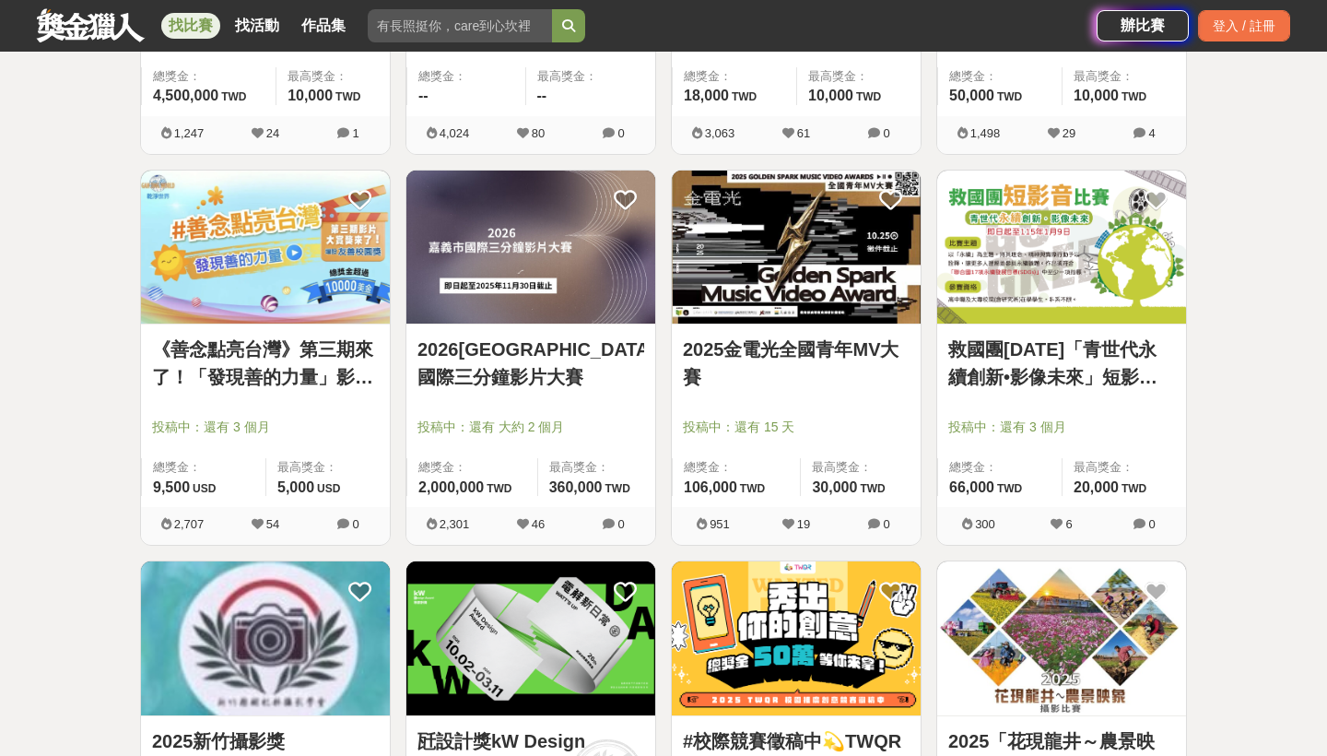
scroll to position [1803, 0]
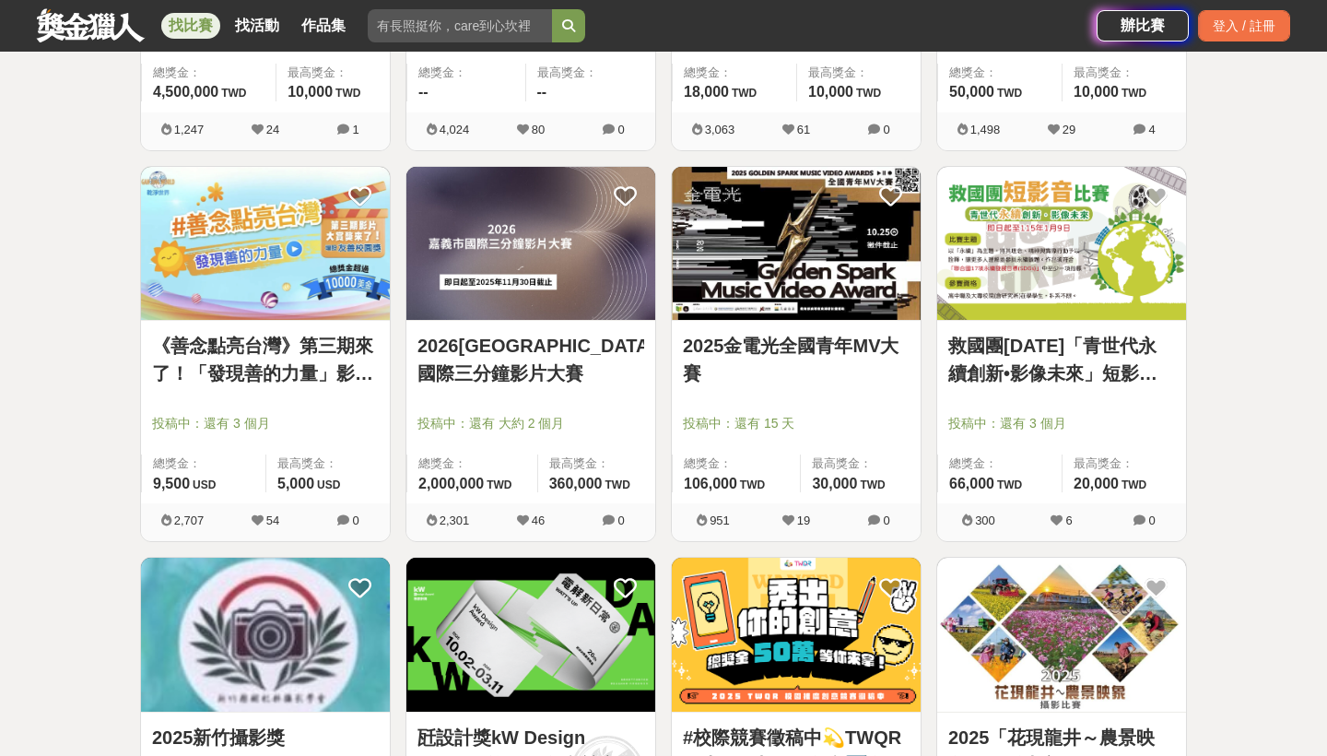
click at [519, 342] on link "2026[GEOGRAPHIC_DATA]國際三分鐘影片大賽" at bounding box center [530, 359] width 227 height 55
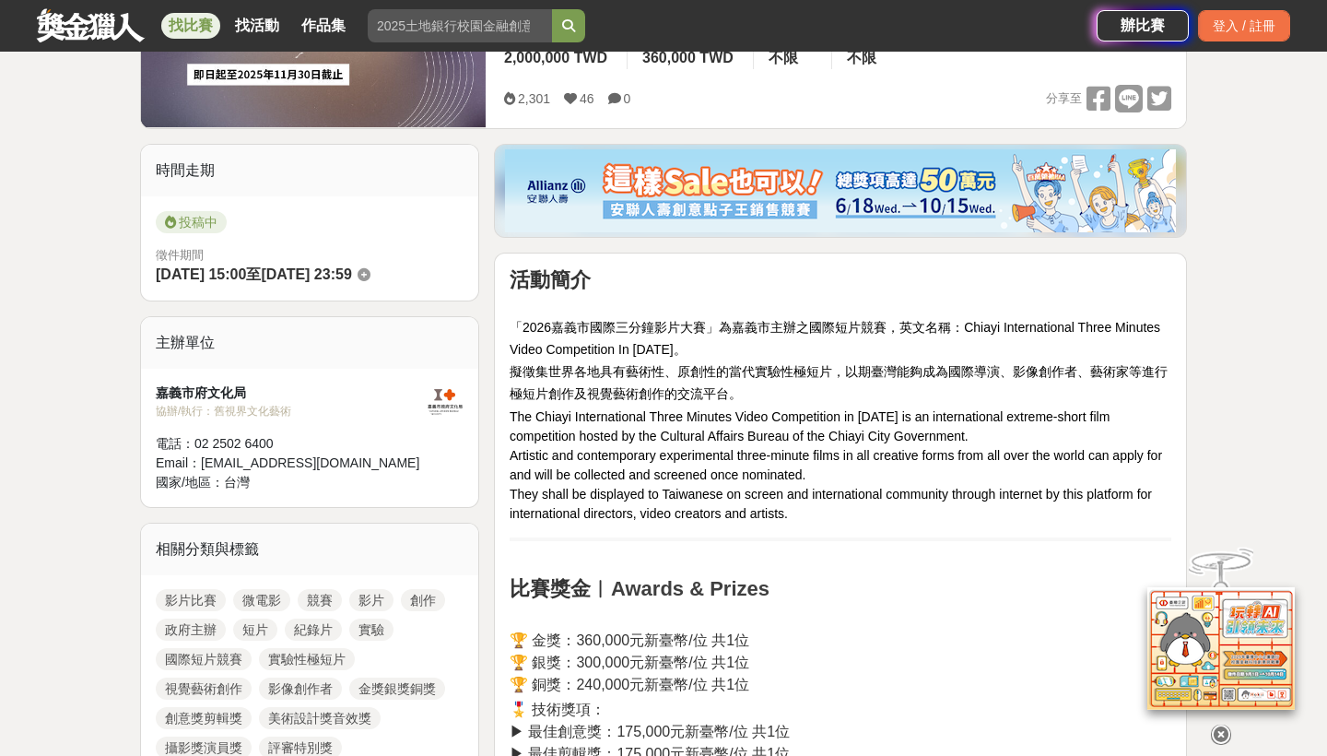
scroll to position [375, 0]
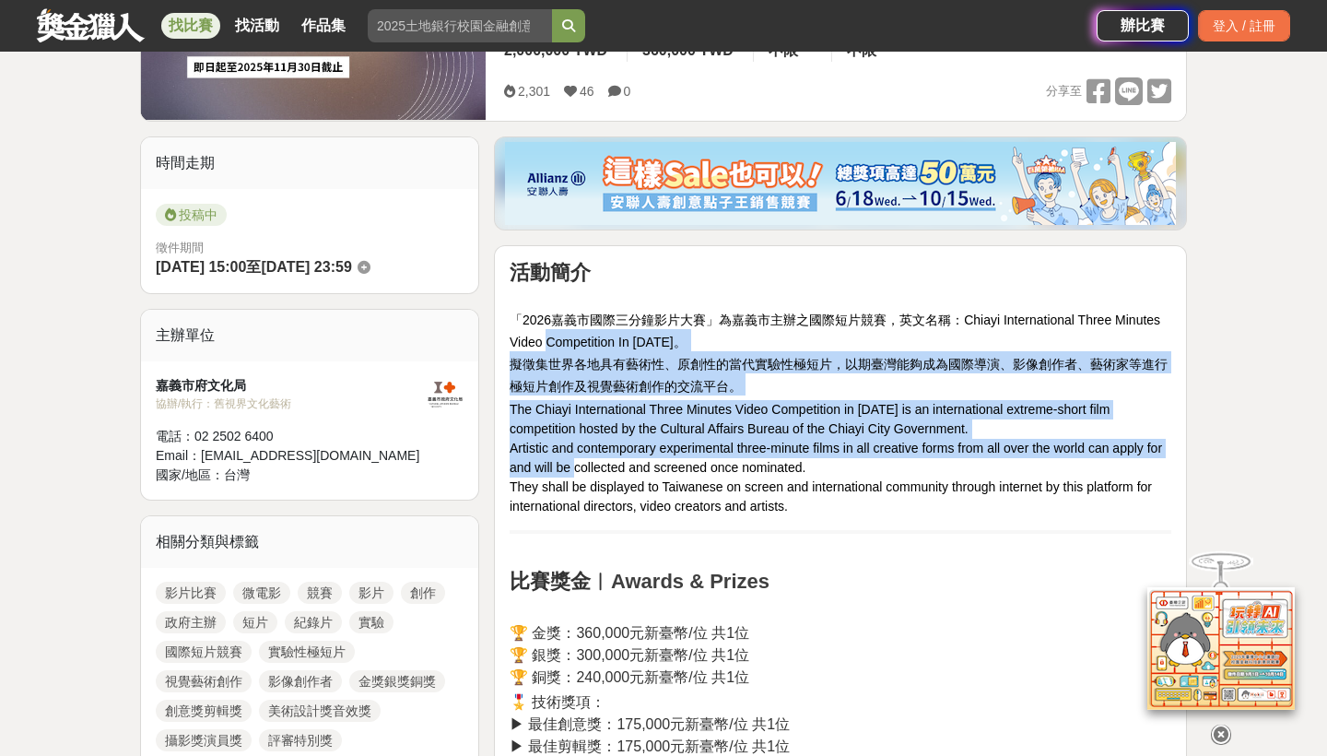
drag, startPoint x: 550, startPoint y: 346, endPoint x: 579, endPoint y: 462, distance: 119.6
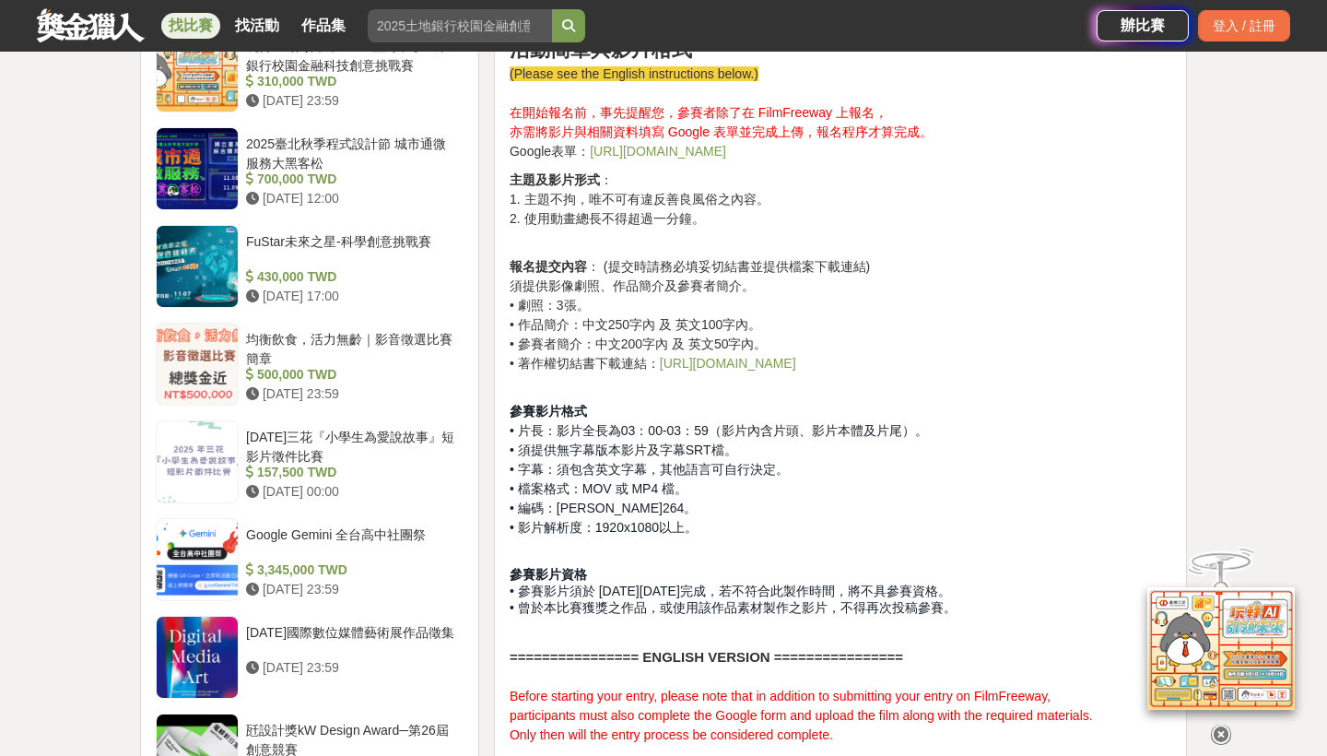
scroll to position [1748, 0]
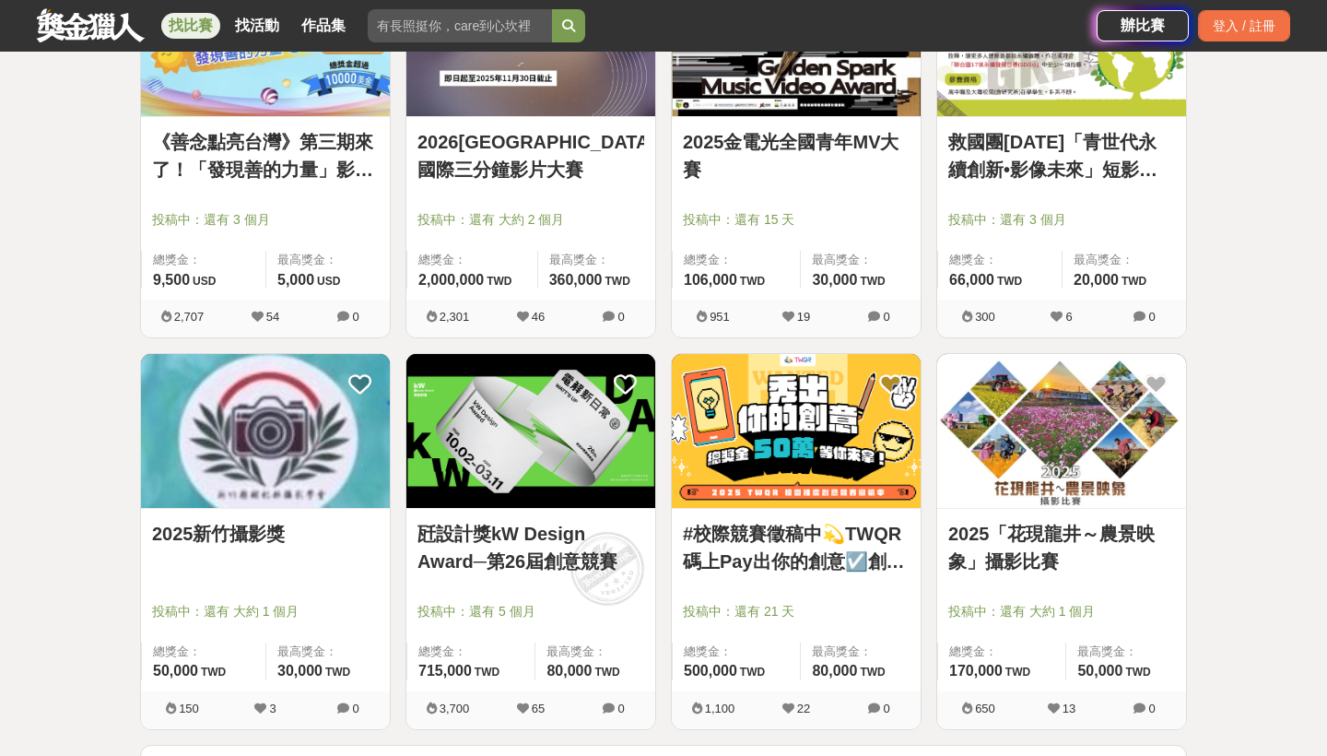
scroll to position [2012, 0]
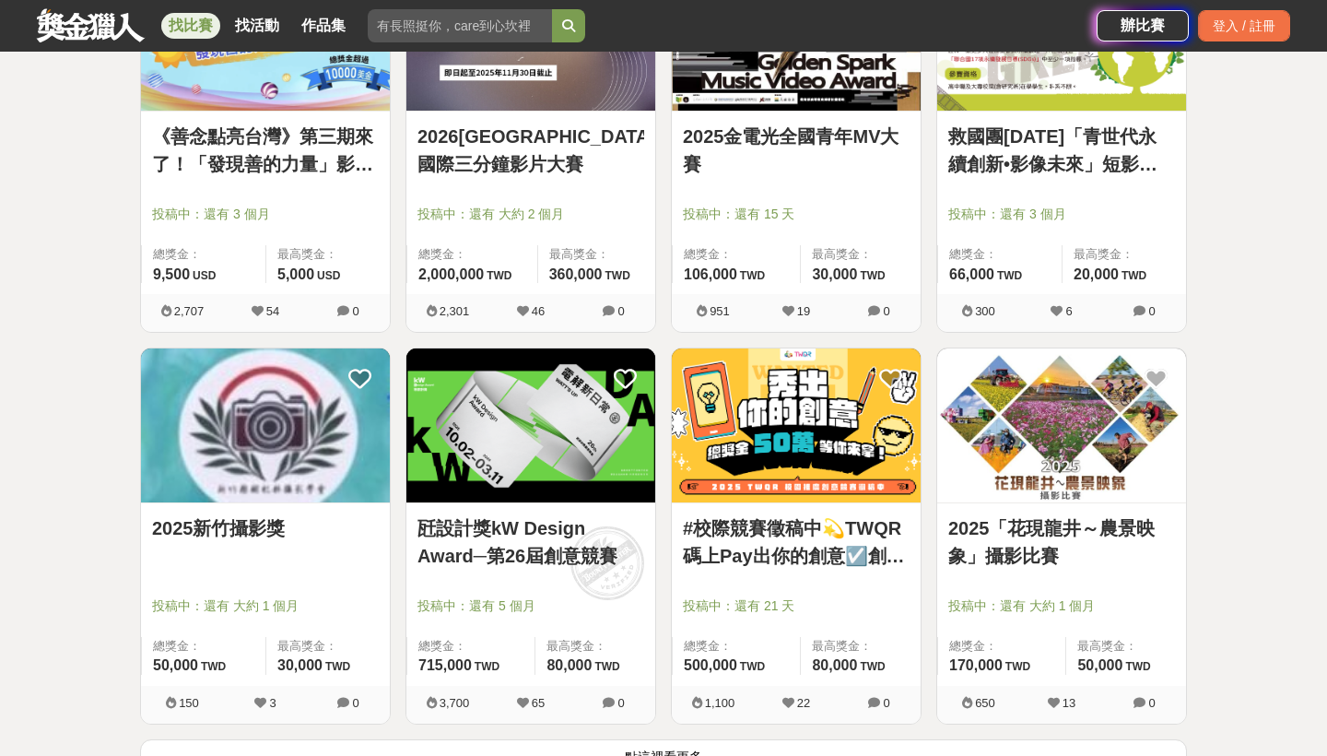
click at [1011, 545] on link "2025「花現龍井～農景映象」攝影比賽" at bounding box center [1061, 541] width 227 height 55
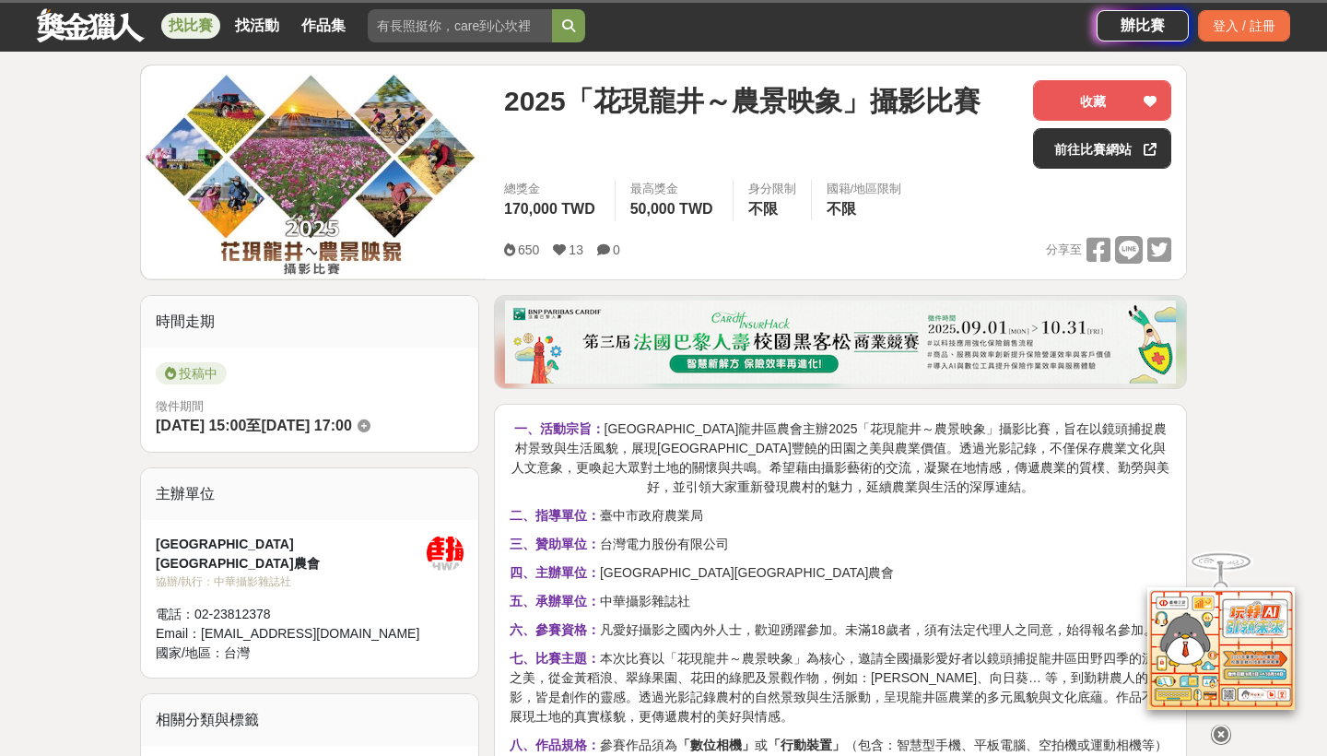
scroll to position [221, 0]
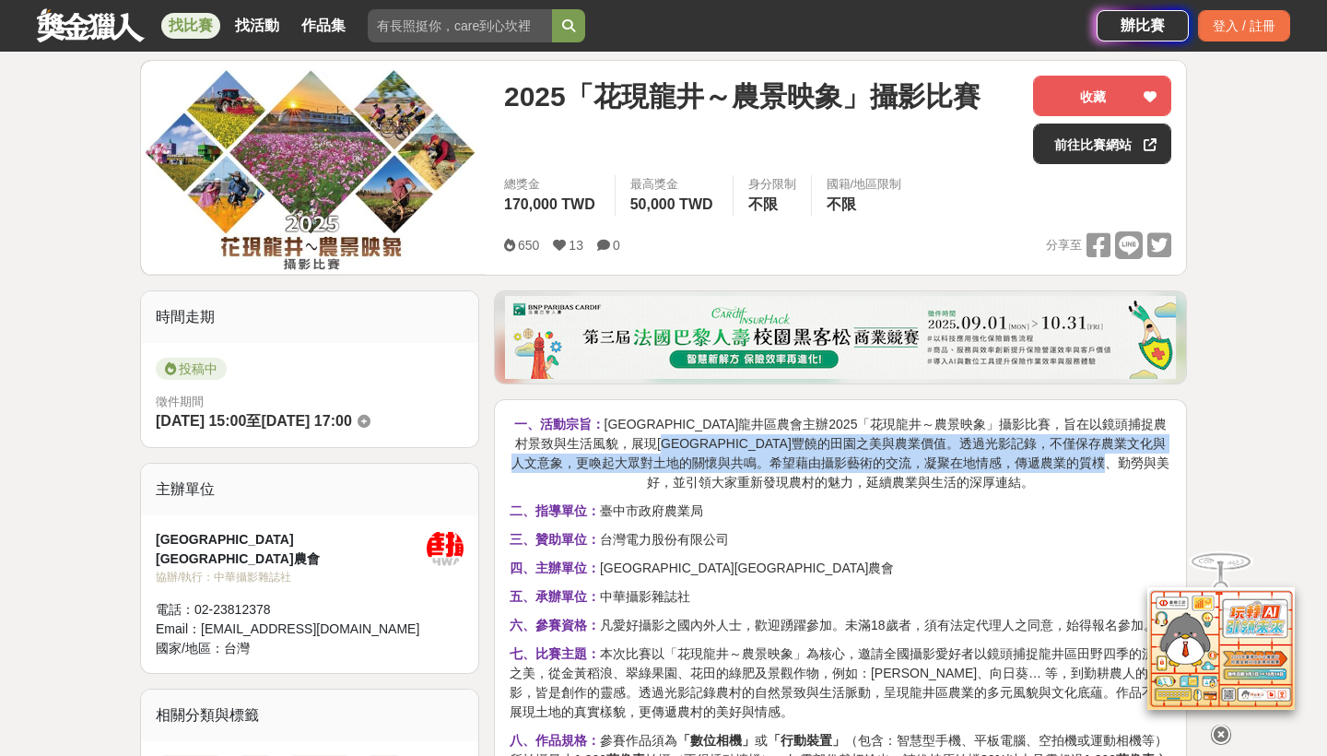
drag, startPoint x: 760, startPoint y: 436, endPoint x: 843, endPoint y: 470, distance: 89.7
click at [843, 470] on p "一、活動宗旨： [GEOGRAPHIC_DATA]龍井區農會主辦2025「花現龍井～農景映象」攝影比賽，旨在以鏡頭捕捉農村景致與生活風貌，展現[GEOGRAP…" at bounding box center [841, 453] width 662 height 77
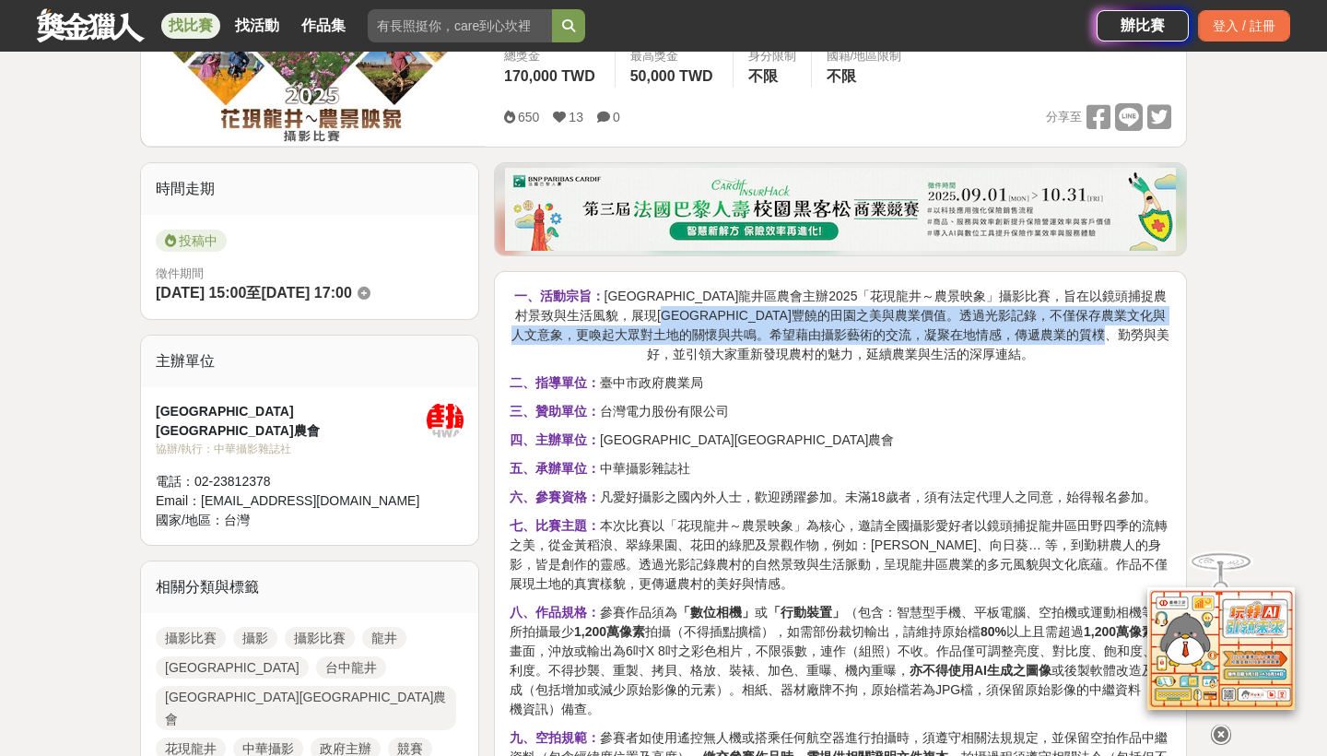
scroll to position [373, 0]
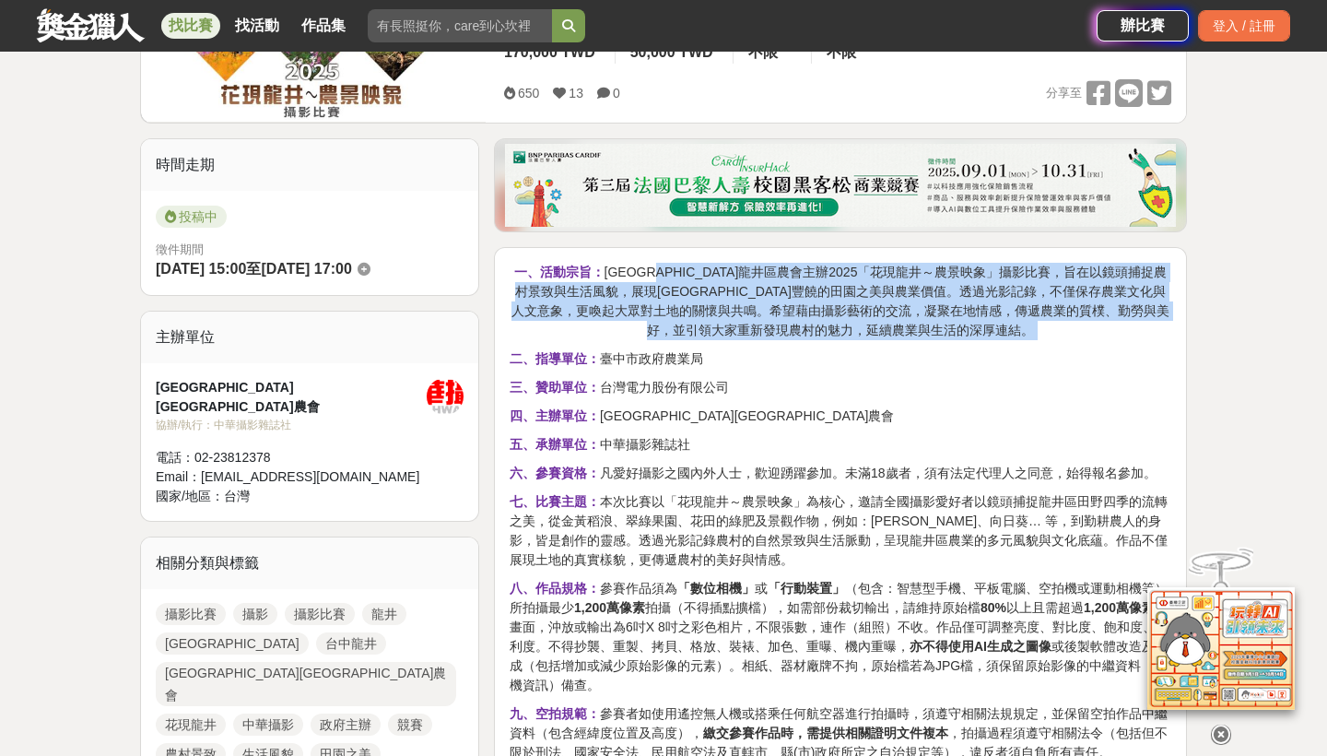
drag, startPoint x: 688, startPoint y: 270, endPoint x: 847, endPoint y: 384, distance: 195.4
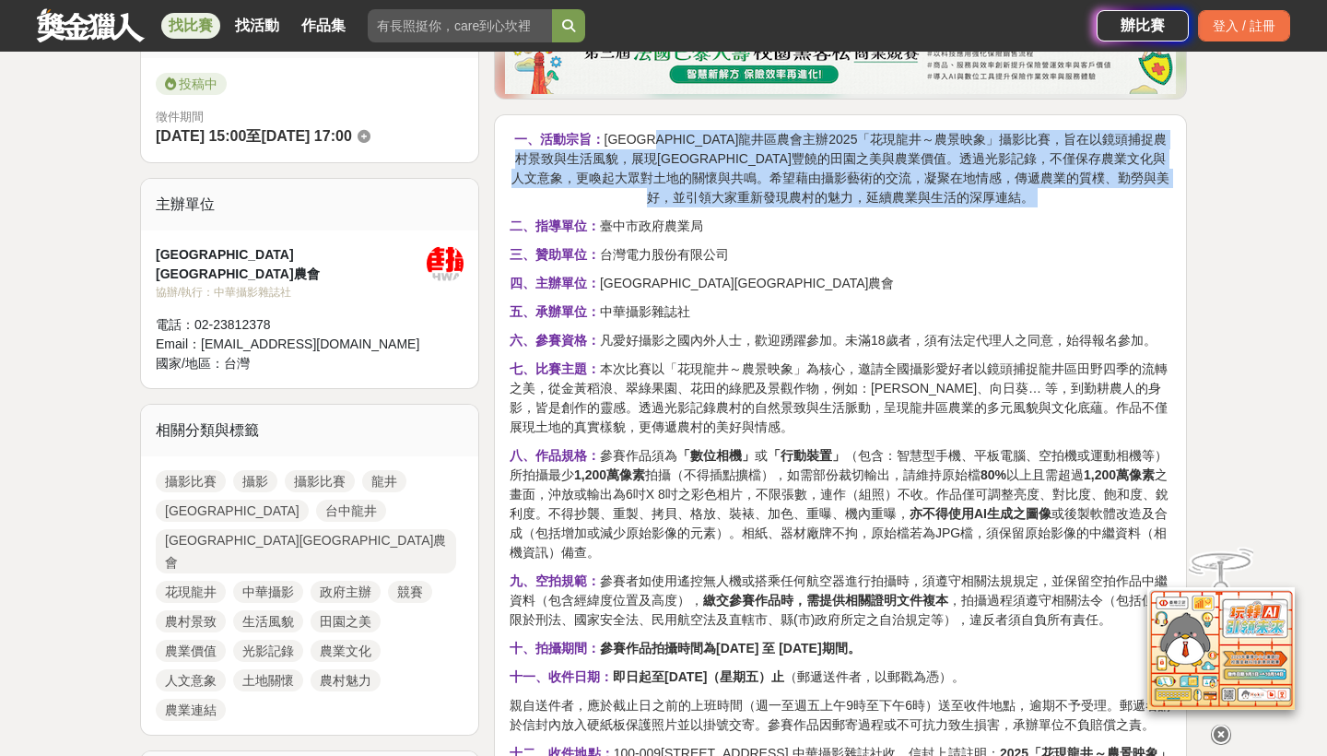
scroll to position [526, 0]
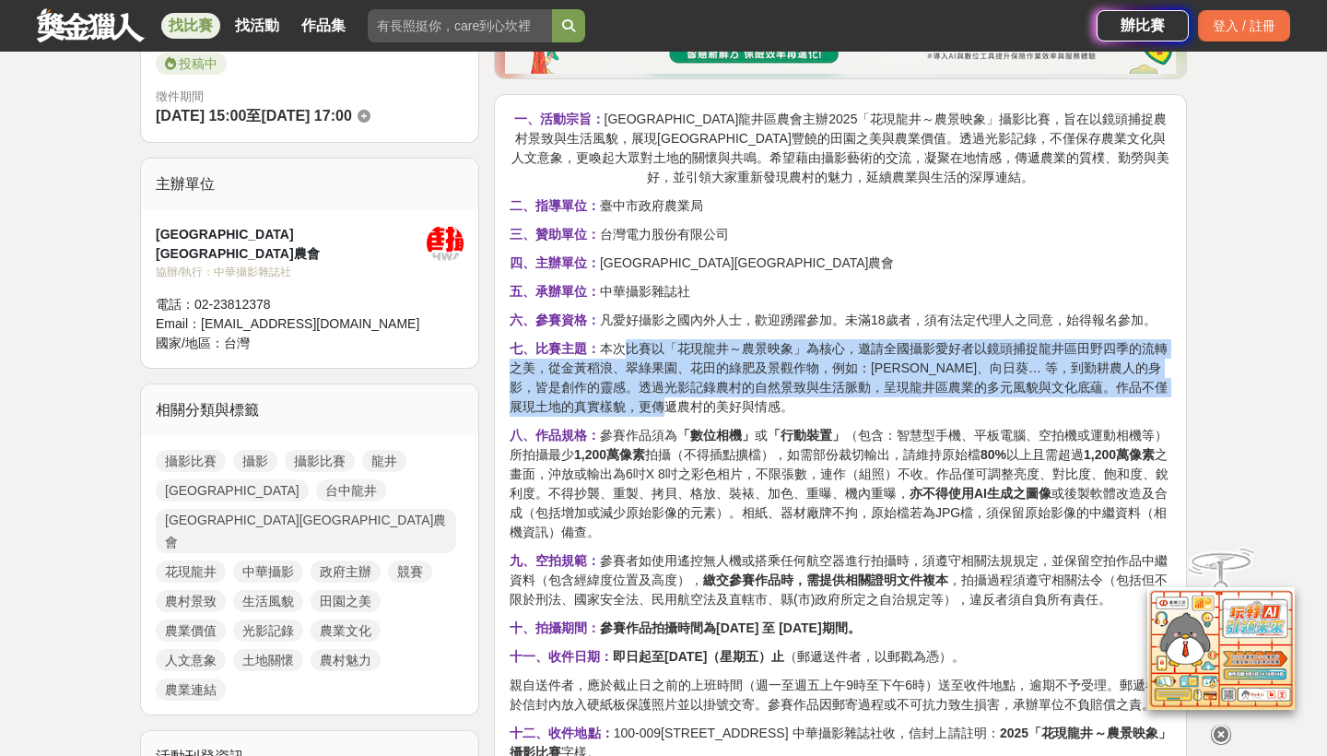
drag, startPoint x: 623, startPoint y: 339, endPoint x: 750, endPoint y: 412, distance: 146.5
click at [750, 412] on p "七、比賽主題： 本次比賽以「花現龍井～農景映象」為核心，邀請全國攝影愛好者以鏡頭捕捉龍井區田野四季的流轉之美，從金黃稻浪、翠綠果園、花田的綠肥及景觀作物，例如…" at bounding box center [841, 377] width 662 height 77
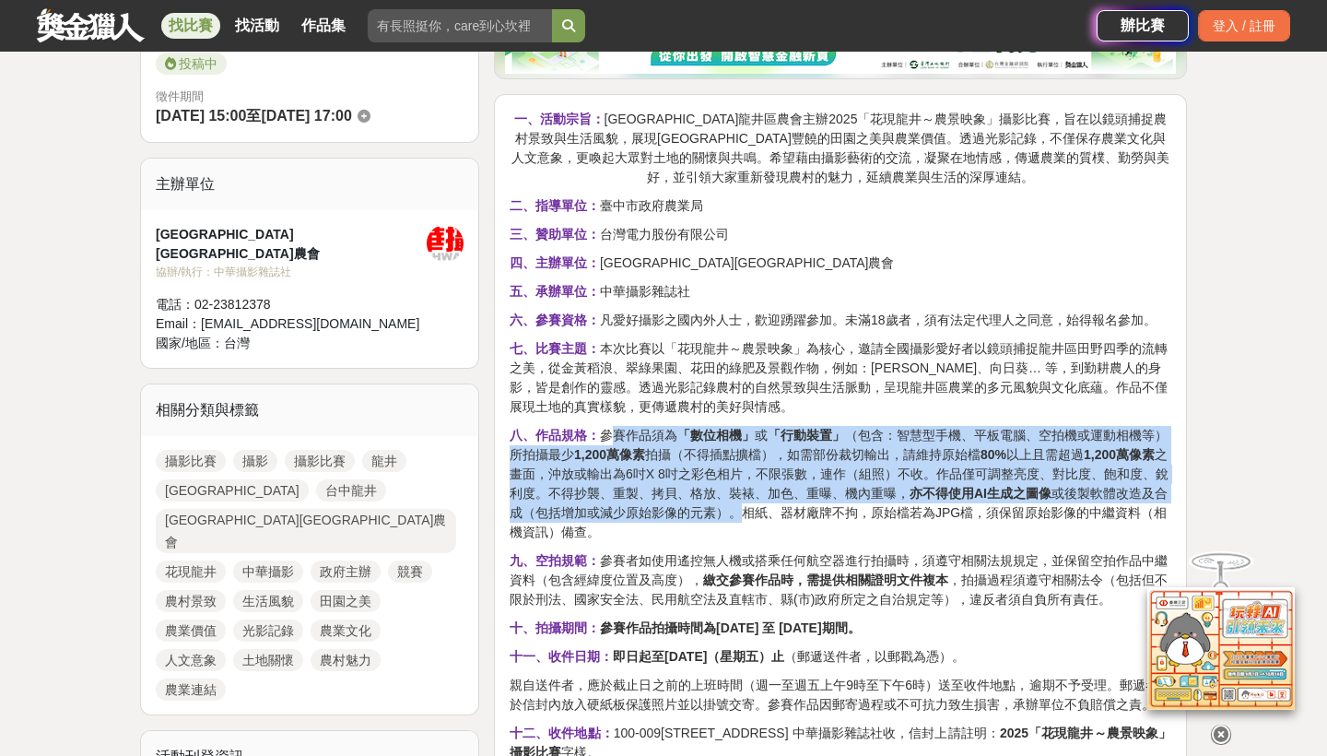
drag, startPoint x: 612, startPoint y: 429, endPoint x: 735, endPoint y: 509, distance: 147.2
click at [735, 509] on p "八、作品規格： 參賽作品須為 「數位相機」 或 「行動裝置」 （包含：智慧型手機、平板電腦、空拍機或運動相機等）所拍攝最少 1,200萬像素 拍攝（不得插點擴…" at bounding box center [841, 484] width 662 height 116
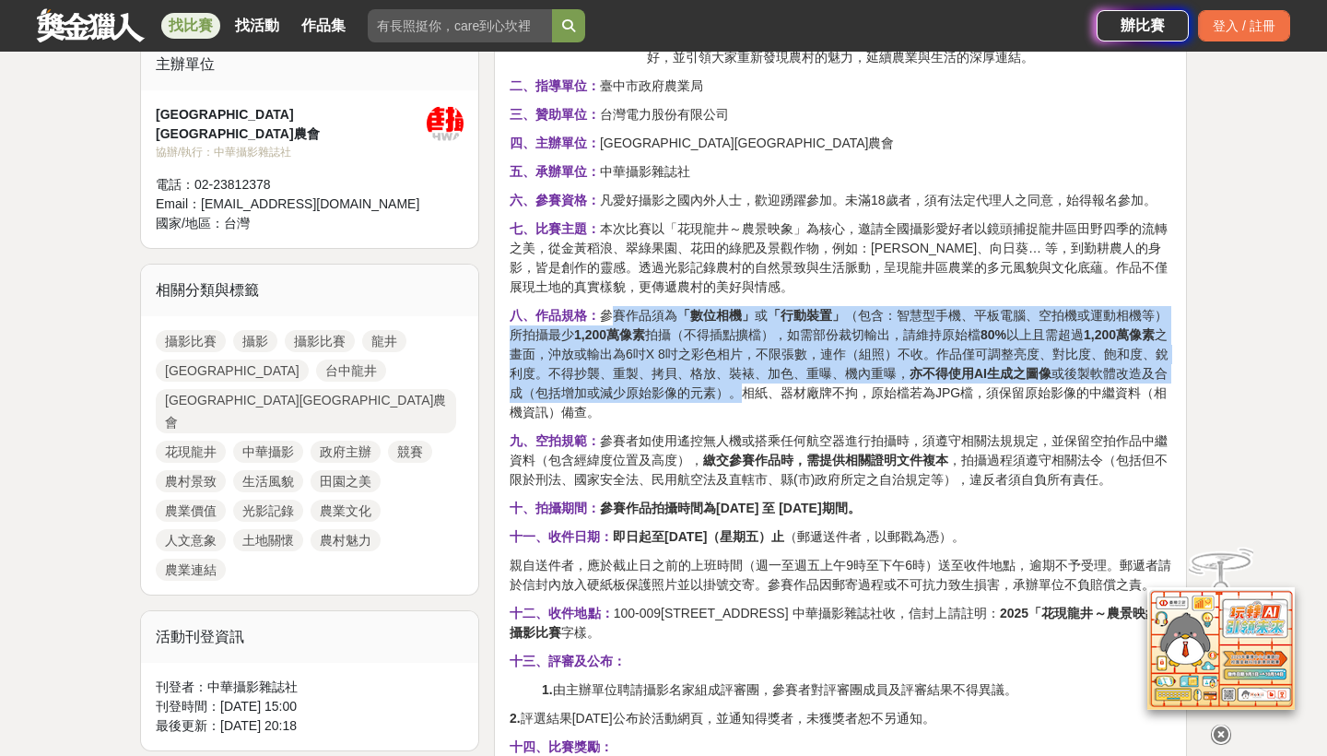
scroll to position [659, 0]
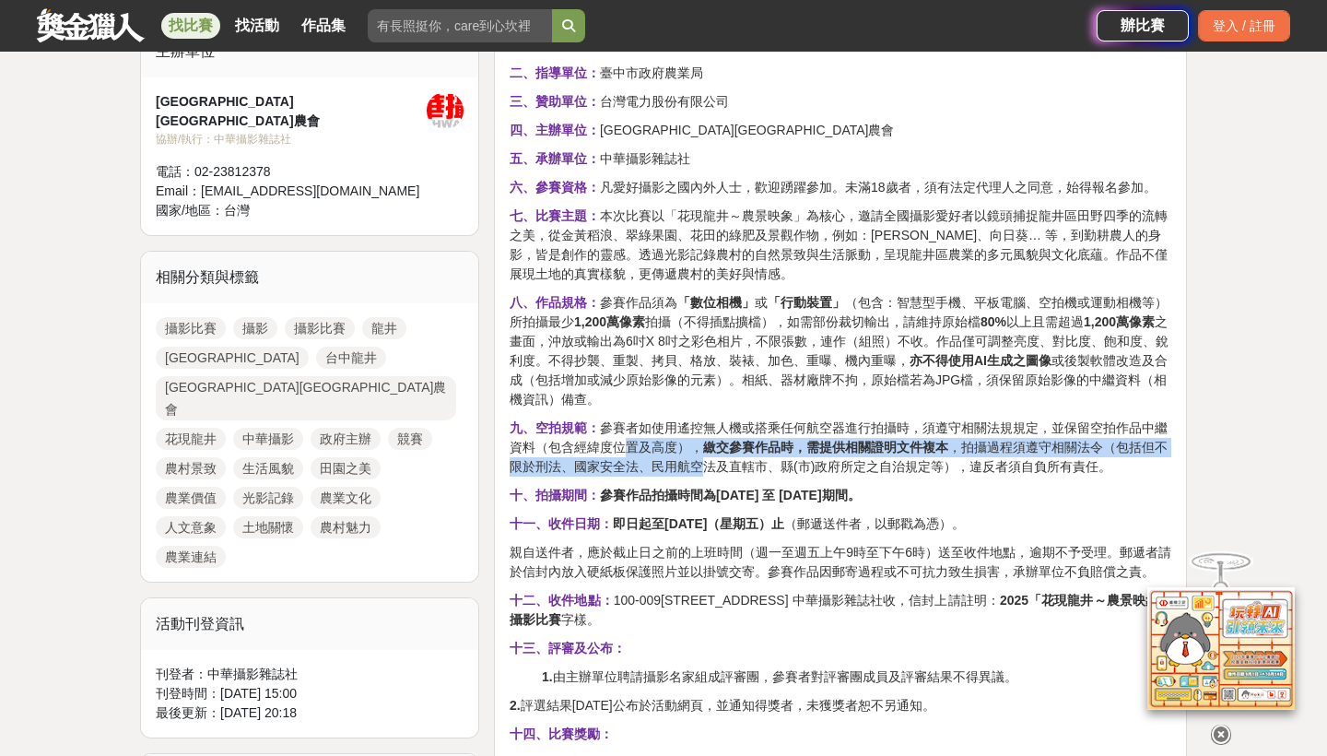
drag, startPoint x: 631, startPoint y: 441, endPoint x: 712, endPoint y: 464, distance: 84.3
click at [712, 464] on p "九、空拍規範： 參賽者如使用遙控無人機或搭乘任何航空器進行拍攝時，須遵守相關法規規定，並保留空拍作品中繼資料（包含經緯度位置及高度）， 繳交參賽作品時，需提供…" at bounding box center [841, 447] width 662 height 58
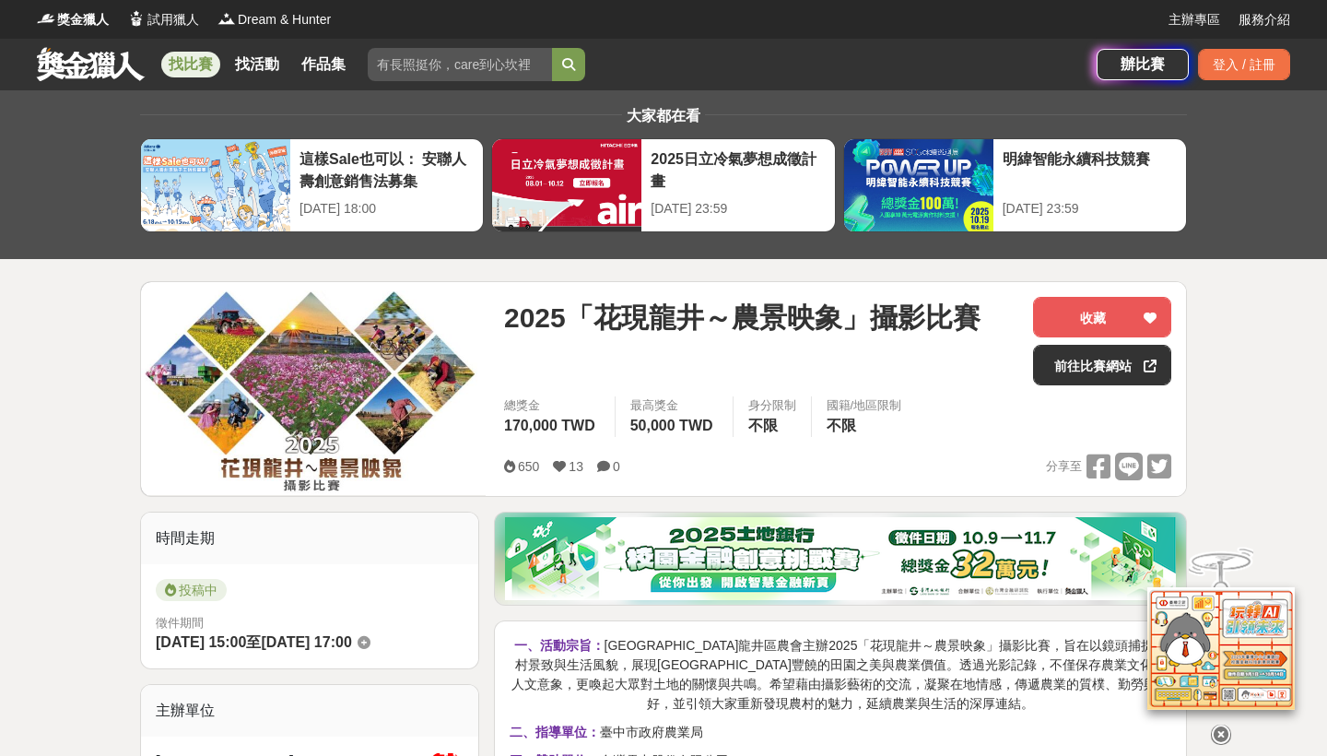
scroll to position [0, 0]
click at [348, 372] on img at bounding box center [313, 388] width 345 height 213
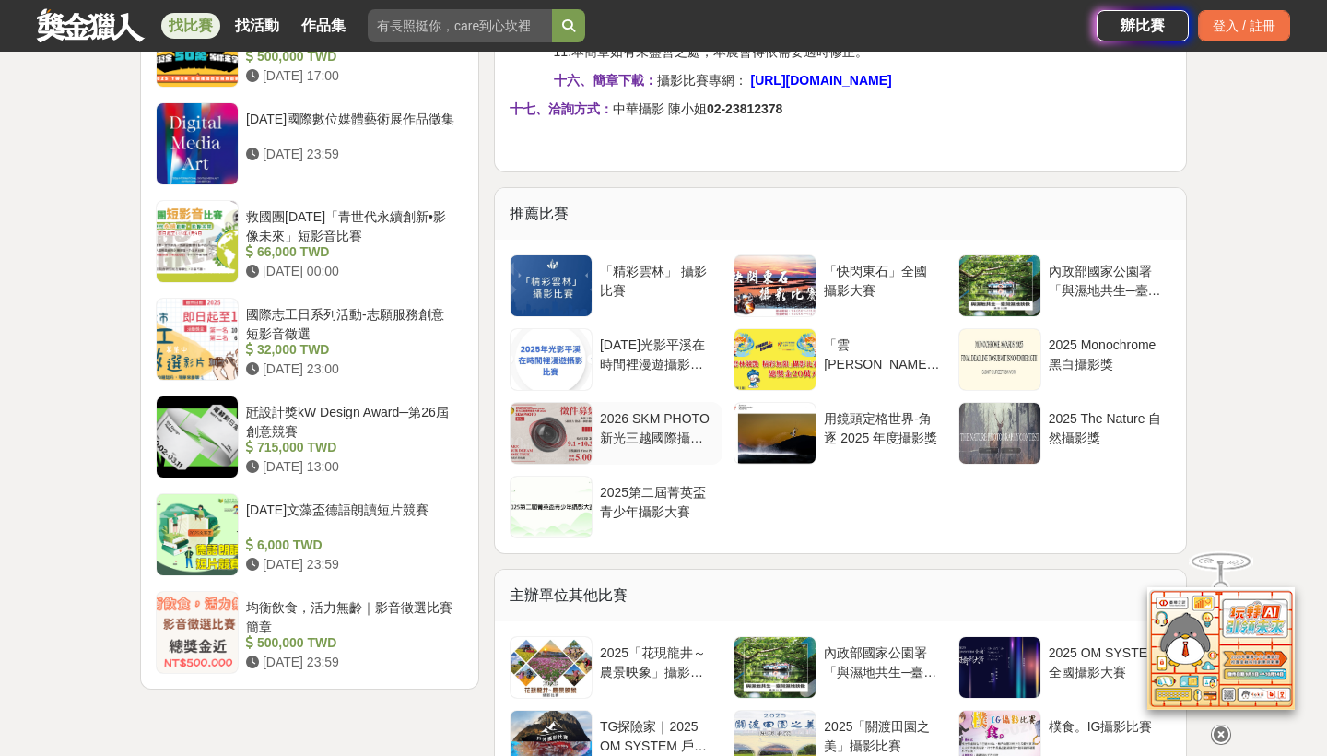
scroll to position [2156, 0]
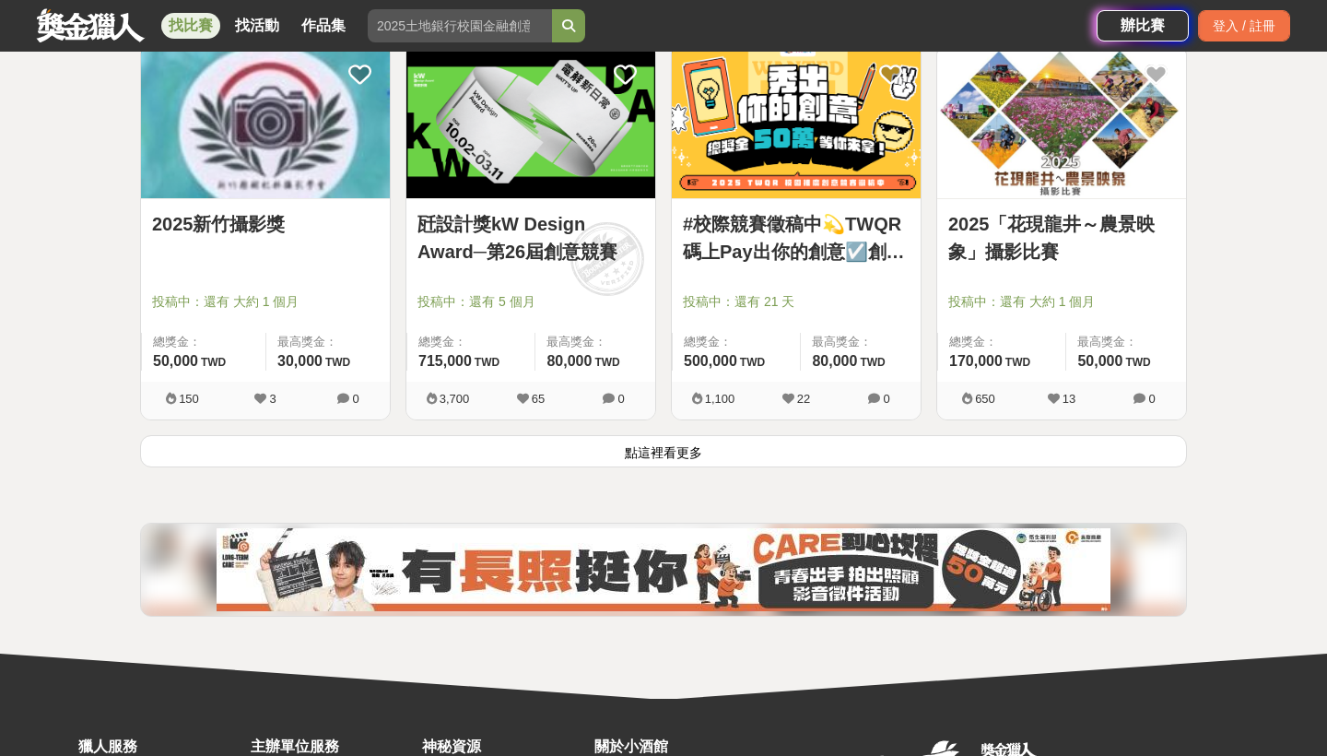
scroll to position [2351, 0]
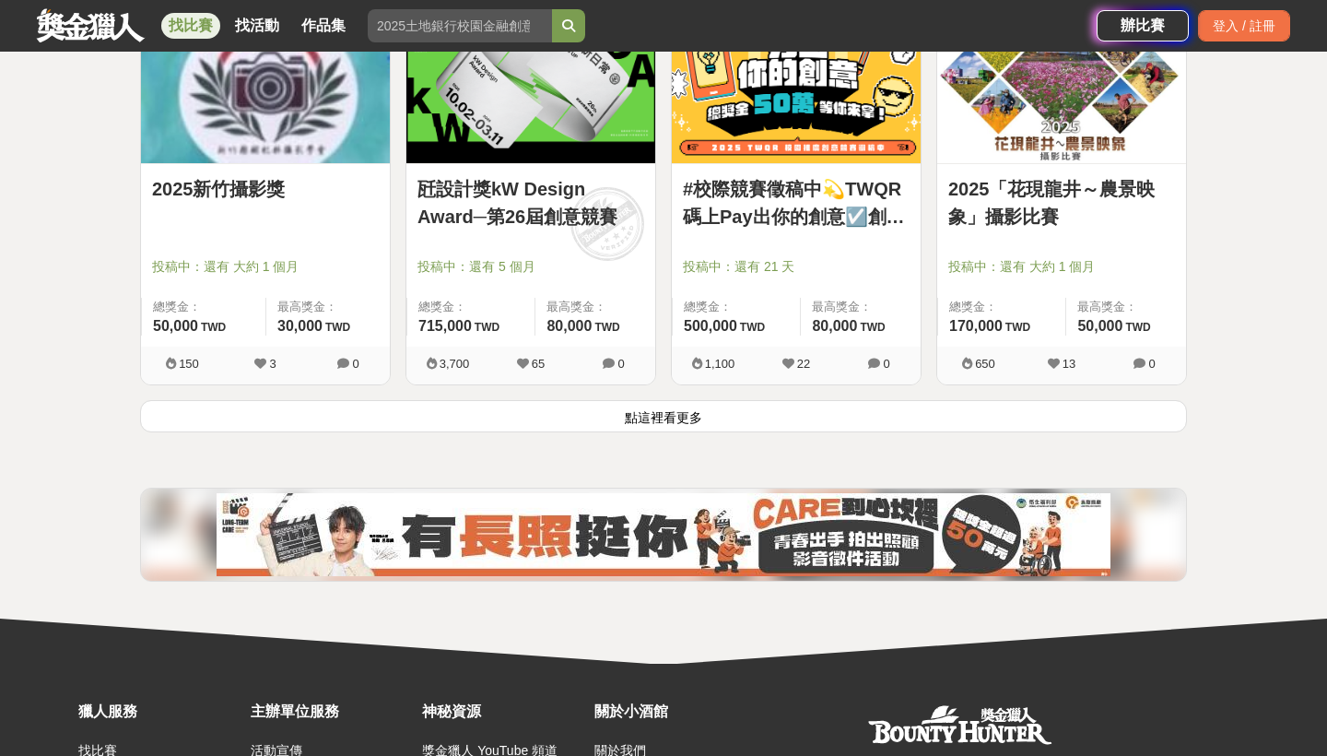
click at [613, 416] on button "點這裡看更多" at bounding box center [663, 416] width 1047 height 32
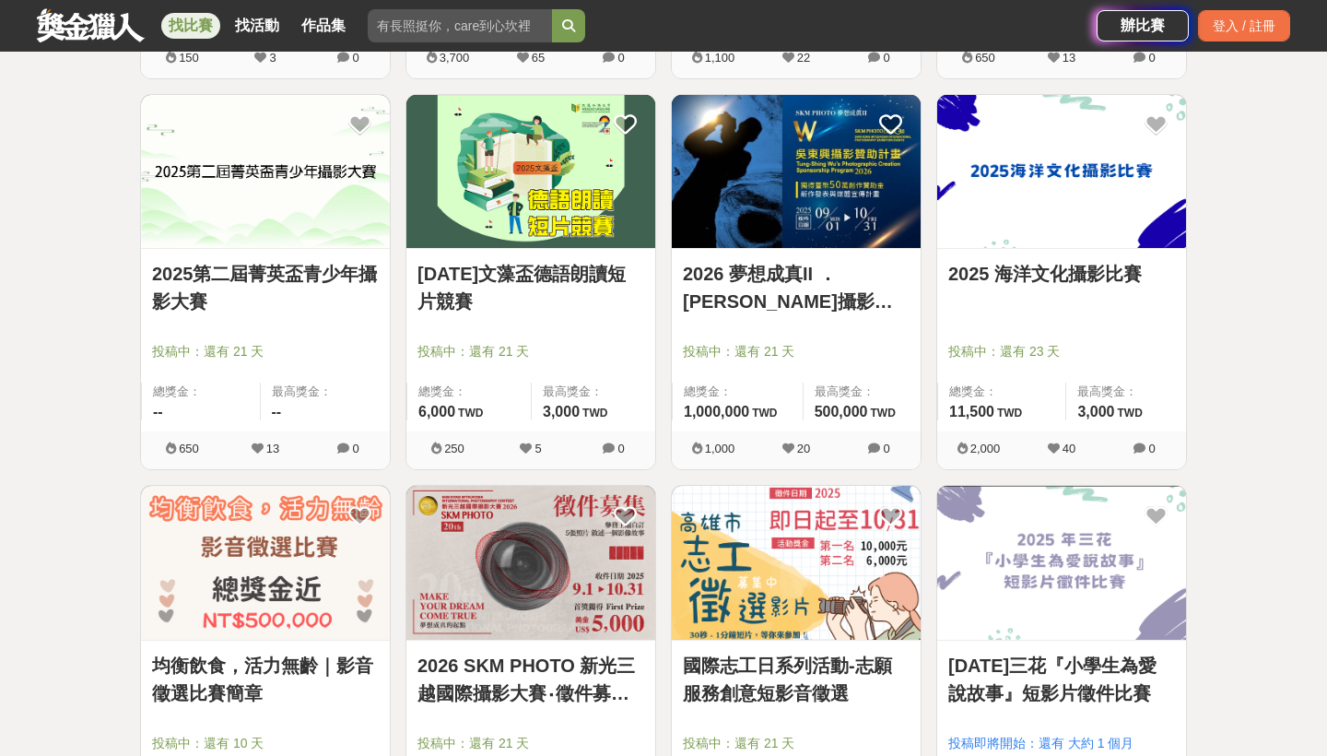
scroll to position [2657, 0]
click at [298, 264] on link "2025第二屆菁英盃青少年攝影大賽" at bounding box center [265, 287] width 227 height 55
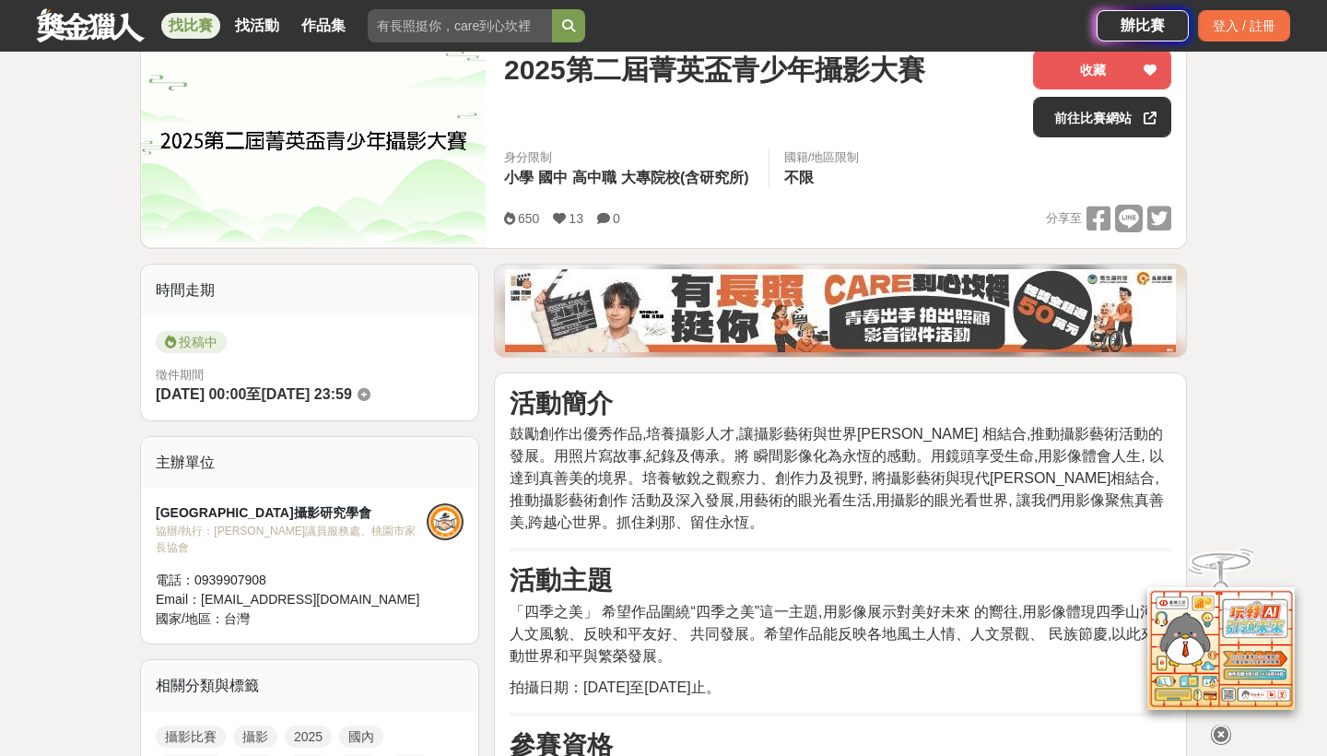
scroll to position [271, 0]
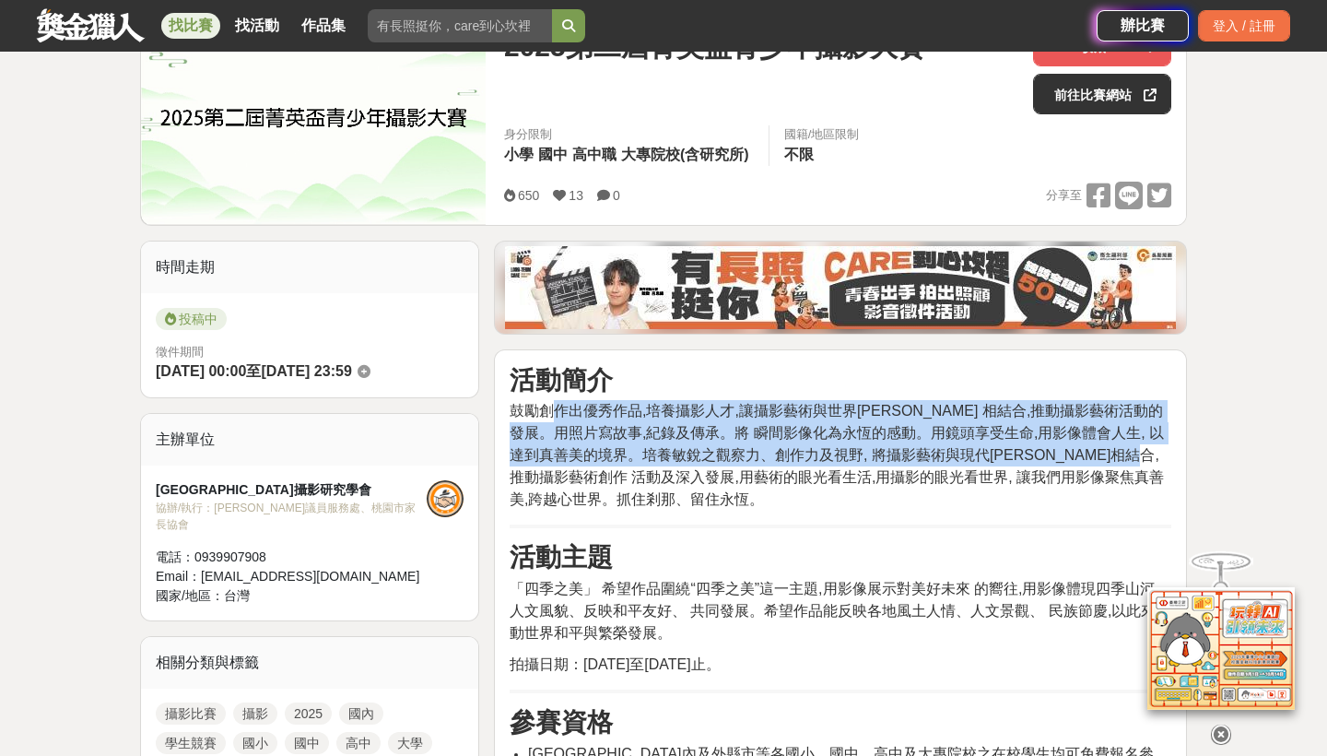
drag, startPoint x: 552, startPoint y: 404, endPoint x: 607, endPoint y: 487, distance: 100.4
click at [607, 487] on p "鼓勵創作出優秀作品,培養攝影人才,讓攝影藝術與世界[PERSON_NAME] 相結合,推動攝影藝術活動的發展。用照片寫故事,紀錄及傳承。將 瞬間影像化為永恆的…" at bounding box center [841, 455] width 662 height 111
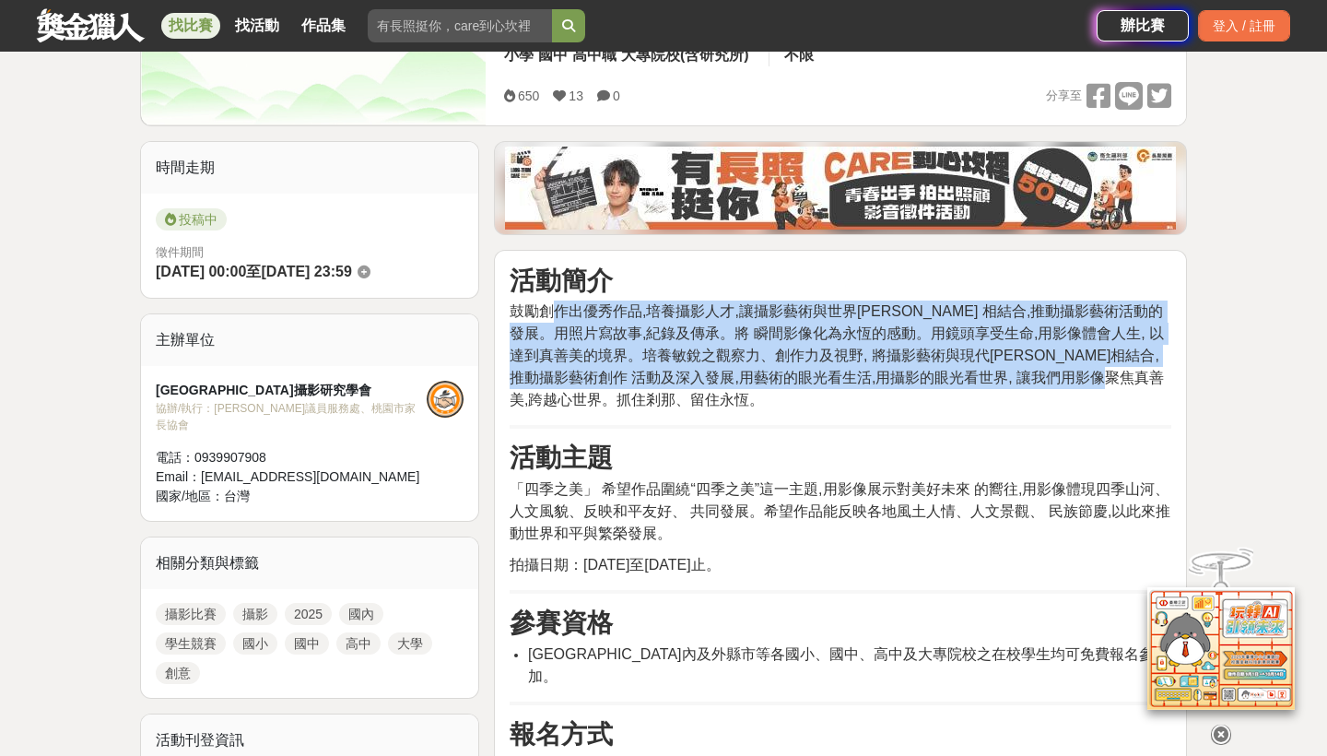
scroll to position [486, 0]
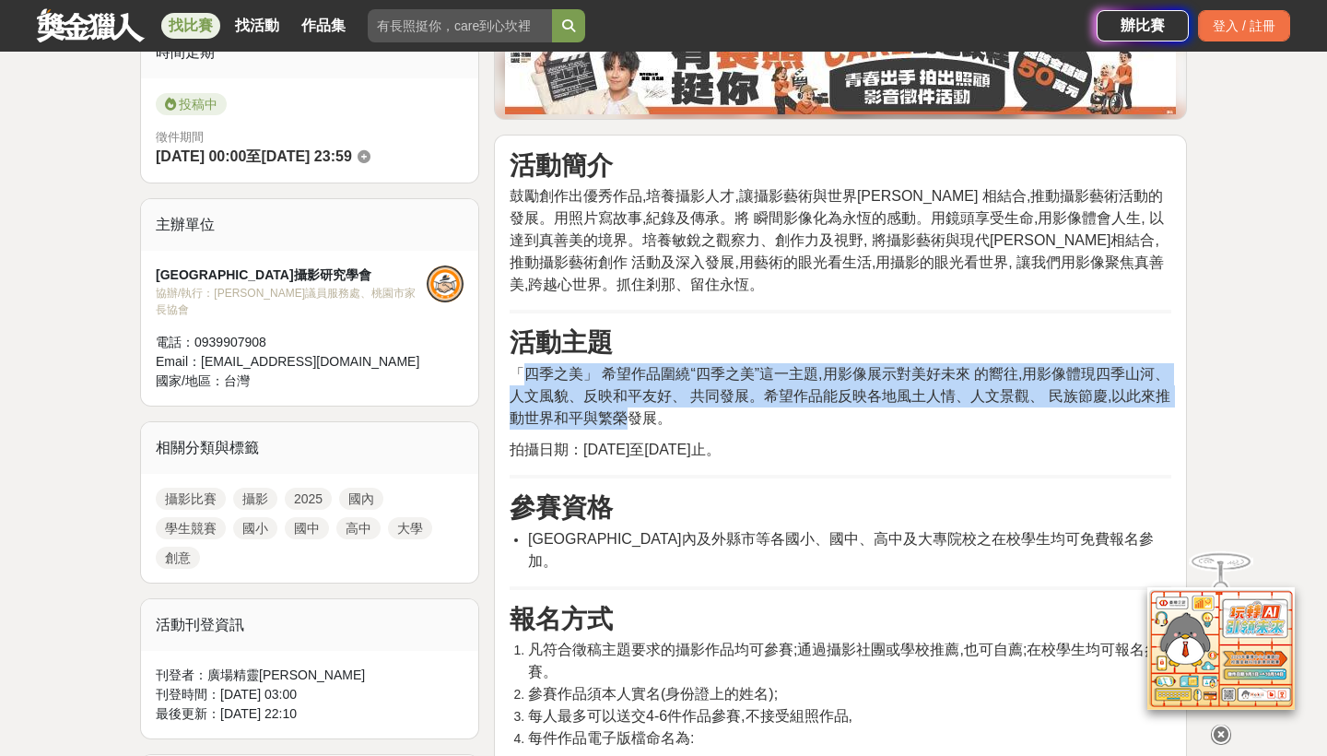
drag, startPoint x: 524, startPoint y: 374, endPoint x: 630, endPoint y: 423, distance: 116.7
click at [630, 423] on span "「四季之美」 希望作品圍繞“四季之美”這一主題,用影像展示對美好未來 的嚮往,用影像體現四季山河、人文風貌、反映和平友好、 共同發展。希望作品能反映各地風土人…" at bounding box center [840, 396] width 661 height 60
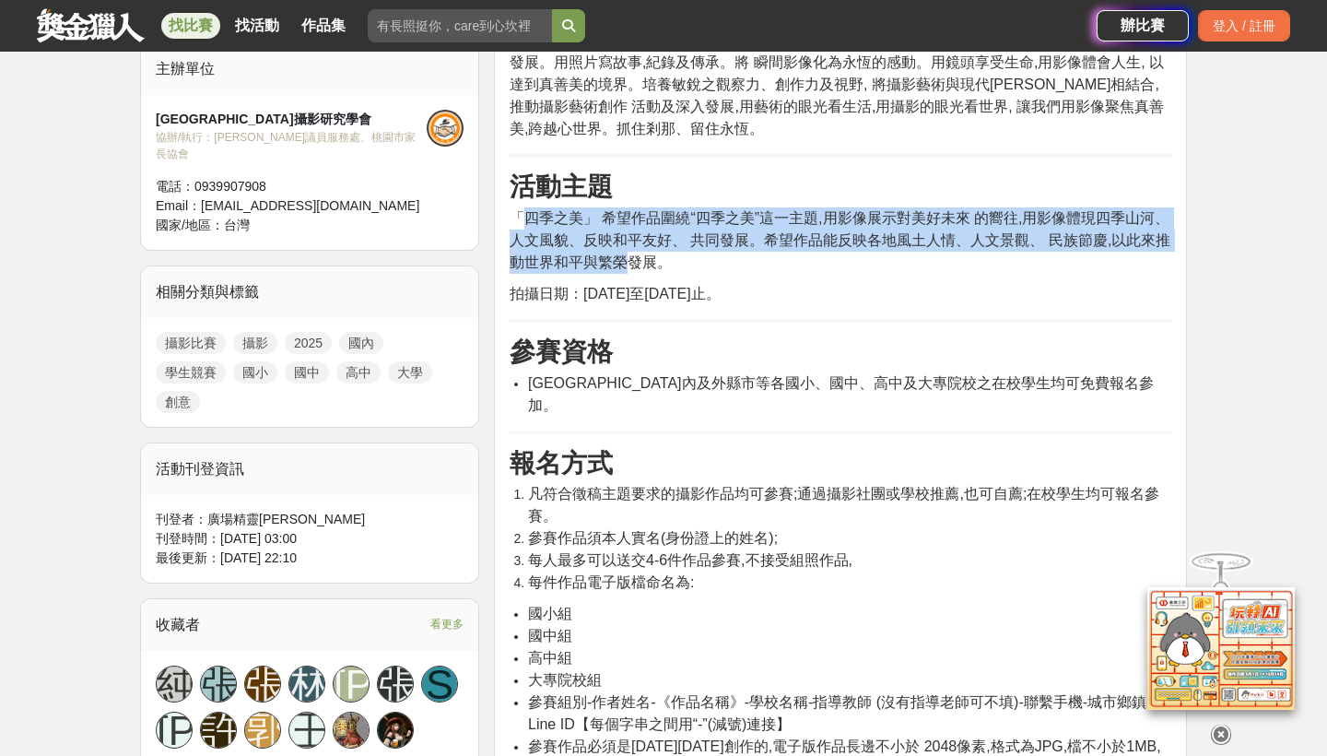
scroll to position [647, 0]
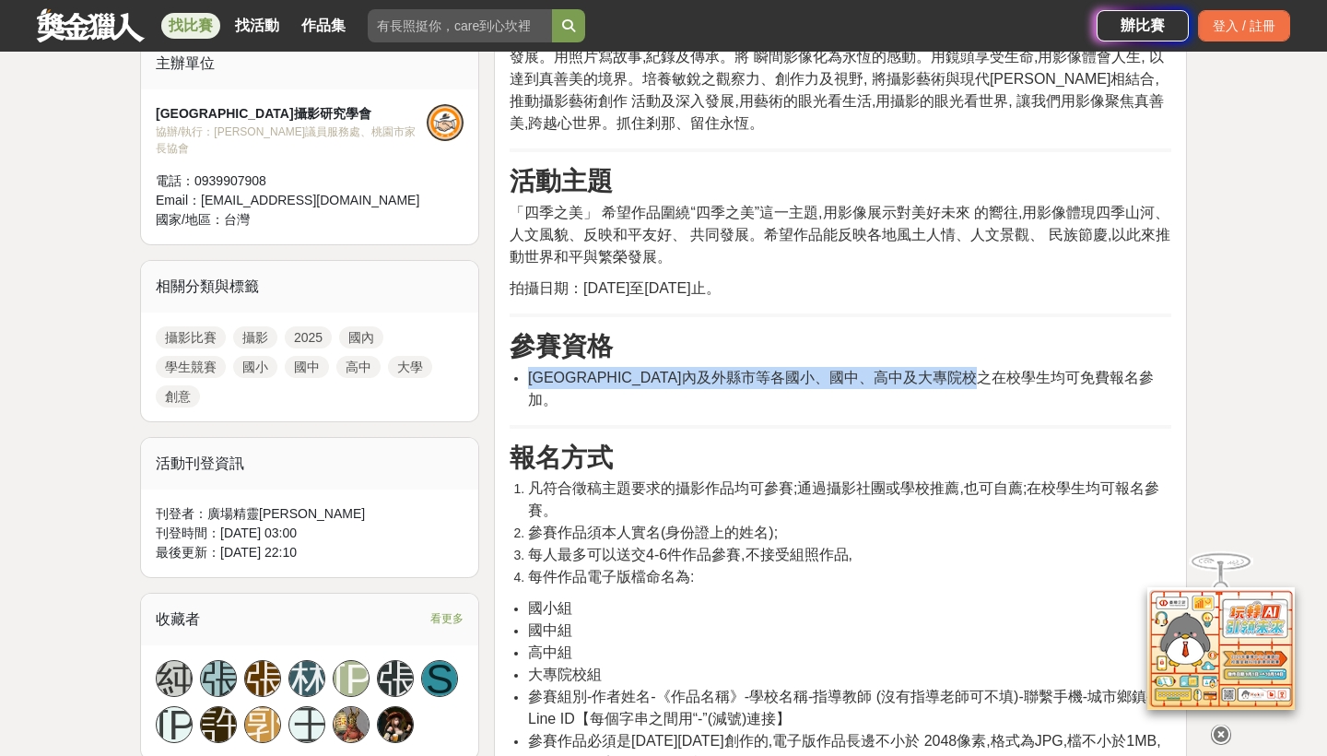
drag, startPoint x: 530, startPoint y: 366, endPoint x: 697, endPoint y: 384, distance: 167.8
click at [697, 384] on li "[GEOGRAPHIC_DATA]內及外縣市等各國小、國中、高中及大專院校之在校學生均可免費報名參加。" at bounding box center [849, 389] width 643 height 44
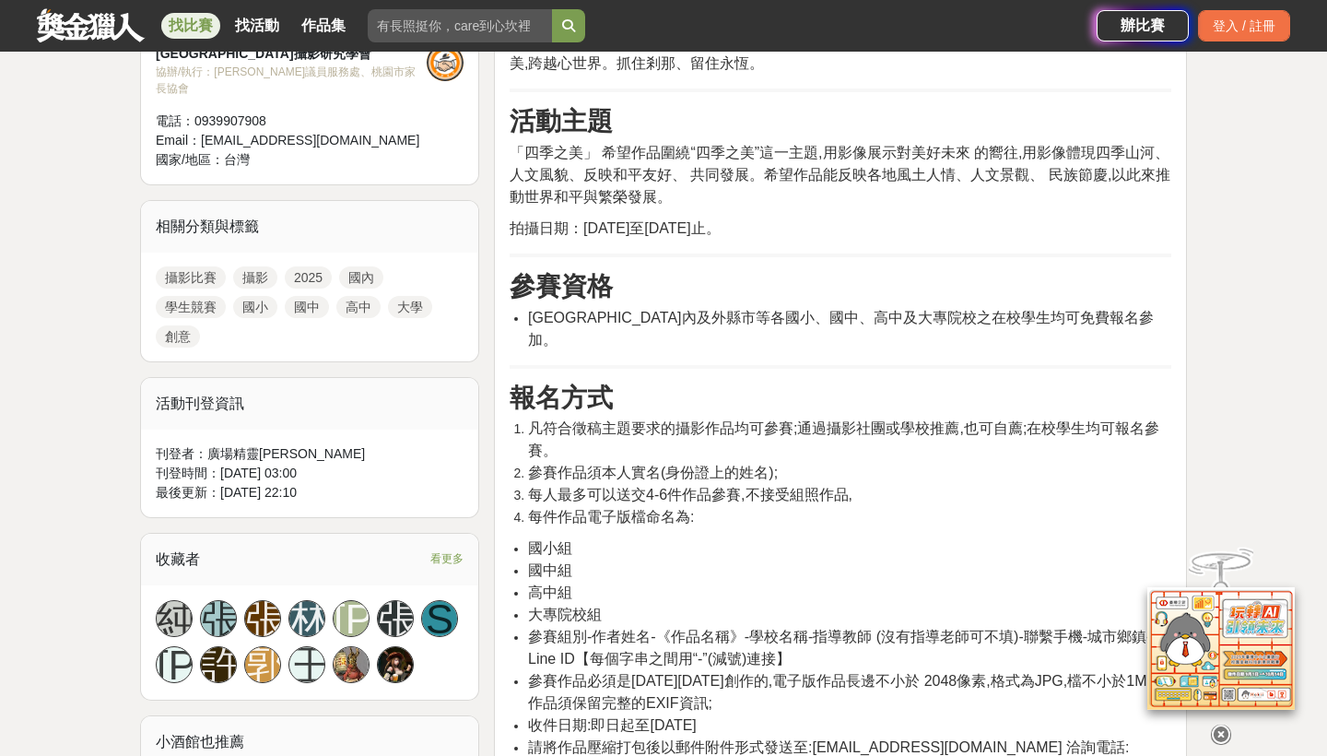
scroll to position [762, 0]
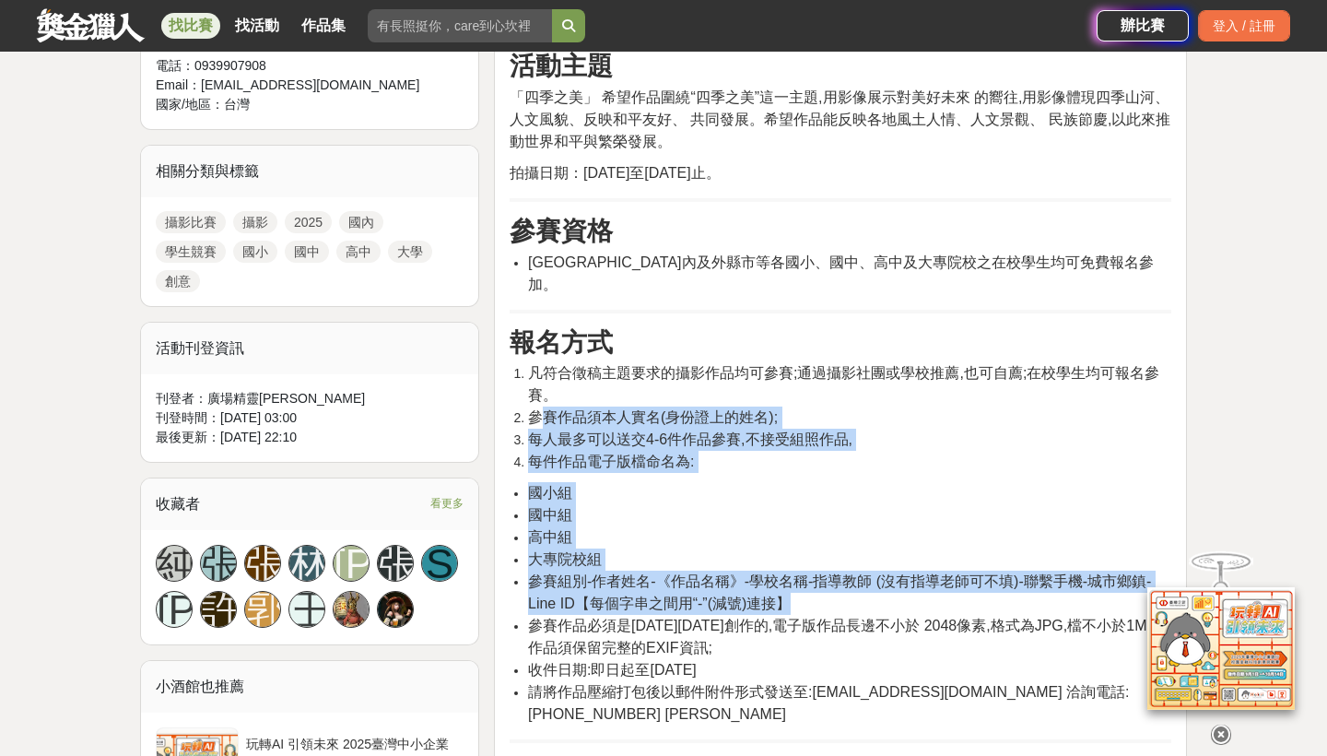
drag, startPoint x: 548, startPoint y: 396, endPoint x: 685, endPoint y: 626, distance: 266.9
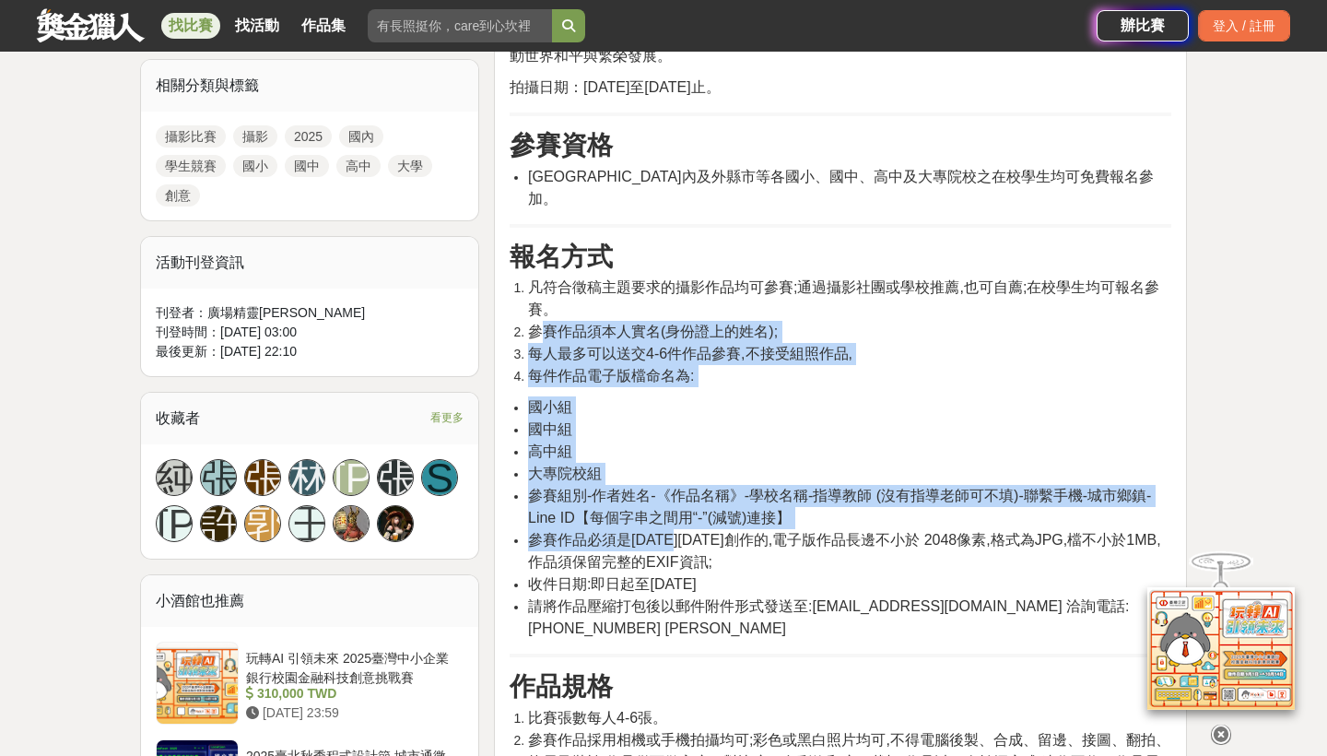
scroll to position [876, 0]
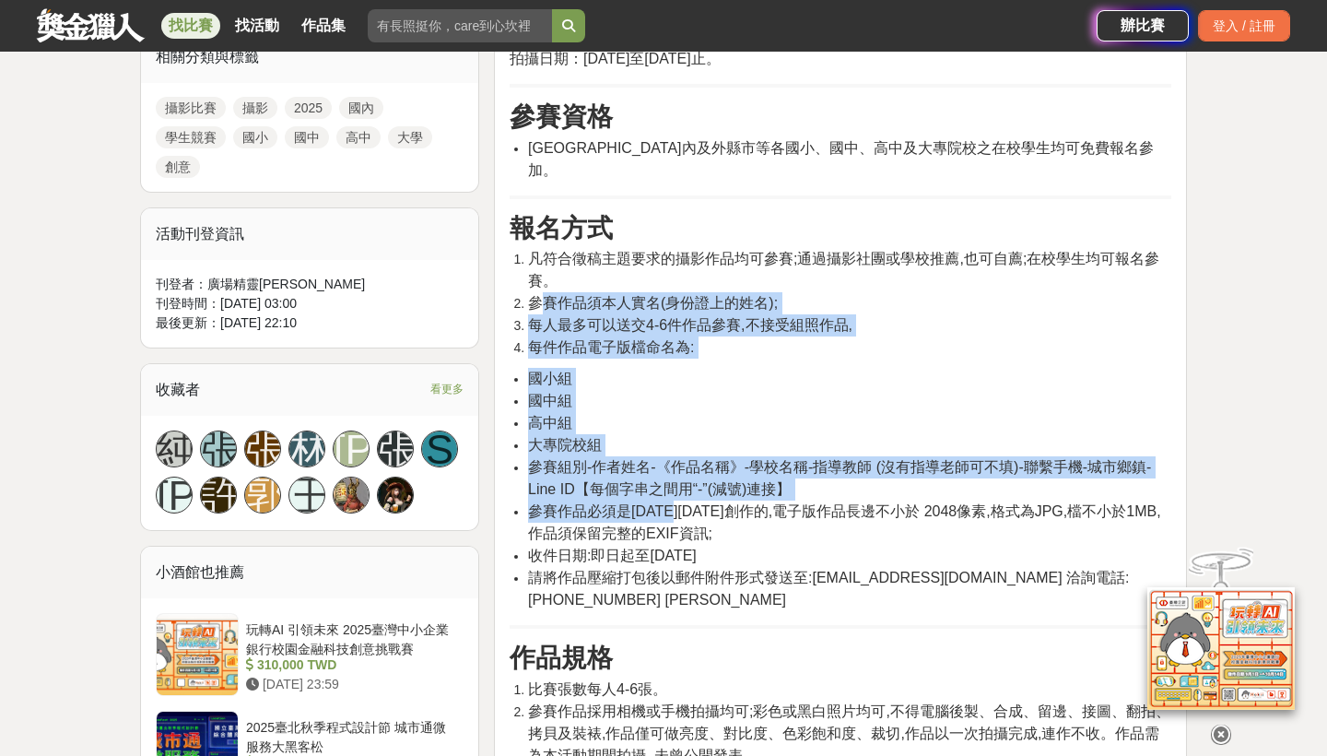
click at [726, 570] on span "請將作品壓縮打包後以郵件附件形式發送至:[EMAIL_ADDRESS][DOMAIN_NAME] 洽詢電話:[PHONE_NUMBER] [PERSON_NA…" at bounding box center [829, 589] width 602 height 38
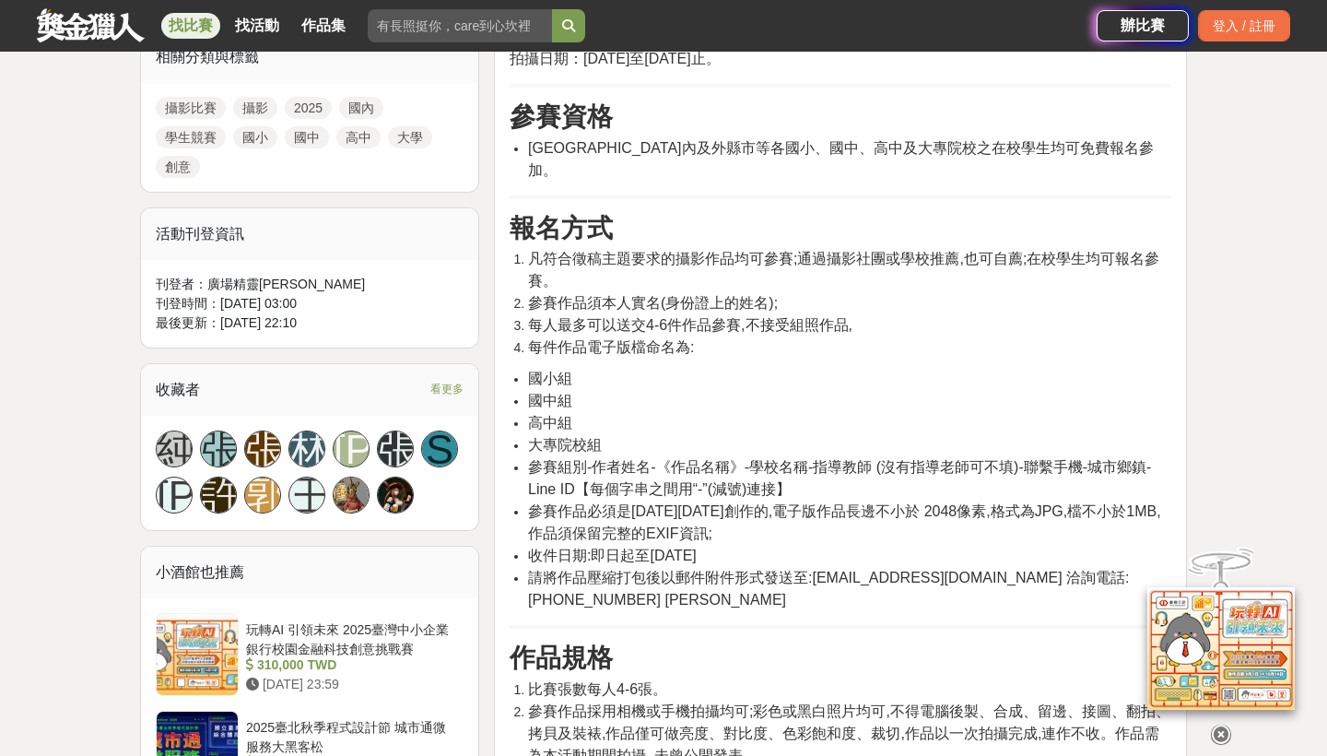
click at [629, 464] on span "參賽組別-作者姓名-《作品名稱》-學校名稱-指導教師 (沒有指導老師可不填)-聯繫手機-城市鄉鎮-Line ID【每個字串之間用“-”(減號)連接】" at bounding box center [839, 478] width 623 height 38
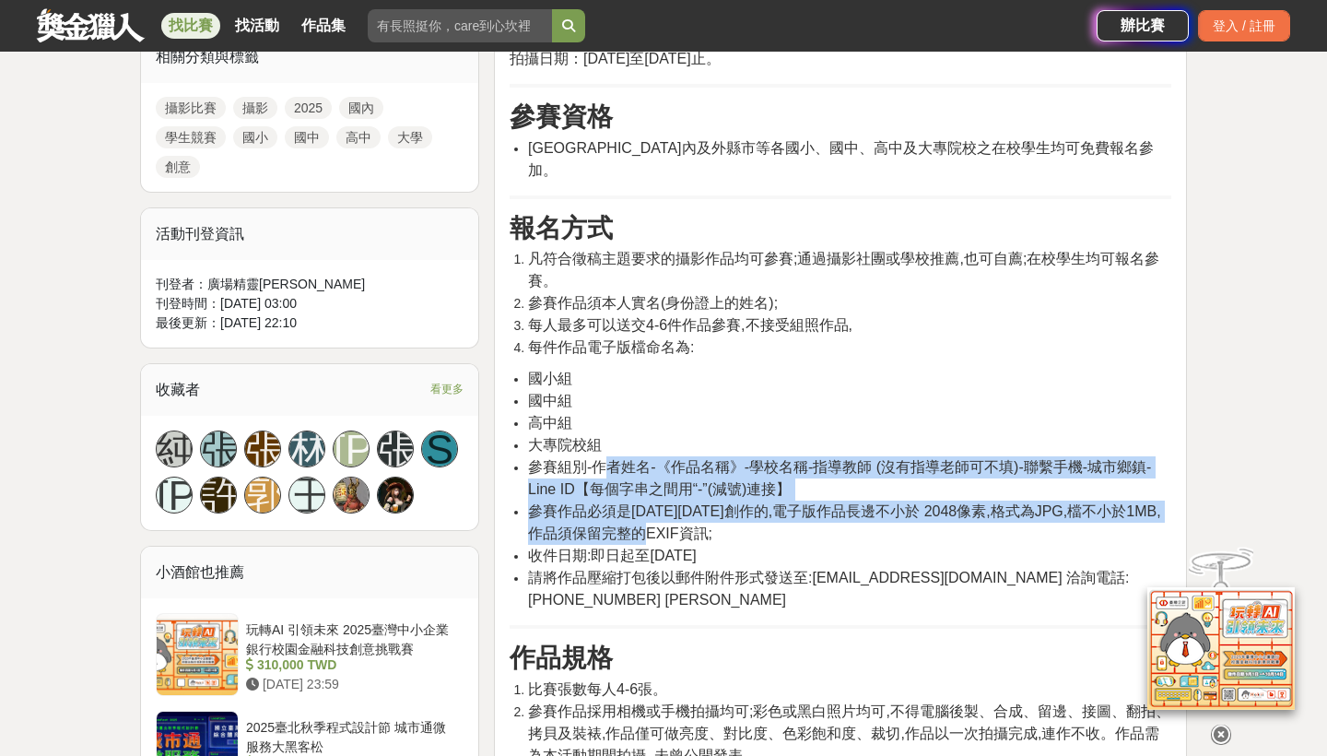
drag, startPoint x: 602, startPoint y: 445, endPoint x: 726, endPoint y: 518, distance: 144.1
click at [715, 505] on ul "國小組 國中組 高中組 大專院校組 參賽組別-作者姓名-《作品名稱》-學校名稱-指導教師 (沒有指導老師可不填)-聯繫手機-城市鄉鎮-Line ID【每個字串…" at bounding box center [841, 489] width 662 height 243
click at [726, 518] on li "參賽作品必須是[DATE][DATE]創作的,電子版作品長邊不小於 2048像素,格式為JPG,檔不小於1MB,作品須保留完整的EXIF資訊;" at bounding box center [849, 522] width 643 height 44
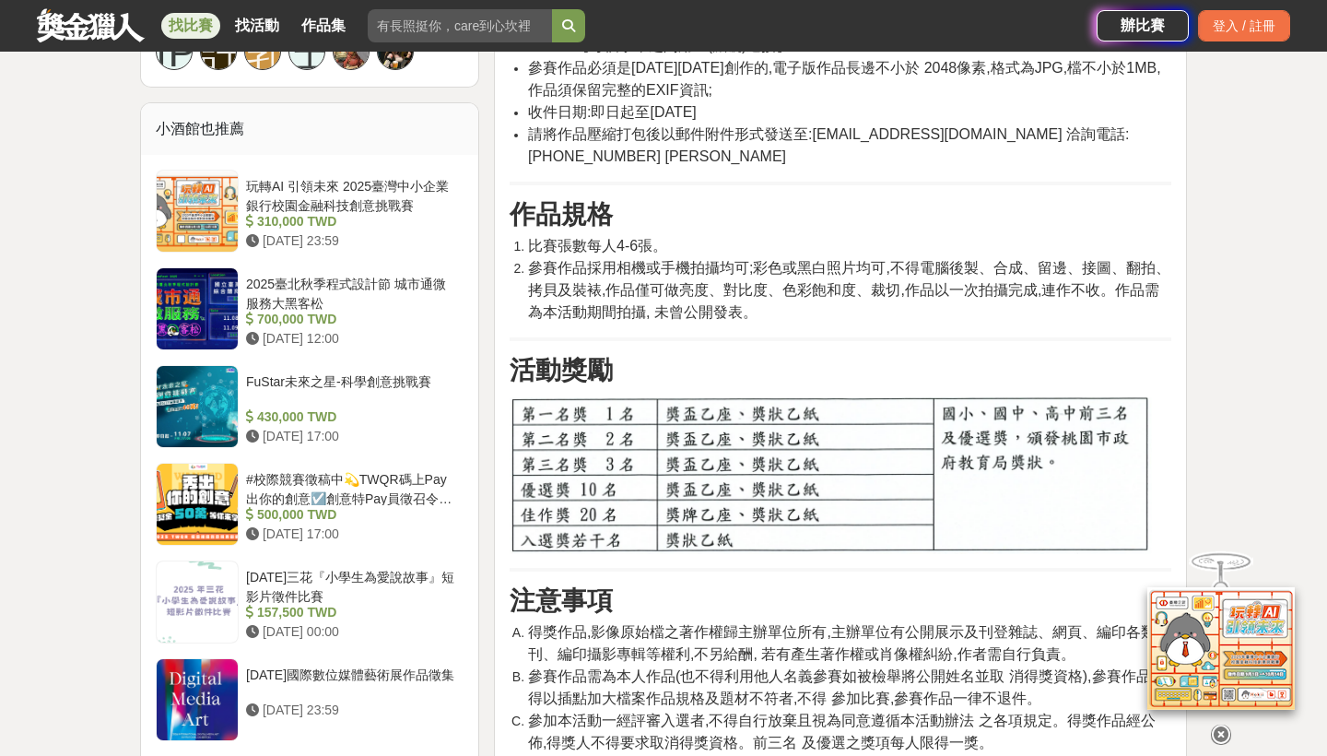
scroll to position [1325, 0]
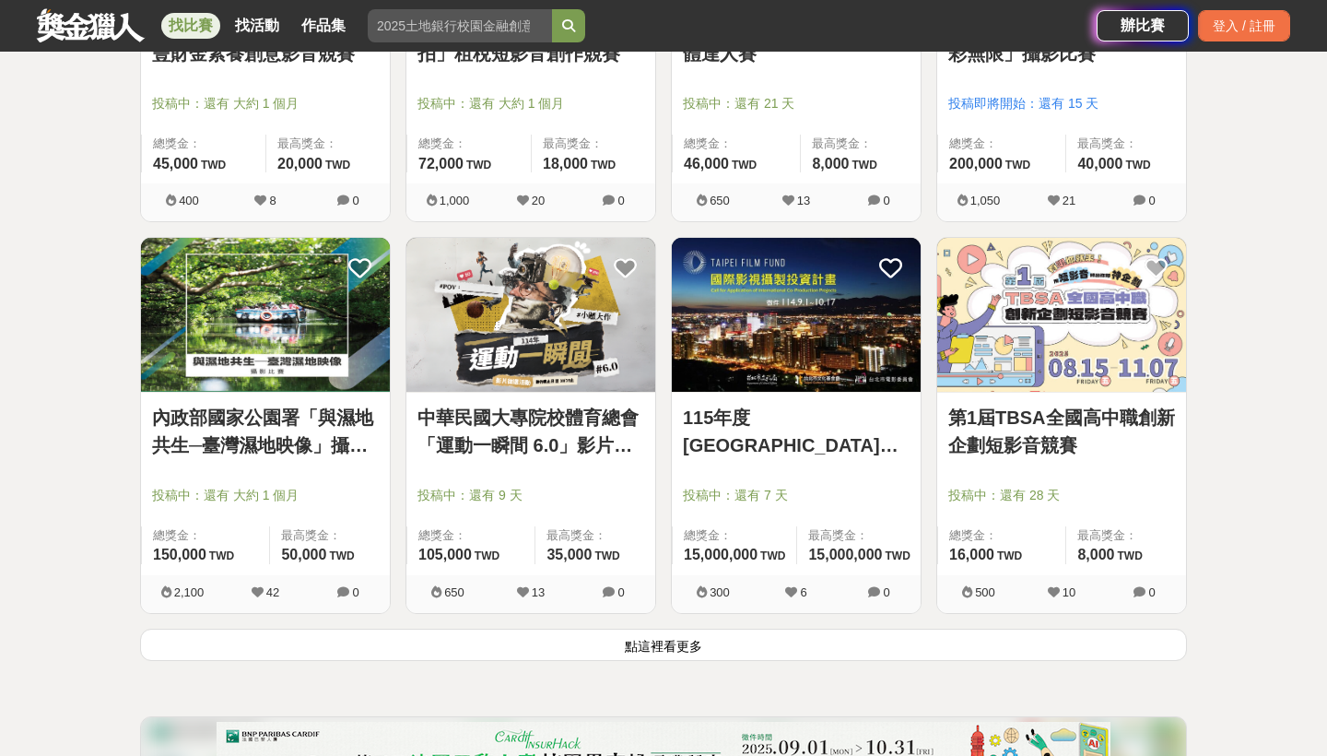
scroll to position [4472, 0]
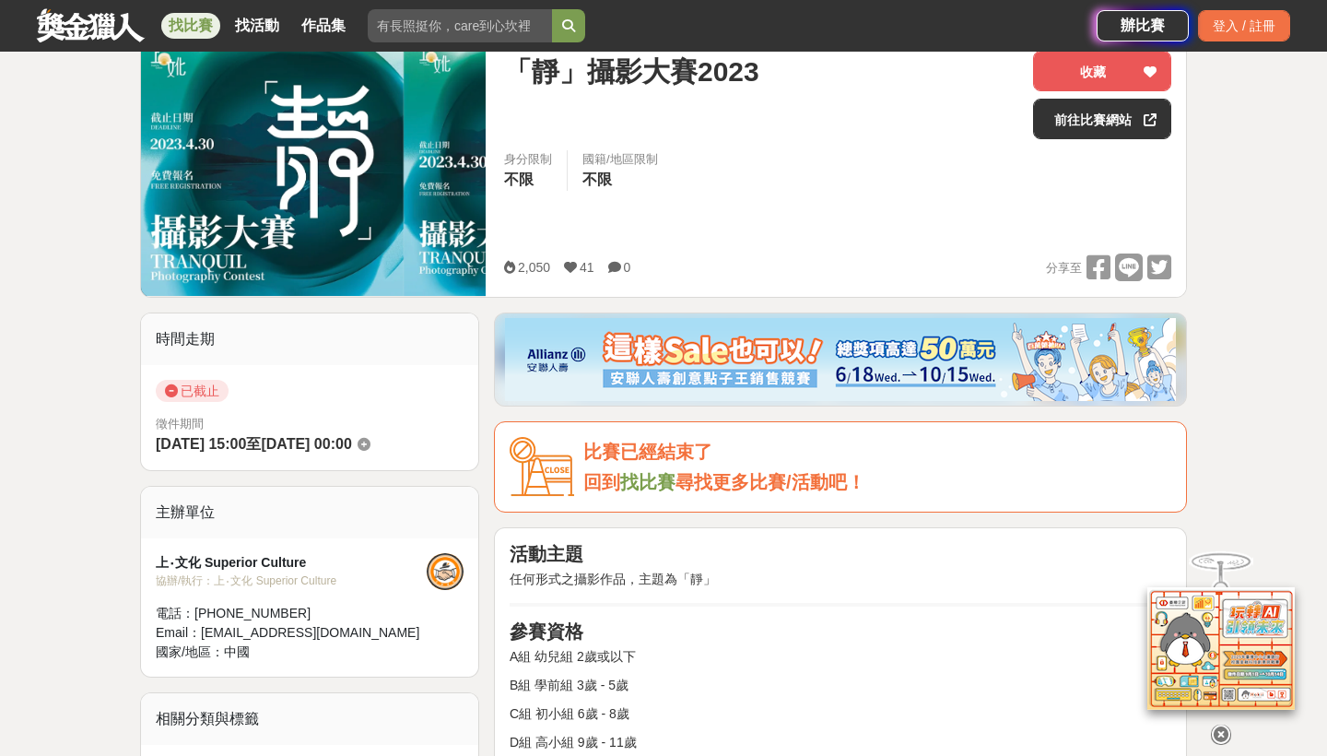
scroll to position [252, 0]
